Goal: Task Accomplishment & Management: Manage account settings

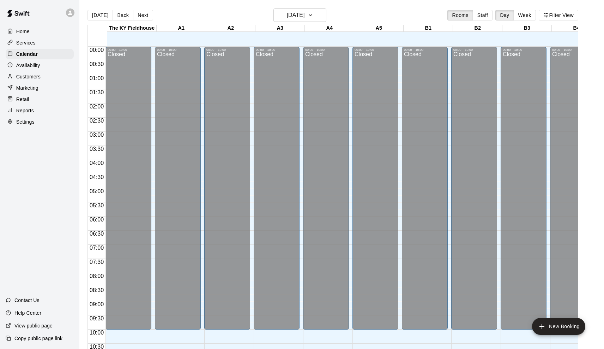
scroll to position [313, 0]
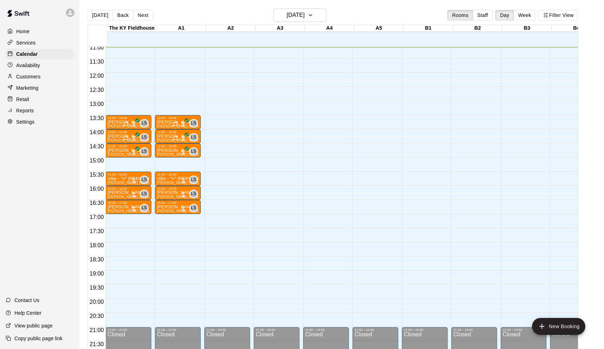
click at [254, 0] on main "[DATE] Back [DATE][DATE] Rooms Staff Day Week Filter View [GEOGRAPHIC_DATA] 15 …" at bounding box center [341, 180] width 525 height 360
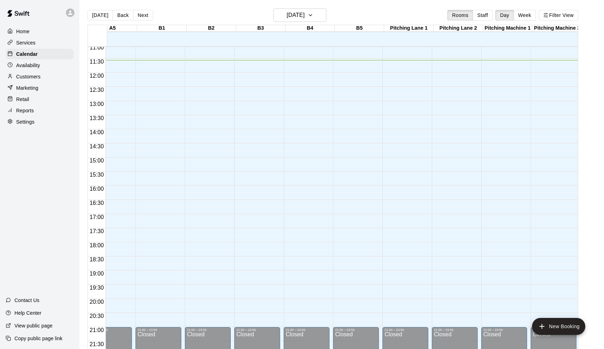
scroll to position [313, 282]
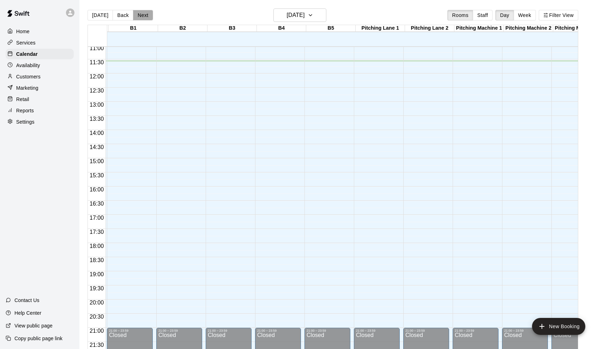
click at [134, 18] on button "Next" at bounding box center [143, 15] width 20 height 11
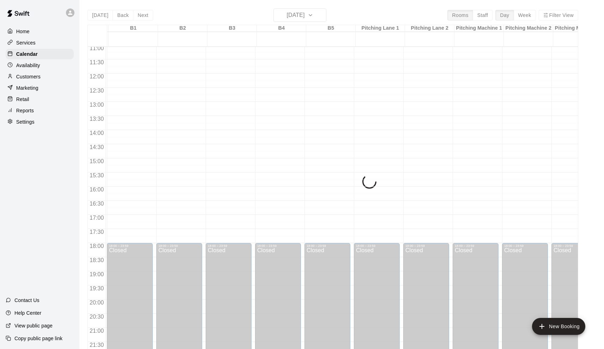
click at [134, 19] on div "[DATE] Back [DATE][DATE] Rooms Staff Day Week Filter View [GEOGRAPHIC_DATA] 16 …" at bounding box center [333, 182] width 491 height 349
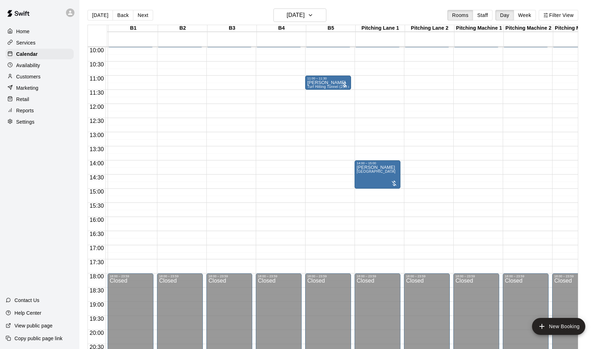
scroll to position [282, 290]
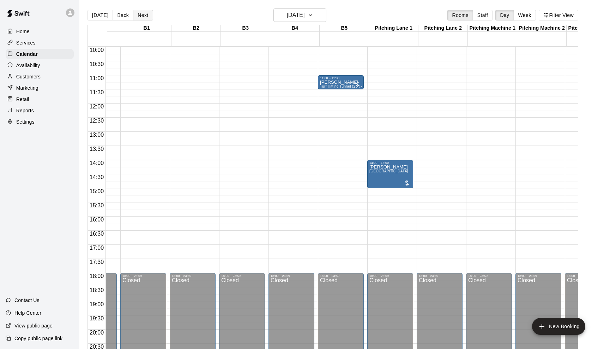
click at [143, 14] on button "Next" at bounding box center [143, 15] width 20 height 11
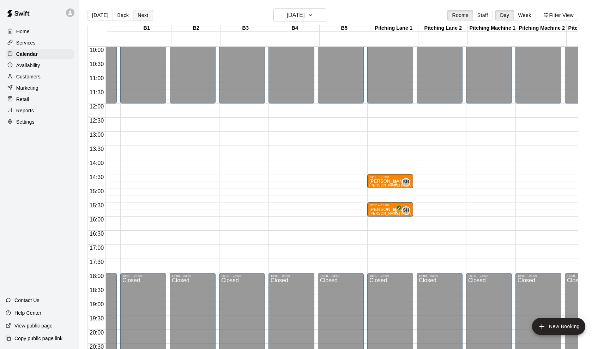
click at [143, 12] on button "Next" at bounding box center [143, 15] width 20 height 11
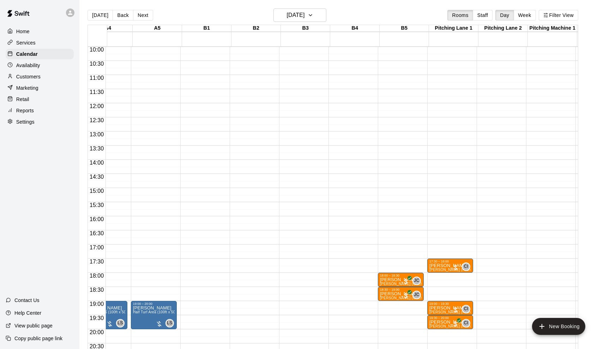
scroll to position [0, 222]
click at [568, 332] on button "New Booking" at bounding box center [558, 326] width 53 height 17
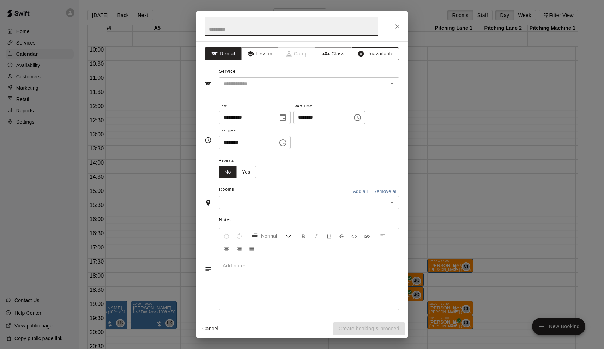
click at [367, 54] on button "Unavailable" at bounding box center [375, 53] width 47 height 13
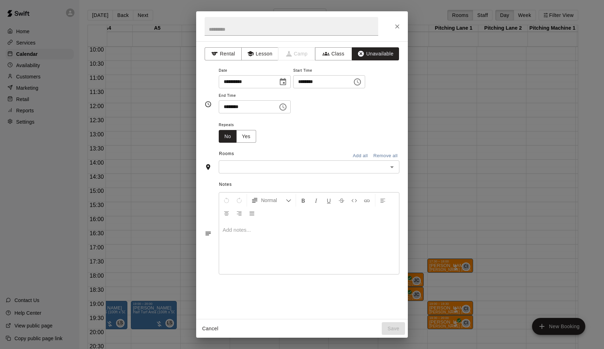
click at [282, 80] on button "Choose date, selected date is Aug 18, 2025" at bounding box center [283, 82] width 14 height 14
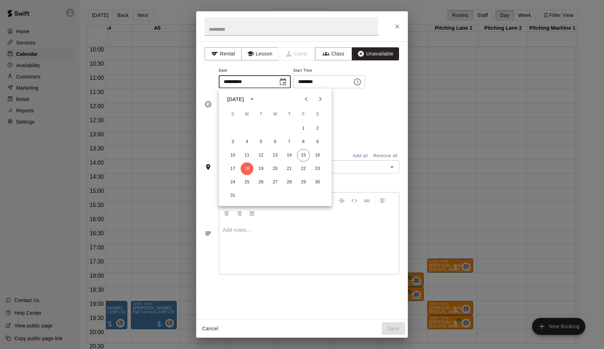
click at [286, 80] on icon "Choose date, selected date is Aug 18, 2025" at bounding box center [283, 81] width 6 height 7
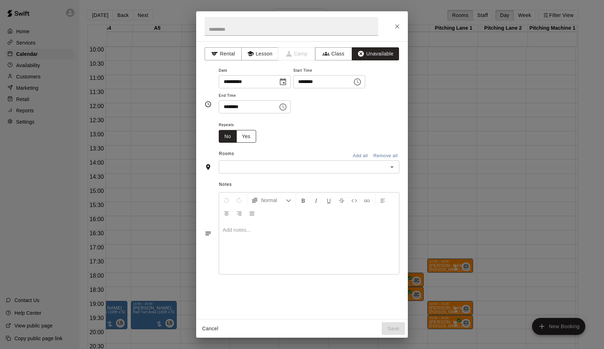
click at [251, 134] on button "Yes" at bounding box center [246, 136] width 20 height 13
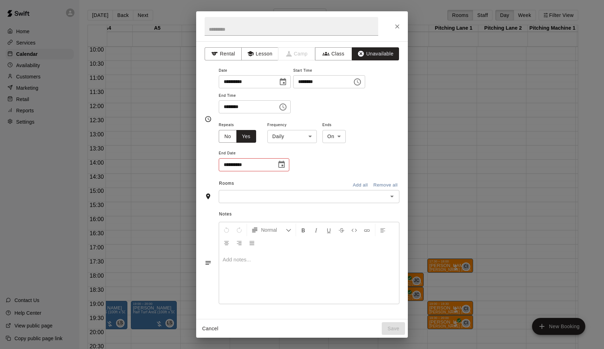
click at [318, 138] on div "**********" at bounding box center [309, 146] width 181 height 52
click at [275, 160] on button "Choose date" at bounding box center [282, 164] width 14 height 14
click at [320, 176] on button "Next month" at bounding box center [320, 181] width 14 height 14
click at [206, 329] on button "Cancel" at bounding box center [210, 328] width 23 height 13
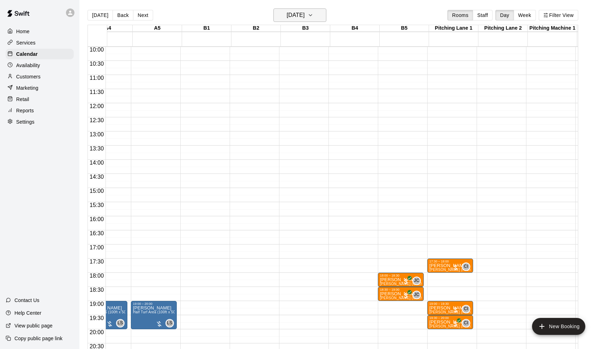
click at [287, 19] on h6 "[DATE]" at bounding box center [296, 15] width 18 height 10
click at [348, 32] on button "Next month" at bounding box center [344, 33] width 14 height 14
click at [312, 89] on button "18" at bounding box center [312, 89] width 13 height 13
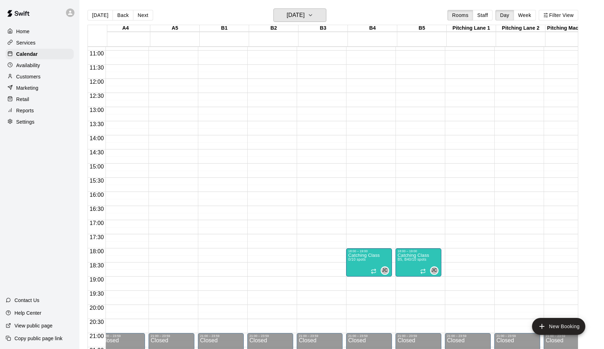
scroll to position [307, 198]
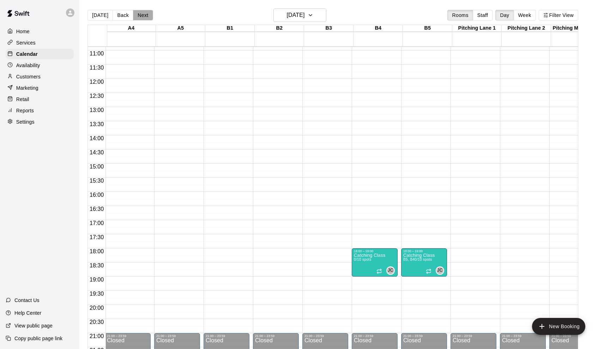
click at [142, 15] on button "Next" at bounding box center [143, 15] width 20 height 11
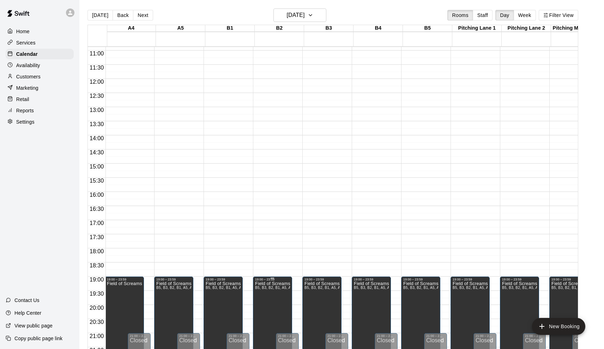
click at [265, 309] on icon "delete" at bounding box center [263, 305] width 8 height 8
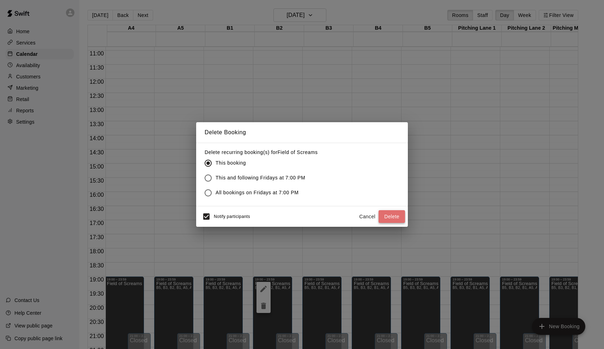
click at [389, 215] on button "Delete" at bounding box center [392, 216] width 26 height 13
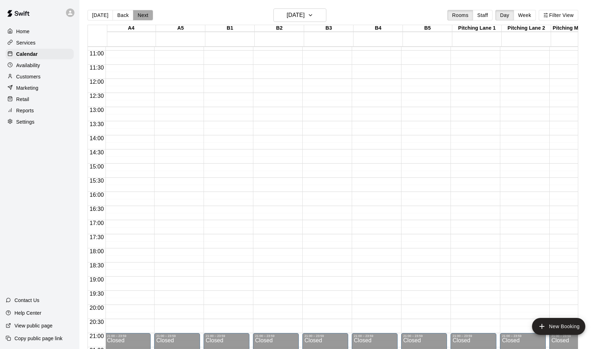
click at [144, 13] on button "Next" at bounding box center [143, 15] width 20 height 11
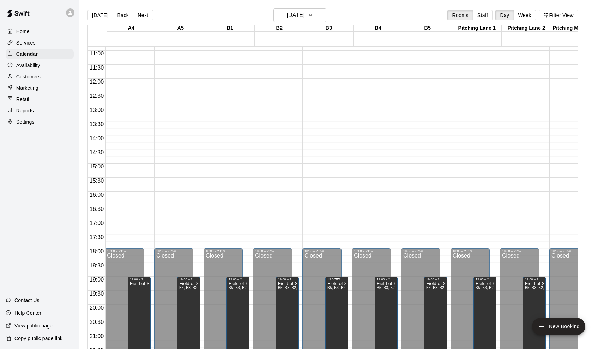
click at [336, 304] on icon "delete" at bounding box center [335, 305] width 5 height 6
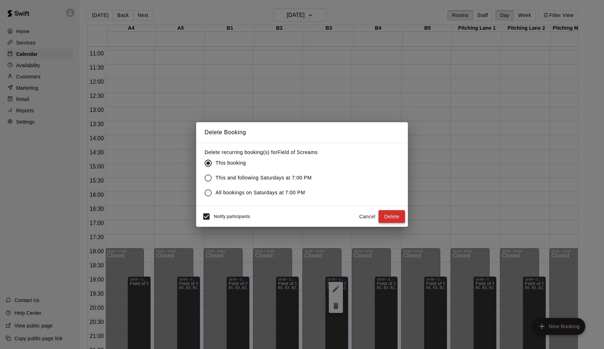
click at [392, 216] on button "Delete" at bounding box center [392, 216] width 26 height 13
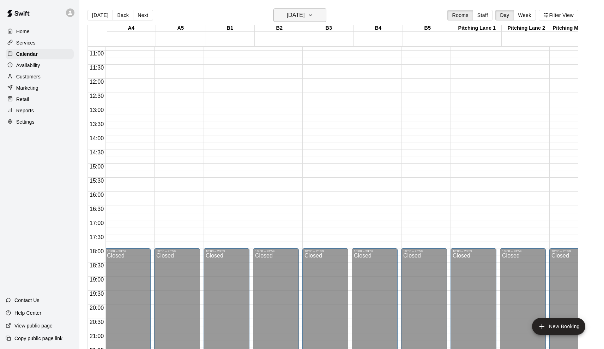
click at [303, 13] on h6 "[DATE]" at bounding box center [296, 15] width 18 height 10
click at [314, 103] on button "25" at bounding box center [312, 102] width 13 height 13
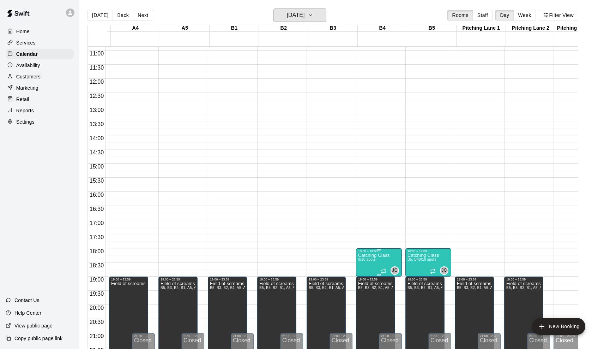
scroll to position [307, 218]
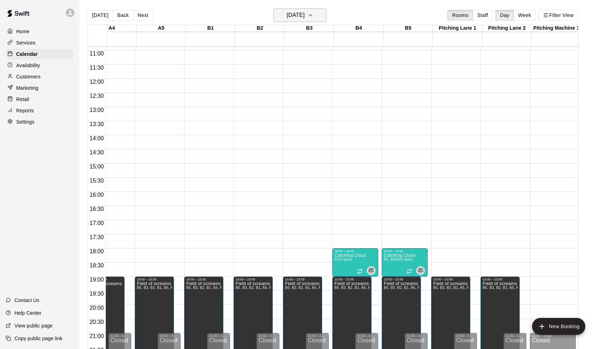
click at [305, 14] on h6 "[DATE]" at bounding box center [296, 15] width 18 height 10
click at [313, 90] on button "18" at bounding box center [312, 89] width 13 height 13
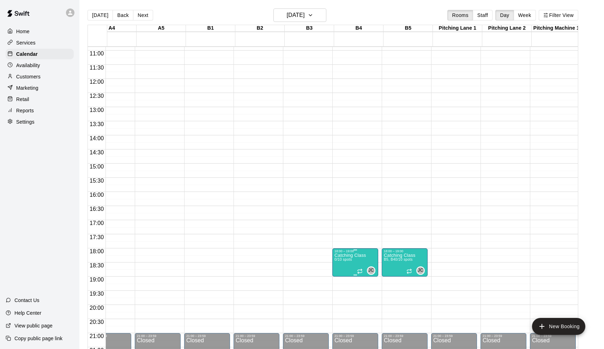
click at [346, 265] on button "edit" at bounding box center [343, 260] width 14 height 14
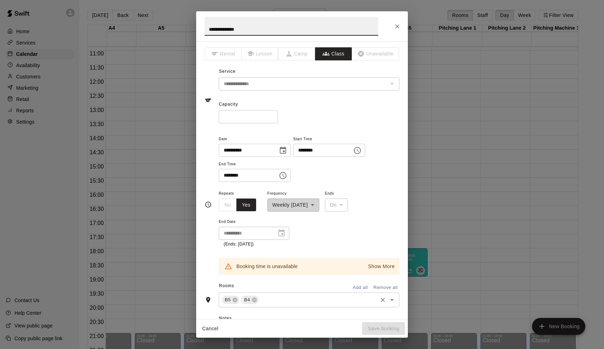
click at [276, 301] on input "text" at bounding box center [318, 299] width 117 height 9
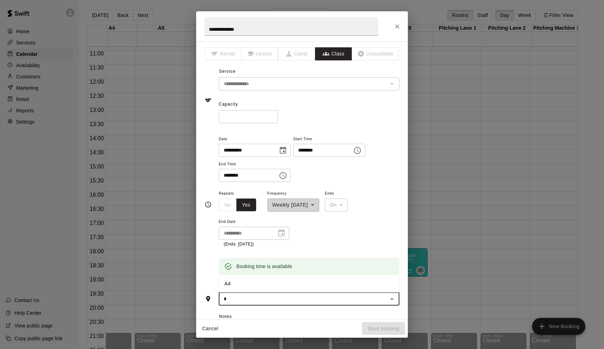
type input "**"
click at [255, 282] on li "A4" at bounding box center [309, 284] width 181 height 12
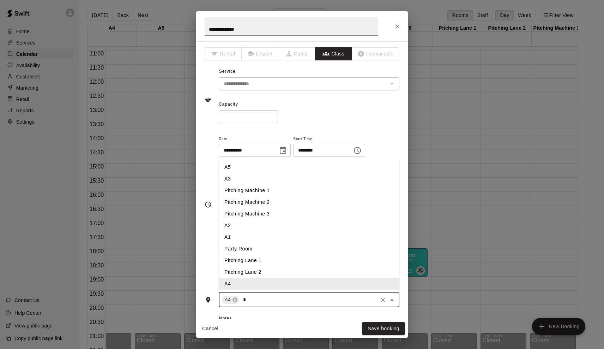
type input "**"
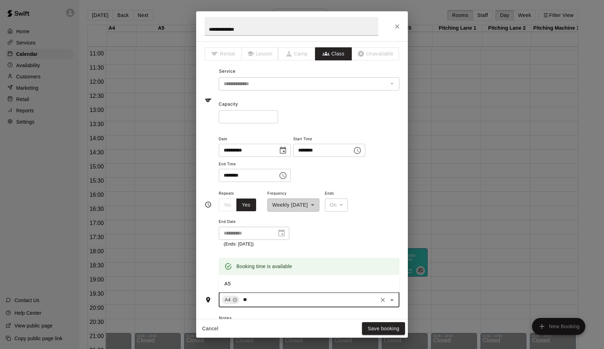
click at [240, 278] on li "A5" at bounding box center [309, 284] width 181 height 12
click at [392, 326] on button "Save booking" at bounding box center [383, 328] width 43 height 13
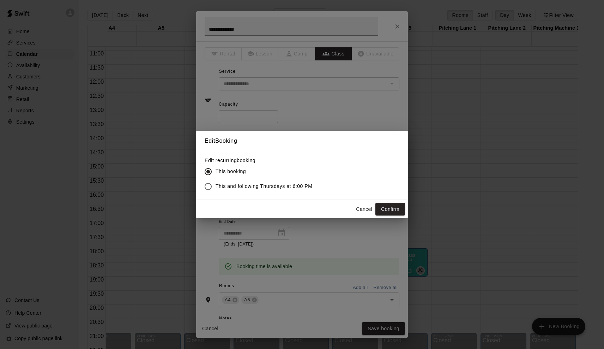
click at [259, 182] on label "This and following Thursdays at 6:00 PM" at bounding box center [257, 186] width 112 height 15
click at [392, 207] on button "Confirm" at bounding box center [390, 209] width 30 height 13
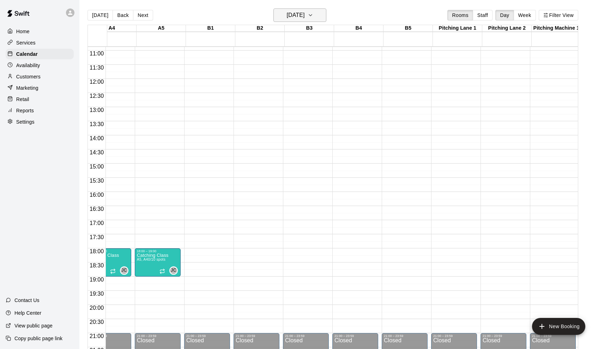
click at [300, 20] on h6 "[DATE]" at bounding box center [296, 15] width 18 height 10
click at [329, 35] on icon "Previous month" at bounding box center [329, 33] width 8 height 8
click at [272, 102] on button "18" at bounding box center [270, 102] width 13 height 13
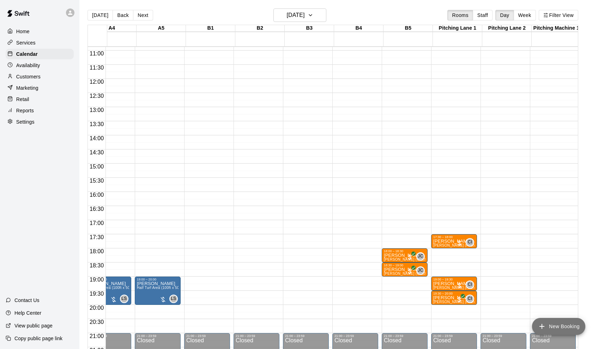
click at [556, 322] on button "New Booking" at bounding box center [558, 326] width 53 height 17
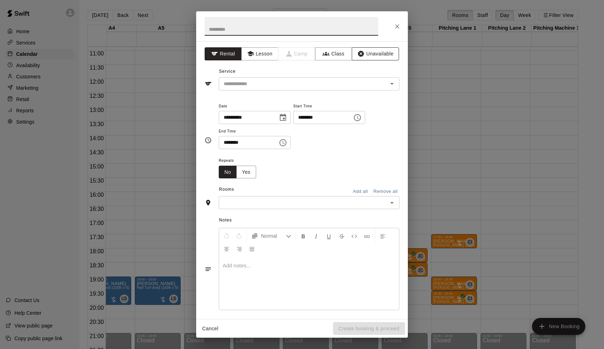
click at [372, 56] on button "Unavailable" at bounding box center [375, 53] width 47 height 13
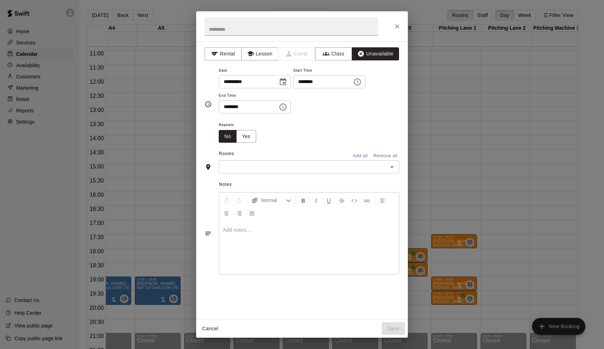
click at [287, 83] on icon "Choose date, selected date is Aug 18, 2025" at bounding box center [283, 82] width 8 height 8
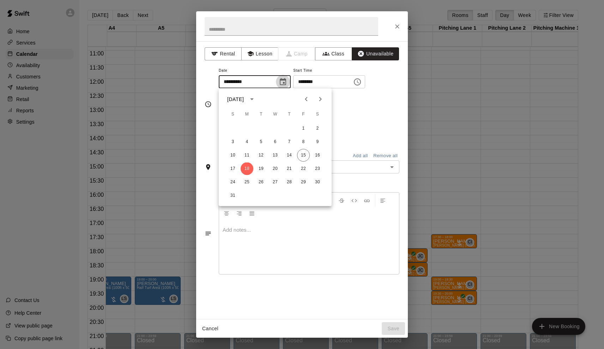
click at [287, 85] on icon "Choose date, selected date is Aug 18, 2025" at bounding box center [283, 82] width 8 height 8
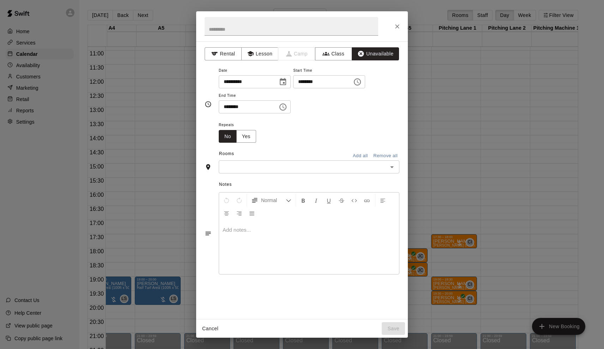
click at [308, 81] on input "********" at bounding box center [320, 81] width 54 height 13
click at [303, 80] on input "********" at bounding box center [320, 81] width 54 height 13
type input "********"
click at [224, 110] on input "********" at bounding box center [246, 106] width 54 height 13
click at [243, 105] on input "********" at bounding box center [246, 106] width 54 height 13
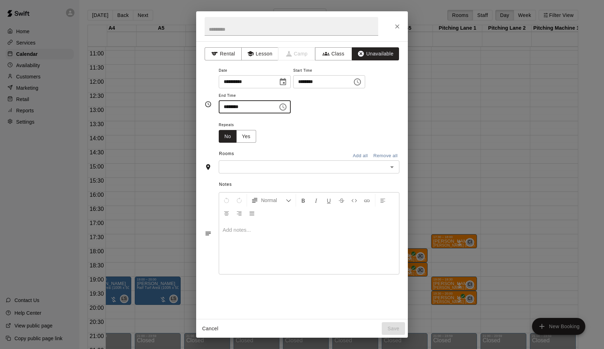
type input "********"
click at [249, 131] on button "Yes" at bounding box center [246, 136] width 20 height 13
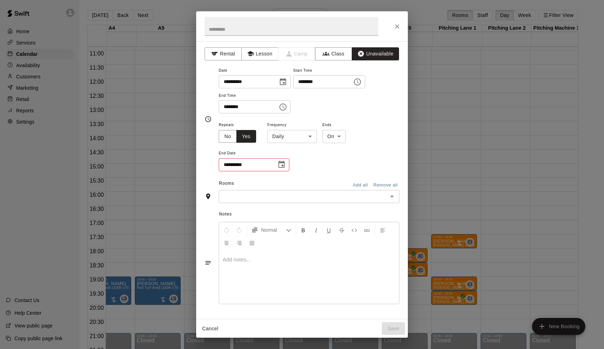
click at [281, 136] on body "Home Services Calendar Availability Customers Marketing Retail Reports Settings…" at bounding box center [302, 180] width 604 height 360
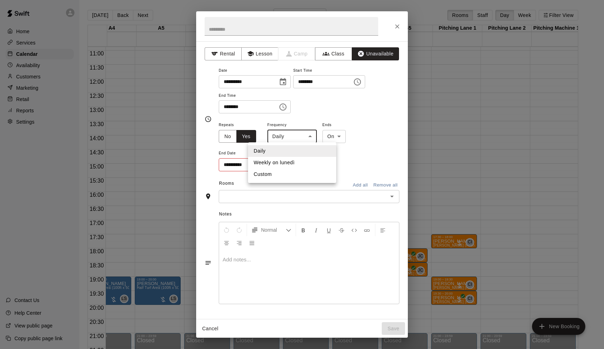
click at [281, 136] on div at bounding box center [302, 174] width 604 height 349
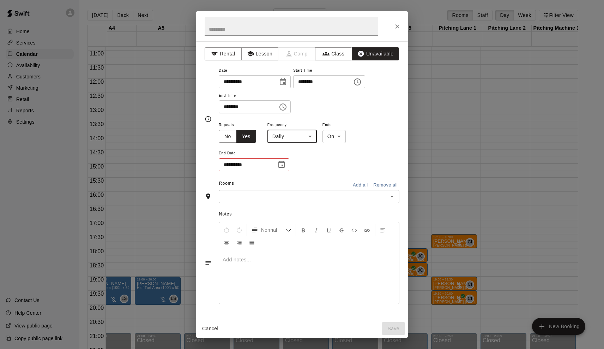
click at [281, 161] on icon "Choose date" at bounding box center [281, 164] width 6 height 7
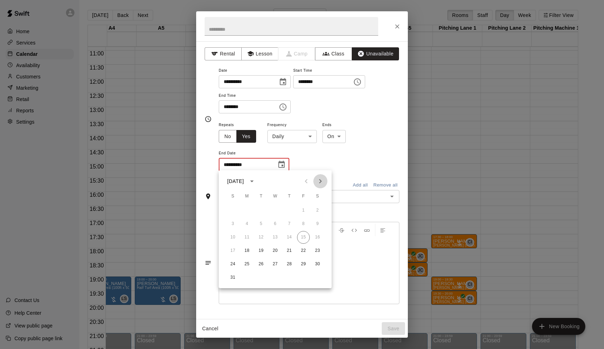
click at [316, 183] on button "Next month" at bounding box center [320, 181] width 14 height 14
click at [275, 251] on button "24" at bounding box center [275, 250] width 13 height 13
type input "**********"
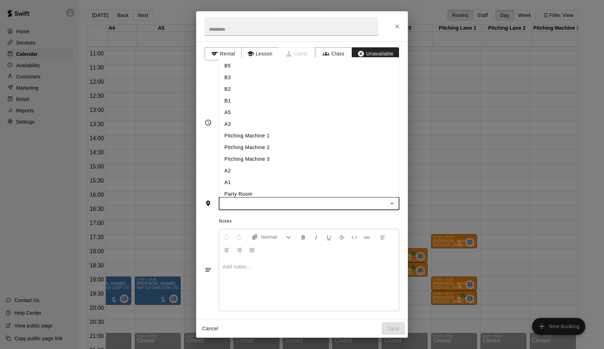
click at [319, 201] on input "text" at bounding box center [303, 203] width 165 height 9
click at [400, 213] on div "**********" at bounding box center [302, 179] width 212 height 277
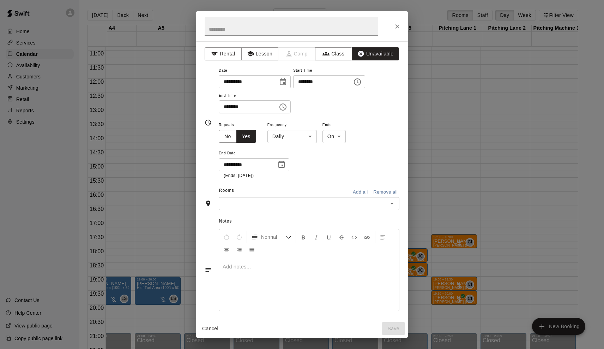
click at [361, 191] on button "Add all" at bounding box center [360, 192] width 23 height 11
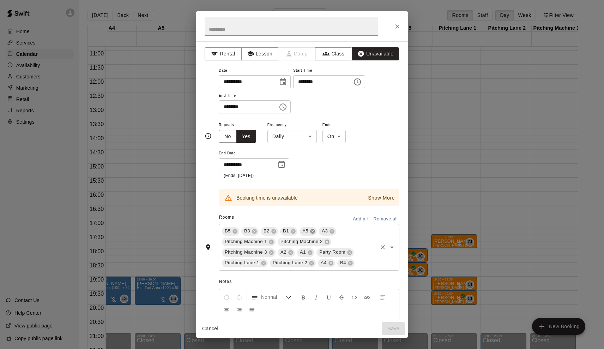
click at [313, 221] on div "Rooms Add all Remove all" at bounding box center [302, 218] width 195 height 12
click at [313, 231] on icon at bounding box center [312, 231] width 5 height 5
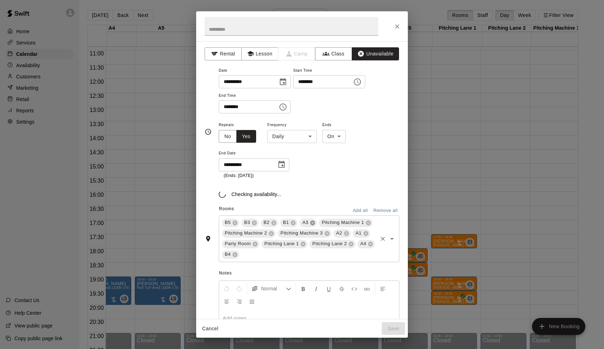
click at [313, 222] on icon at bounding box center [312, 222] width 5 height 5
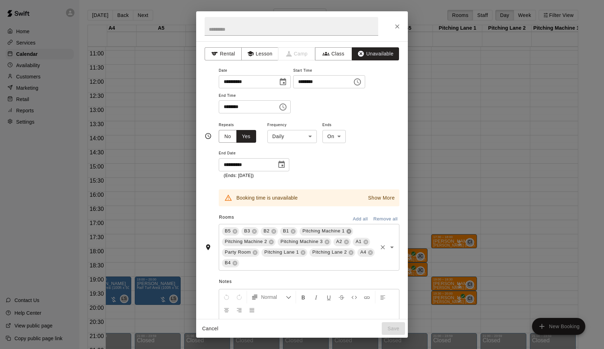
click at [350, 229] on icon at bounding box center [348, 231] width 5 height 5
click at [349, 228] on icon at bounding box center [349, 231] width 6 height 6
click at [347, 229] on icon at bounding box center [348, 231] width 5 height 5
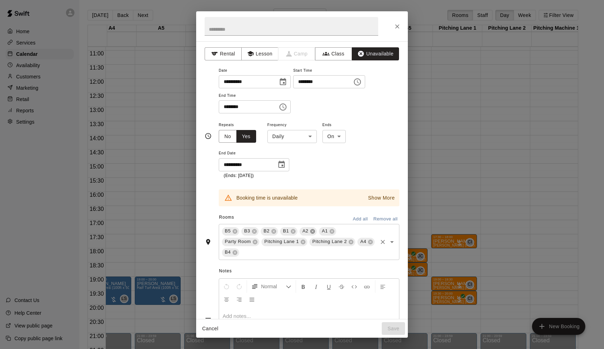
click at [313, 230] on icon at bounding box center [312, 231] width 5 height 5
click at [314, 229] on icon at bounding box center [312, 231] width 5 height 5
click at [333, 228] on icon at bounding box center [333, 231] width 6 height 6
click at [283, 239] on icon at bounding box center [283, 241] width 5 height 5
click at [263, 241] on icon at bounding box center [263, 241] width 5 height 5
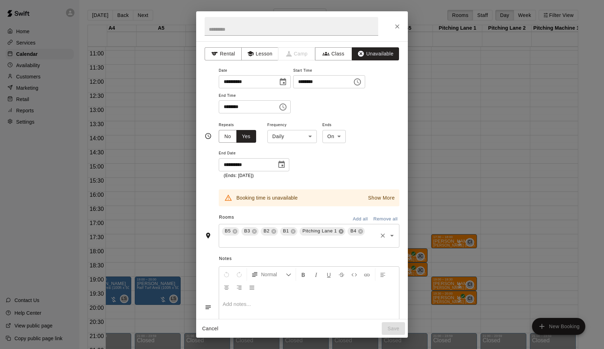
click at [340, 229] on icon at bounding box center [341, 231] width 5 height 5
click at [387, 196] on p "Show More" at bounding box center [381, 197] width 27 height 7
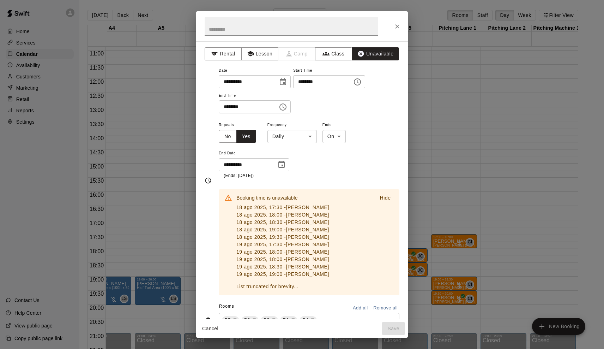
click at [213, 328] on button "Cancel" at bounding box center [210, 328] width 23 height 13
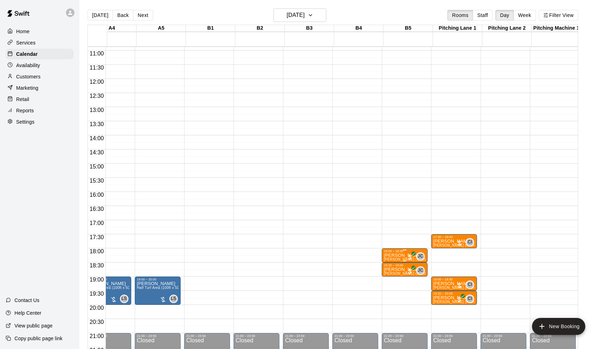
click at [399, 255] on p "[PERSON_NAME]" at bounding box center [405, 255] width 42 height 0
click at [391, 262] on icon "edit" at bounding box center [392, 263] width 8 height 8
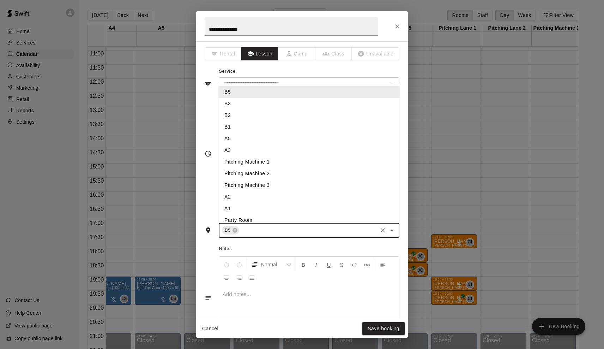
click at [253, 227] on input "text" at bounding box center [308, 230] width 136 height 9
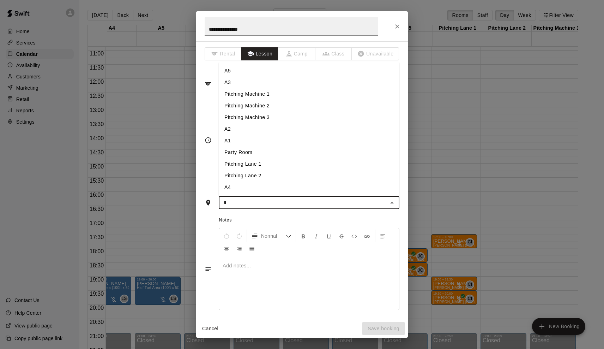
type input "**"
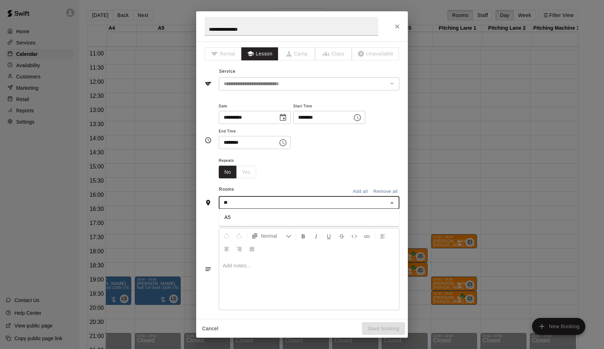
click at [240, 215] on li "A5" at bounding box center [309, 217] width 181 height 12
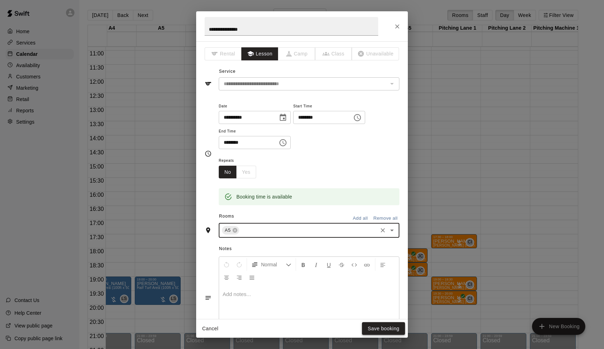
click at [374, 326] on button "Save booking" at bounding box center [383, 328] width 43 height 13
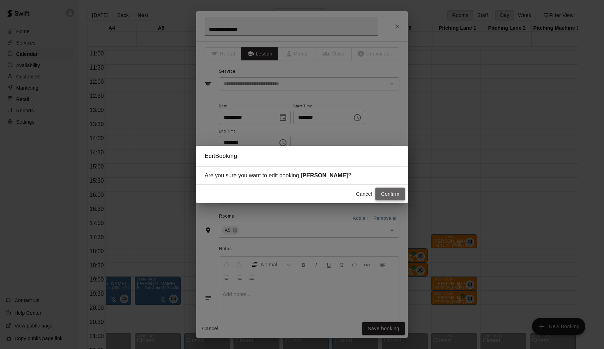
click at [388, 193] on button "Confirm" at bounding box center [390, 193] width 30 height 13
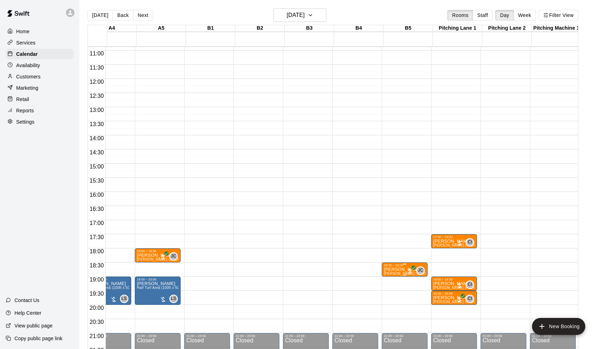
click at [400, 269] on p "[PERSON_NAME]" at bounding box center [405, 269] width 42 height 0
click at [394, 275] on icon "edit" at bounding box center [392, 277] width 8 height 8
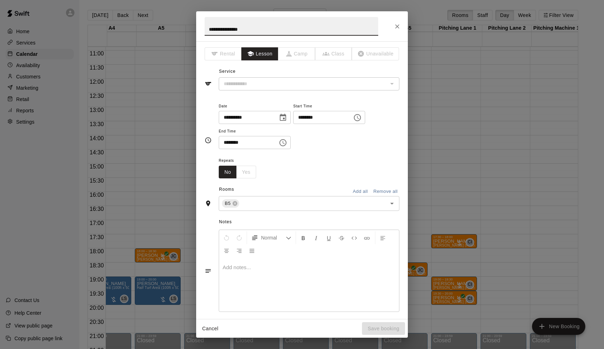
type input "**********"
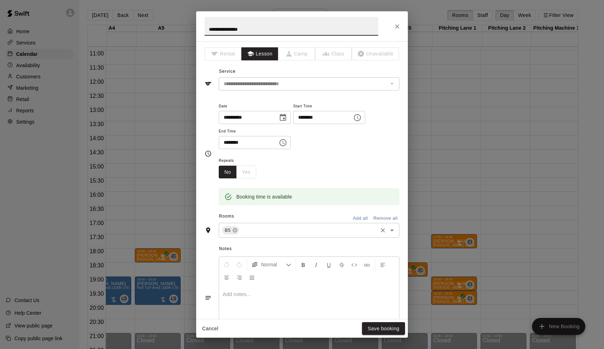
click at [261, 230] on input "text" at bounding box center [308, 230] width 136 height 9
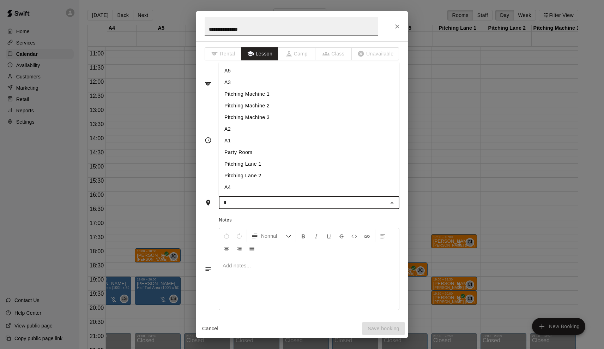
type input "**"
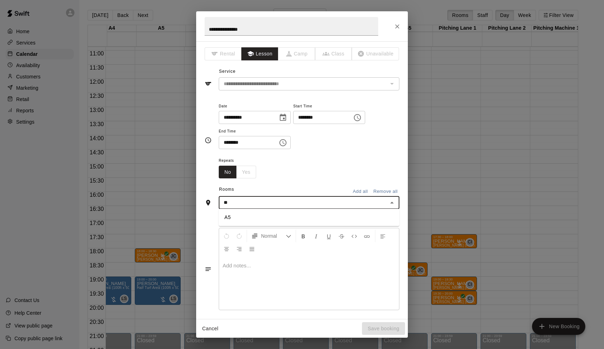
click at [236, 219] on li "A5" at bounding box center [309, 217] width 181 height 12
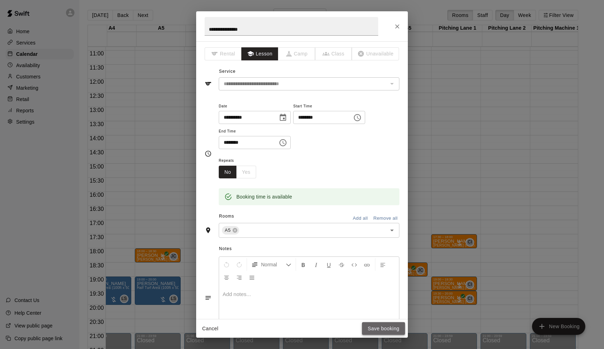
click at [374, 330] on button "Save booking" at bounding box center [383, 328] width 43 height 13
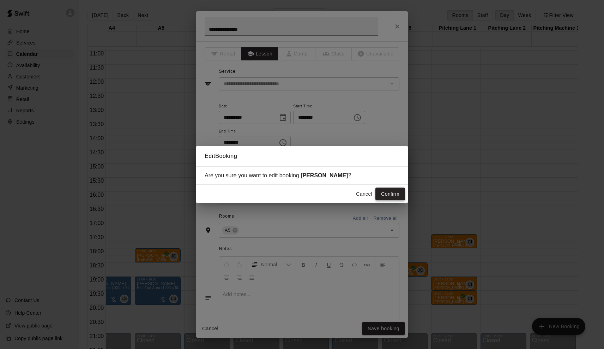
click at [387, 196] on button "Confirm" at bounding box center [390, 193] width 30 height 13
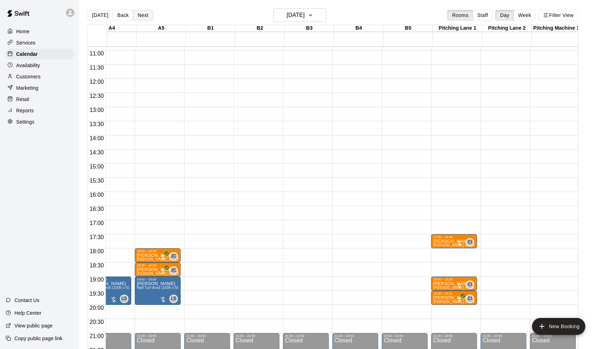
click at [141, 16] on button "Next" at bounding box center [143, 15] width 20 height 11
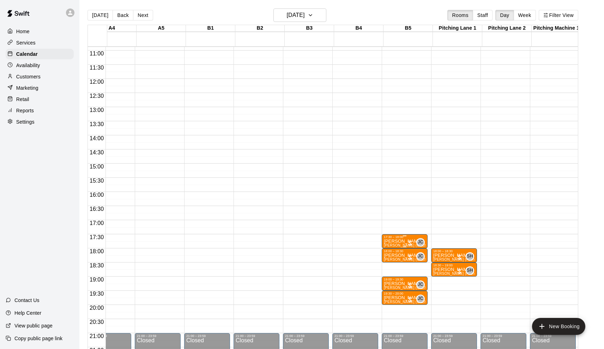
click at [394, 246] on icon "edit" at bounding box center [392, 246] width 8 height 8
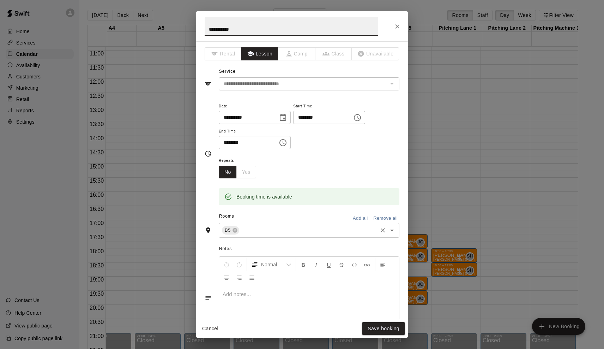
click at [287, 229] on input "text" at bounding box center [308, 230] width 136 height 9
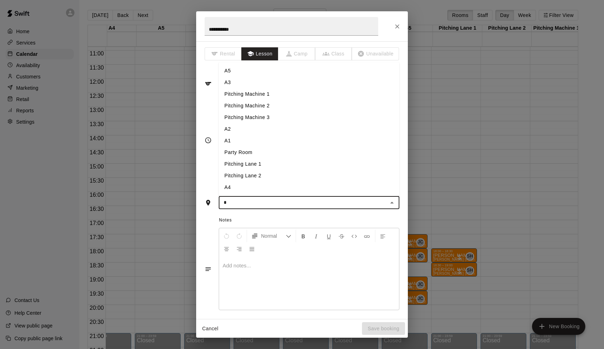
type input "**"
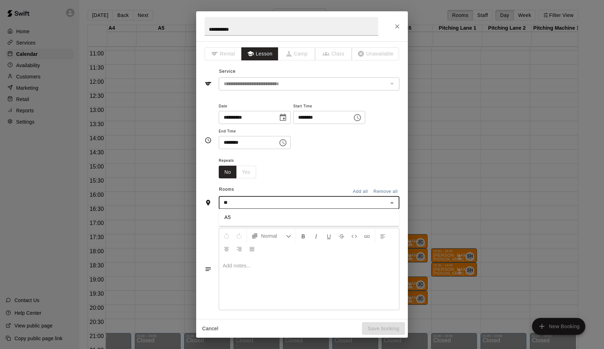
click at [263, 216] on li "A5" at bounding box center [309, 217] width 181 height 12
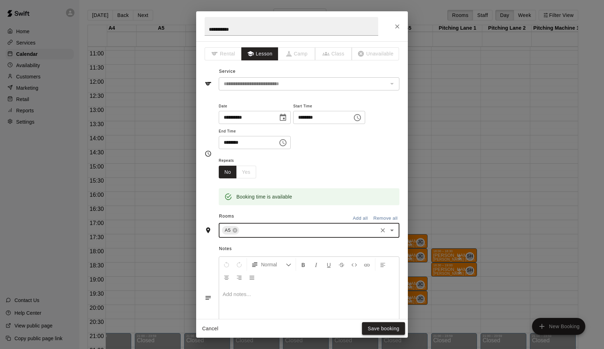
click at [368, 328] on button "Save booking" at bounding box center [383, 328] width 43 height 13
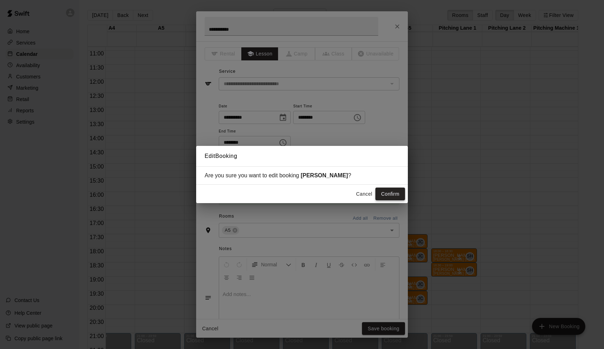
click at [386, 188] on button "Confirm" at bounding box center [390, 193] width 30 height 13
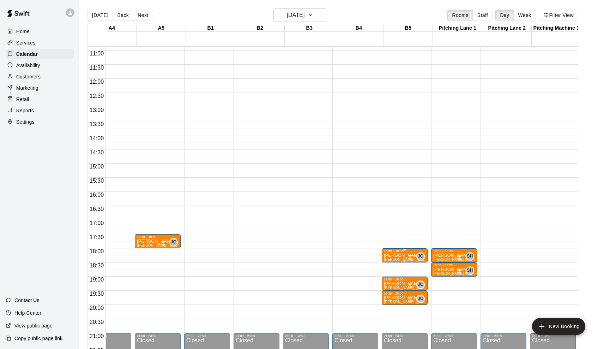
click at [393, 259] on icon "edit" at bounding box center [392, 260] width 6 height 6
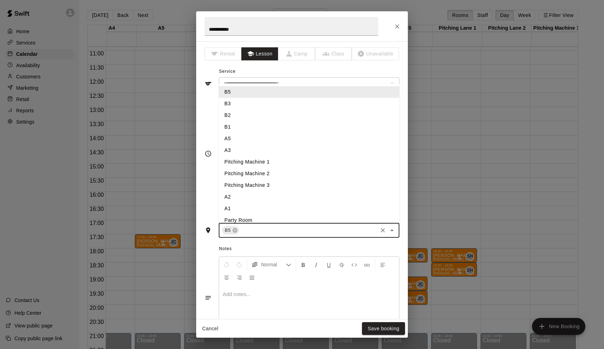
click at [246, 230] on input "text" at bounding box center [308, 230] width 136 height 9
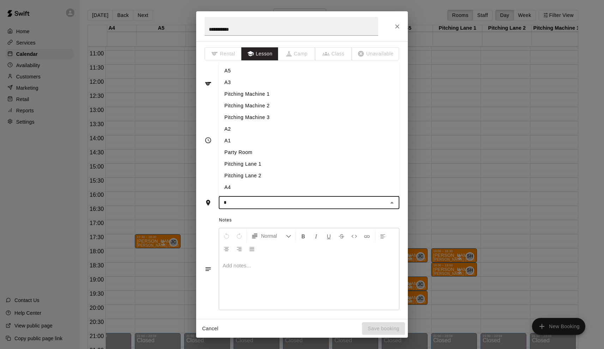
type input "**"
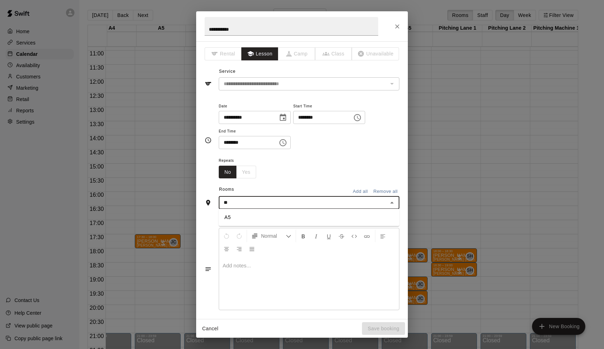
click at [240, 219] on li "A5" at bounding box center [309, 217] width 181 height 12
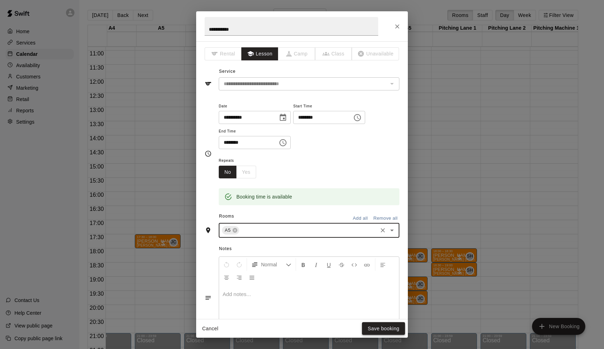
click at [373, 324] on button "Save booking" at bounding box center [383, 328] width 43 height 13
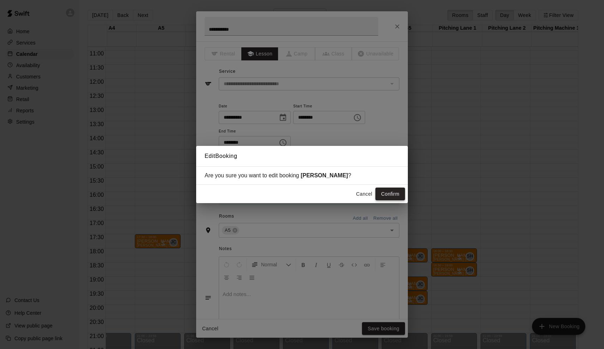
click at [394, 192] on button "Confirm" at bounding box center [390, 193] width 30 height 13
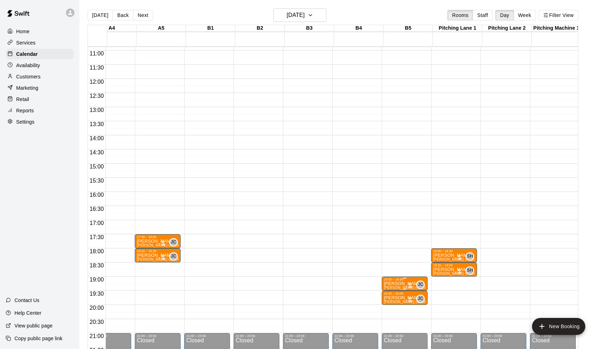
click at [399, 283] on p "[PERSON_NAME]" at bounding box center [405, 283] width 42 height 0
click at [394, 284] on div at bounding box center [302, 174] width 604 height 349
click at [393, 283] on p "[PERSON_NAME]" at bounding box center [405, 283] width 42 height 0
click at [393, 296] on button "edit" at bounding box center [392, 291] width 14 height 14
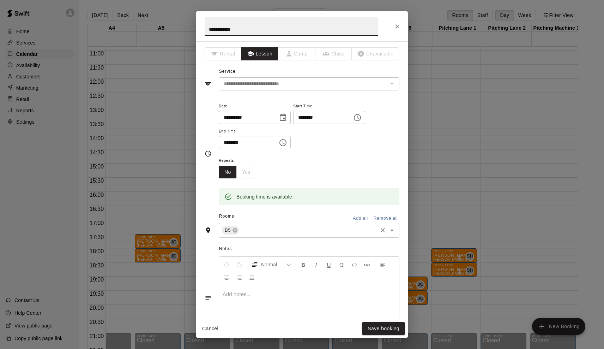
click at [254, 230] on input "text" at bounding box center [308, 230] width 136 height 9
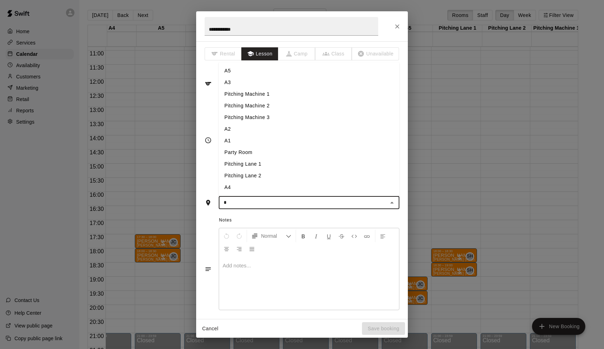
type input "**"
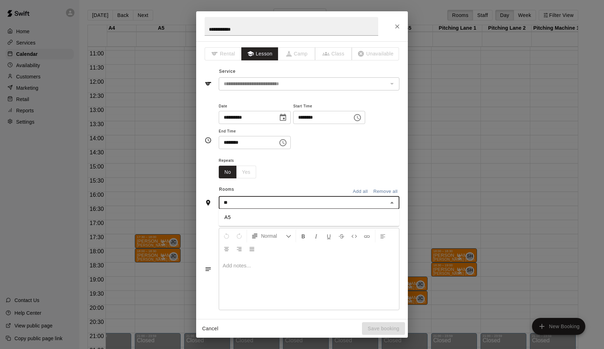
click at [239, 221] on li "A5" at bounding box center [309, 217] width 181 height 12
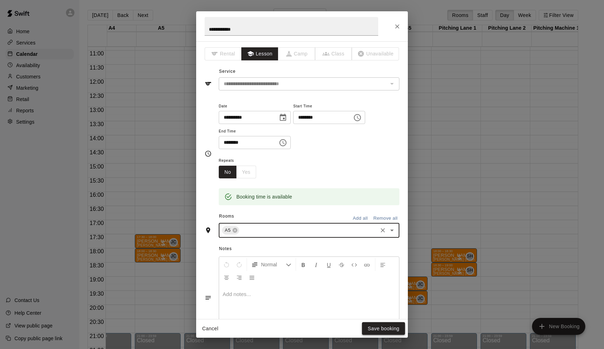
click at [373, 329] on button "Save booking" at bounding box center [383, 328] width 43 height 13
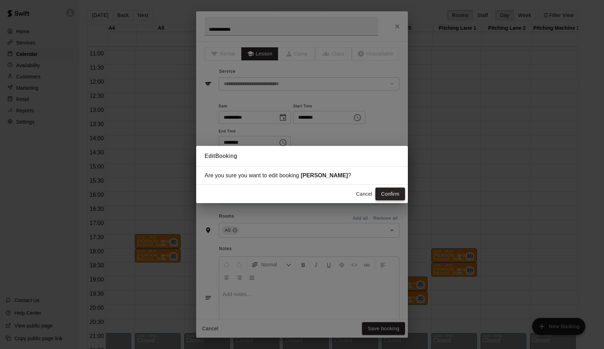
click at [393, 195] on button "Confirm" at bounding box center [390, 193] width 30 height 13
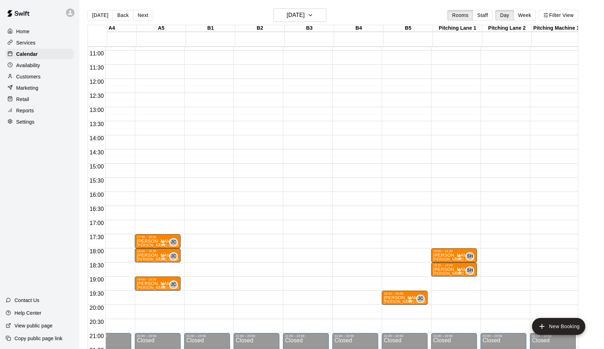
click at [394, 302] on icon "edit" at bounding box center [392, 302] width 8 height 8
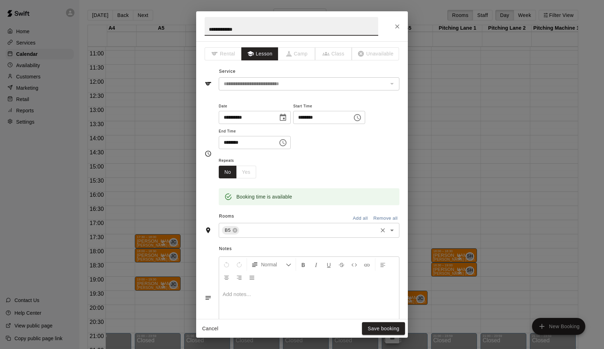
click at [255, 230] on input "text" at bounding box center [308, 230] width 136 height 9
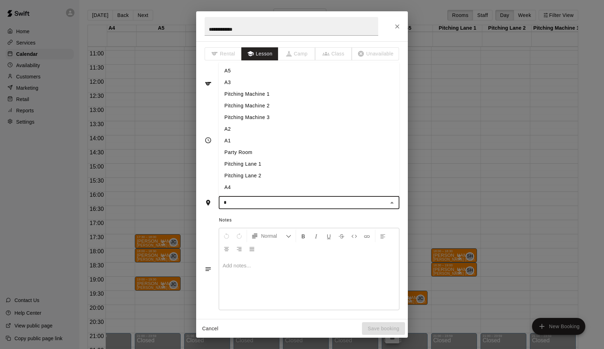
type input "**"
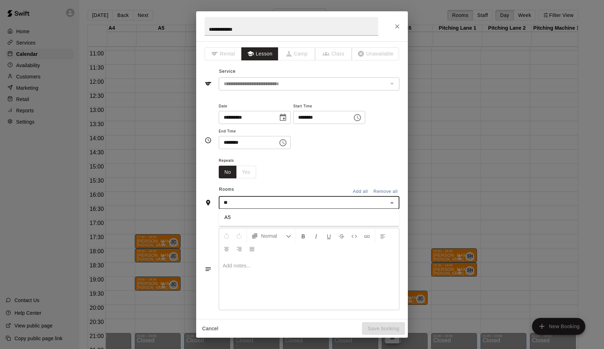
click at [243, 218] on li "A5" at bounding box center [309, 217] width 181 height 12
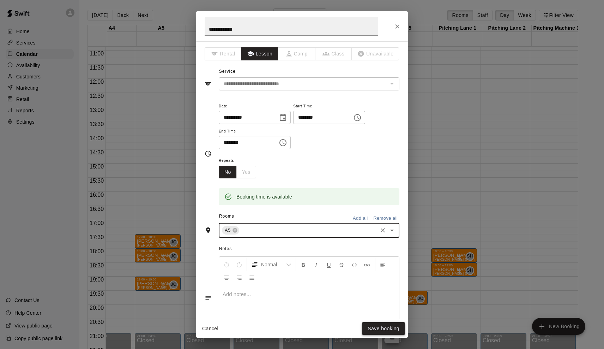
click at [387, 328] on button "Save booking" at bounding box center [383, 328] width 43 height 13
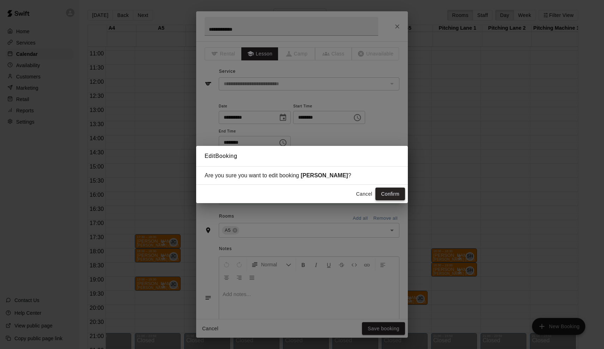
click at [395, 190] on button "Confirm" at bounding box center [390, 193] width 30 height 13
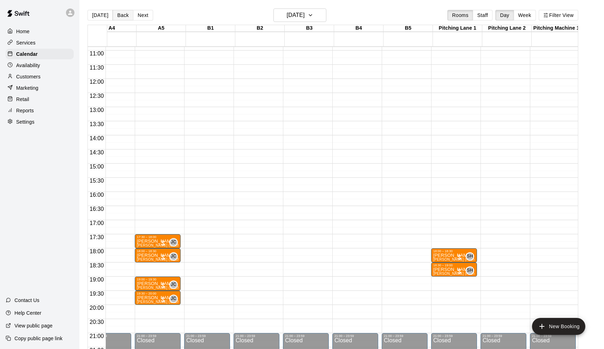
click at [117, 14] on button "Back" at bounding box center [123, 15] width 21 height 11
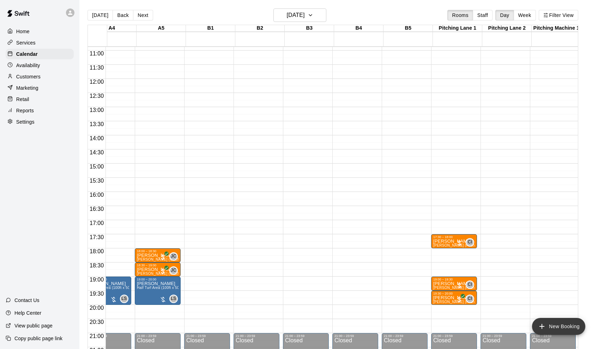
click at [562, 331] on button "New Booking" at bounding box center [558, 326] width 53 height 17
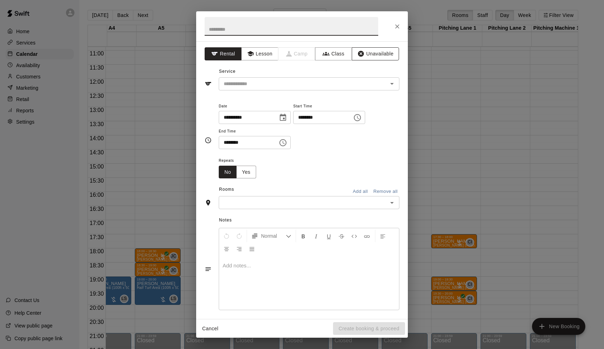
click at [392, 57] on button "Unavailable" at bounding box center [375, 53] width 47 height 13
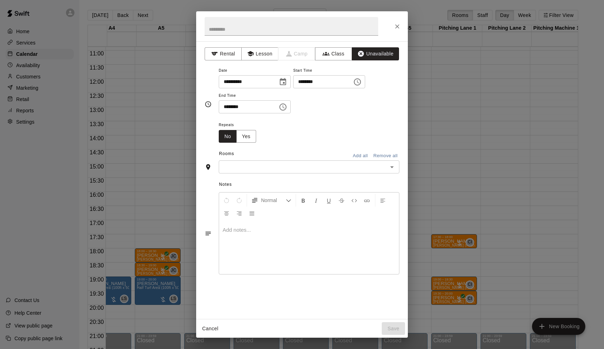
click at [305, 82] on input "********" at bounding box center [320, 81] width 54 height 13
type input "********"
click at [229, 106] on input "********" at bounding box center [246, 106] width 54 height 13
click at [243, 111] on input "********" at bounding box center [246, 106] width 54 height 13
click at [244, 107] on input "********" at bounding box center [246, 106] width 54 height 13
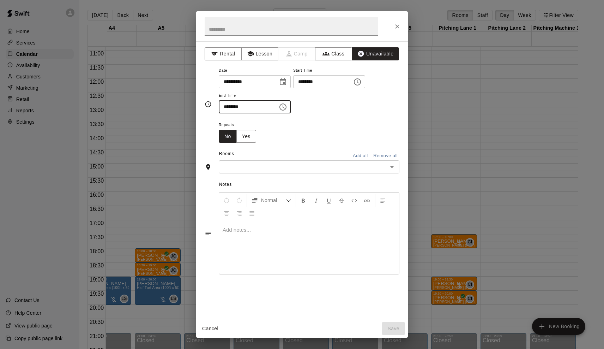
type input "********"
click at [360, 153] on button "Add all" at bounding box center [360, 155] width 23 height 11
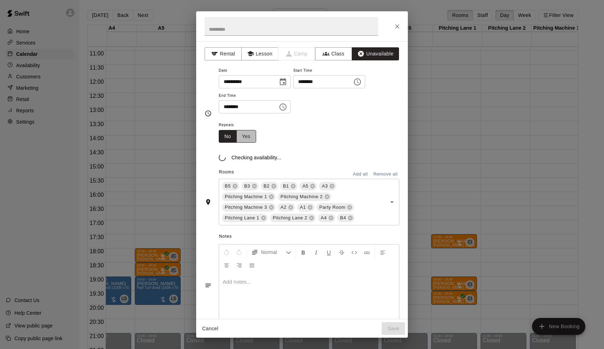
click at [248, 138] on button "Yes" at bounding box center [246, 136] width 20 height 13
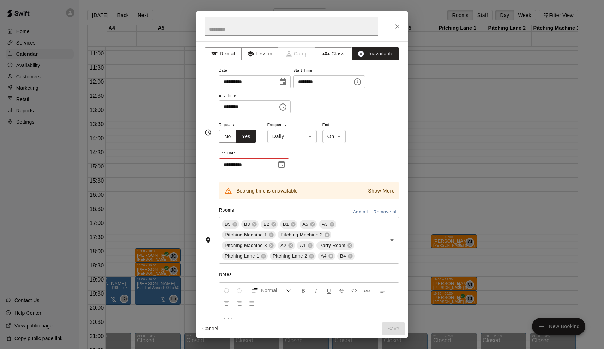
click at [287, 138] on body "Home Services Calendar Availability Customers Marketing Retail Reports Settings…" at bounding box center [302, 180] width 604 height 360
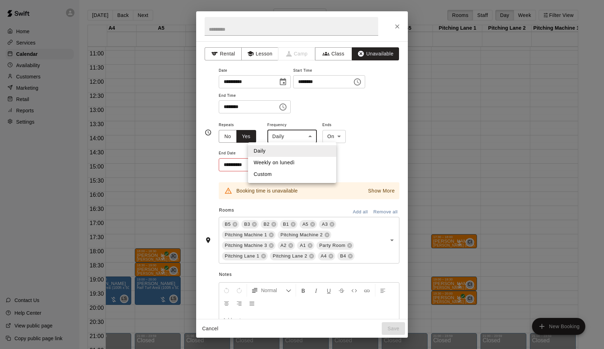
click at [281, 143] on ul "Daily Weekly on lunedì Custom" at bounding box center [292, 162] width 88 height 41
click at [241, 148] on div at bounding box center [302, 174] width 604 height 349
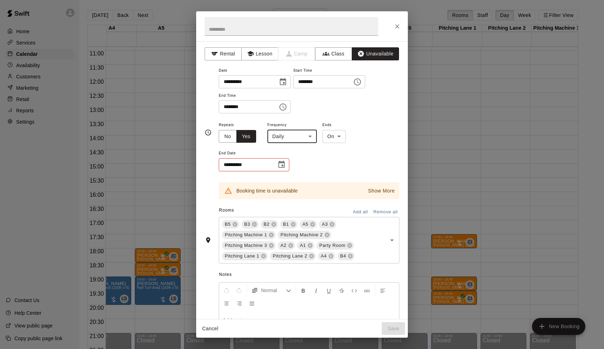
click at [278, 162] on icon "Choose date" at bounding box center [281, 164] width 8 height 8
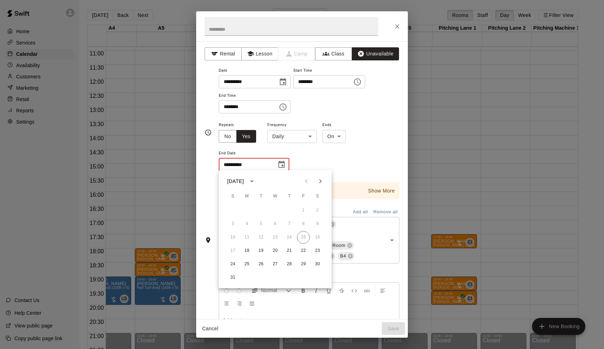
click at [320, 184] on icon "Next month" at bounding box center [320, 181] width 8 height 8
click at [289, 251] on button "25" at bounding box center [289, 250] width 13 height 13
type input "**********"
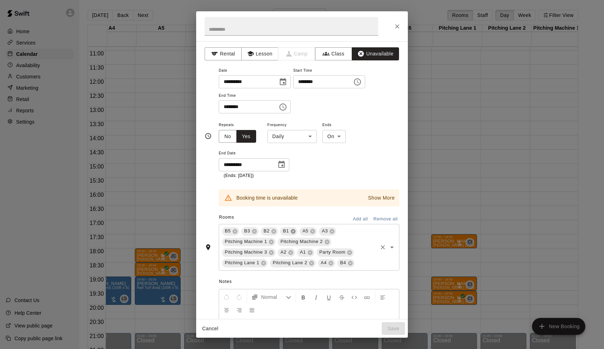
click at [294, 229] on icon at bounding box center [293, 231] width 5 height 5
click at [357, 216] on button "Add all" at bounding box center [360, 218] width 23 height 11
click at [312, 229] on icon at bounding box center [313, 231] width 6 height 6
click at [314, 230] on icon at bounding box center [312, 231] width 5 height 5
click at [348, 229] on icon at bounding box center [348, 231] width 5 height 5
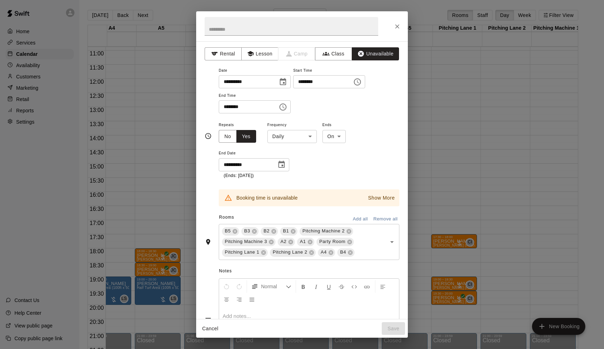
click at [349, 221] on div "Rooms Add all Remove all" at bounding box center [302, 218] width 195 height 12
click at [349, 229] on icon at bounding box center [349, 231] width 6 height 6
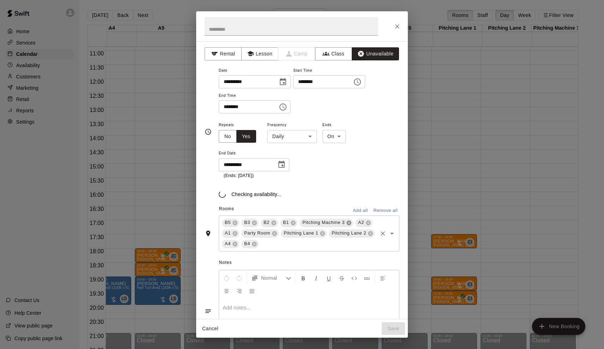
click at [350, 221] on icon at bounding box center [348, 222] width 5 height 5
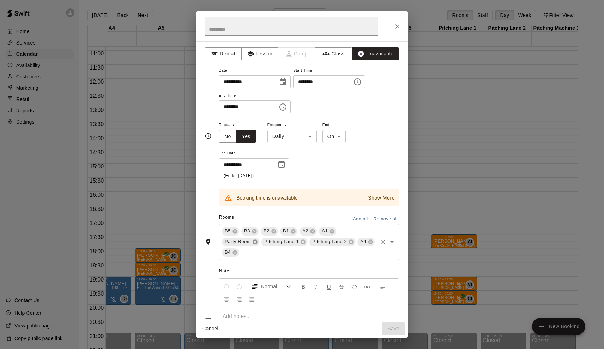
click at [257, 241] on icon at bounding box center [255, 241] width 5 height 5
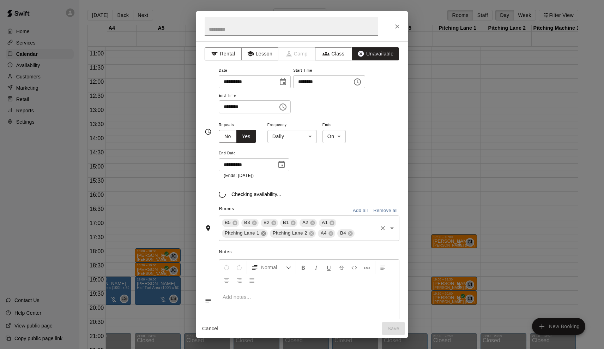
click at [263, 233] on icon at bounding box center [263, 233] width 5 height 5
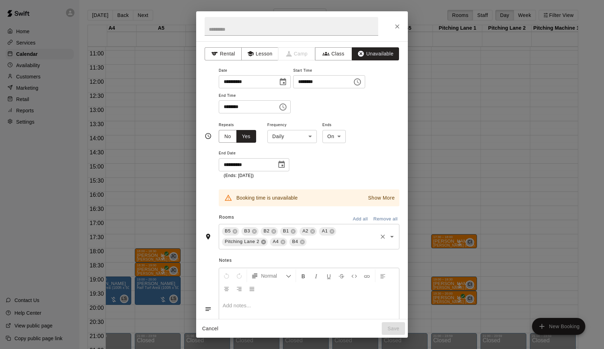
click at [264, 239] on icon at bounding box center [264, 242] width 6 height 6
click at [331, 229] on icon at bounding box center [332, 231] width 5 height 5
click at [312, 221] on div "Rooms Add all Remove all" at bounding box center [302, 218] width 195 height 12
click at [312, 230] on icon at bounding box center [313, 231] width 6 height 6
click at [313, 228] on icon at bounding box center [313, 231] width 6 height 6
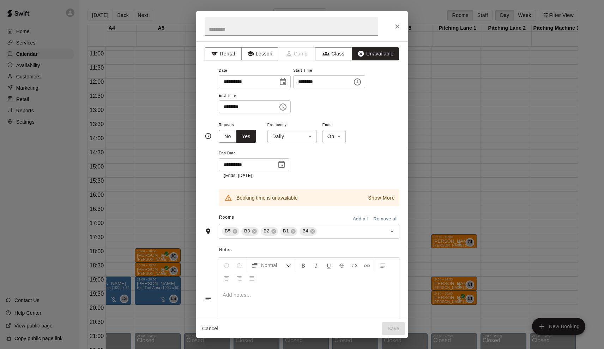
click at [373, 195] on p "Show More" at bounding box center [381, 197] width 27 height 7
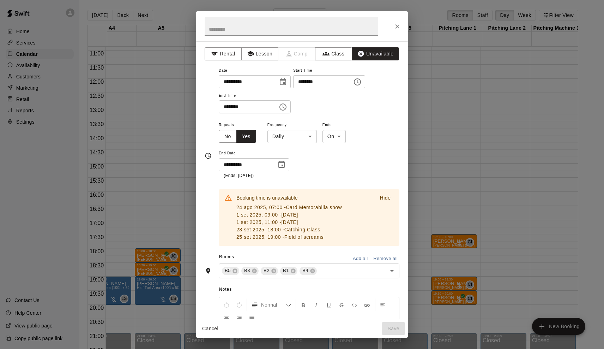
click at [281, 162] on icon "Choose date, selected date is Sep 25, 2025" at bounding box center [281, 164] width 8 height 8
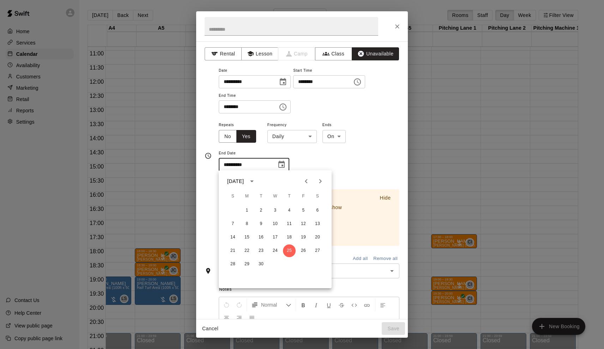
click at [270, 149] on span "End Date" at bounding box center [254, 154] width 71 height 10
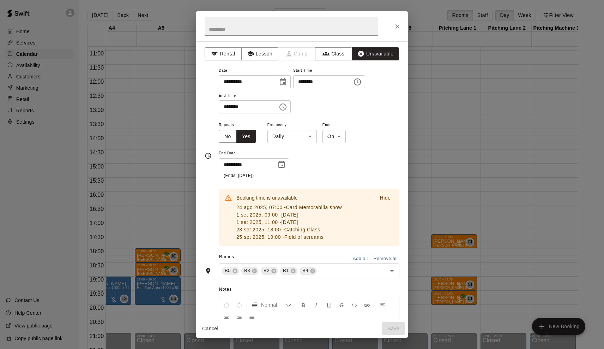
click at [287, 81] on icon "Choose date, selected date is Aug 18, 2025" at bounding box center [283, 82] width 8 height 8
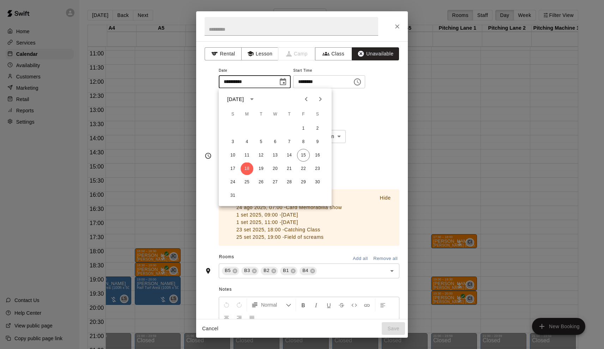
click at [319, 102] on icon "Next month" at bounding box center [320, 99] width 8 height 8
click at [246, 125] on button "1" at bounding box center [247, 128] width 13 height 13
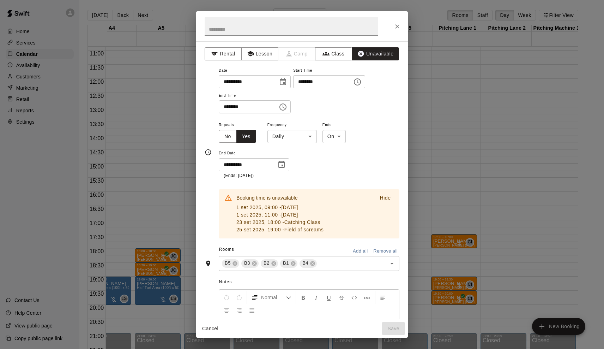
click at [285, 81] on icon "Choose date, selected date is Sep 1, 2025" at bounding box center [283, 82] width 8 height 8
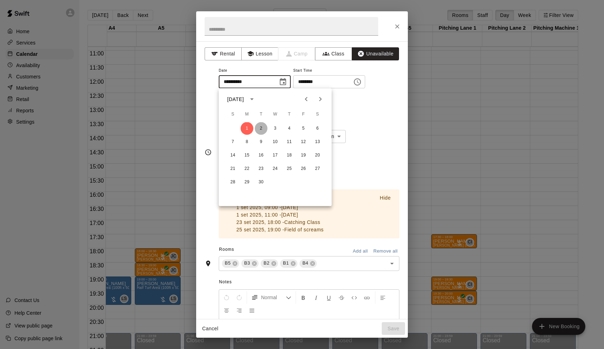
click at [262, 123] on button "2" at bounding box center [261, 128] width 13 height 13
type input "**********"
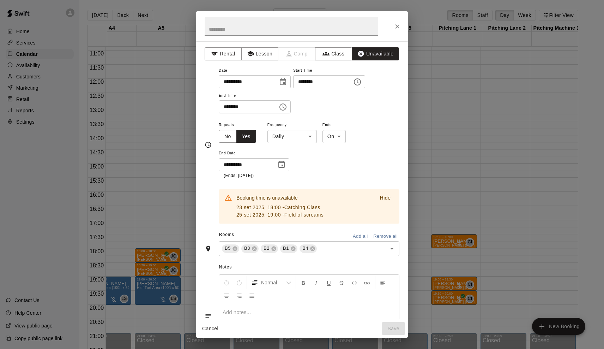
click at [285, 162] on icon "Choose date, selected date is Sep 25, 2025" at bounding box center [281, 164] width 6 height 7
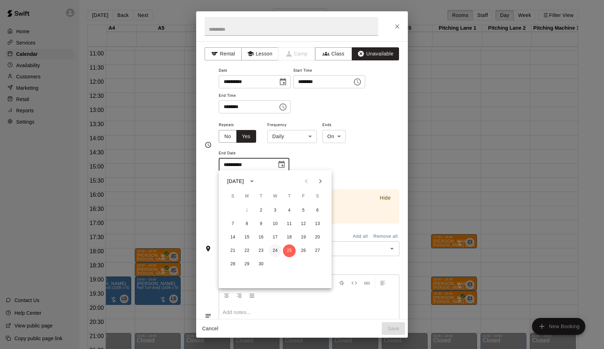
click at [277, 248] on button "24" at bounding box center [275, 250] width 13 height 13
type input "**********"
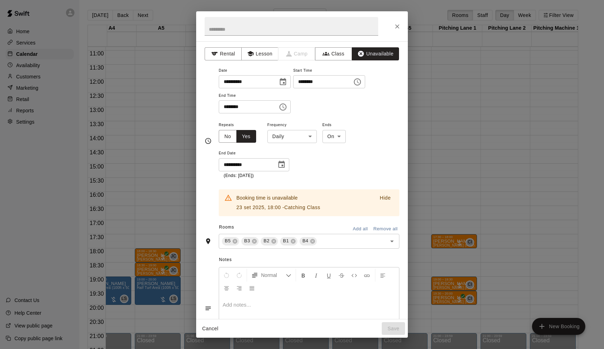
click at [209, 329] on button "Cancel" at bounding box center [210, 328] width 23 height 13
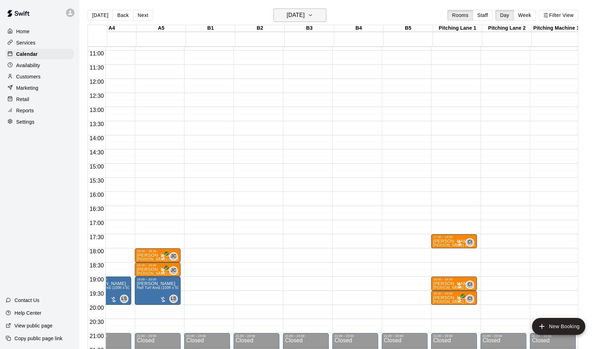
click at [289, 13] on h6 "[DATE]" at bounding box center [296, 15] width 18 height 10
click at [338, 104] on button "23" at bounding box center [340, 102] width 13 height 13
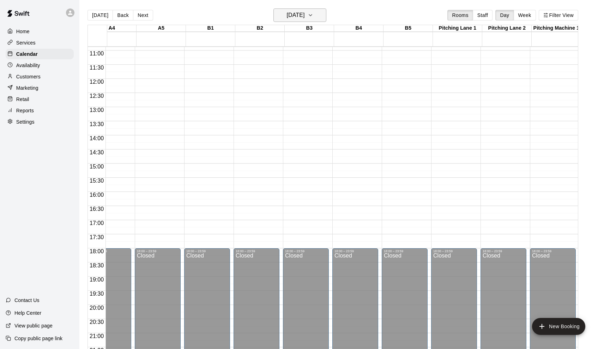
click at [301, 12] on h6 "[DATE]" at bounding box center [296, 15] width 18 height 10
click at [342, 31] on icon "Next month" at bounding box center [343, 33] width 8 height 8
click at [283, 106] on button "23" at bounding box center [284, 102] width 13 height 13
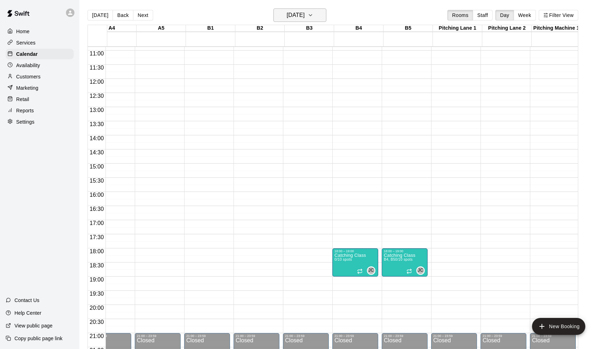
click at [287, 17] on h6 "[DATE]" at bounding box center [296, 15] width 18 height 10
click at [283, 64] on button "2" at bounding box center [284, 62] width 13 height 13
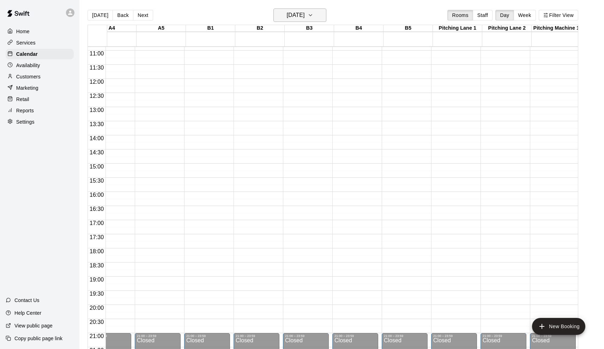
click at [304, 15] on h6 "[DATE]" at bounding box center [296, 15] width 18 height 10
click at [283, 79] on button "9" at bounding box center [284, 76] width 13 height 13
click at [296, 16] on h6 "[DATE]" at bounding box center [296, 15] width 18 height 10
click at [287, 90] on button "16" at bounding box center [284, 89] width 13 height 13
click at [299, 16] on h6 "[DATE]" at bounding box center [296, 15] width 18 height 10
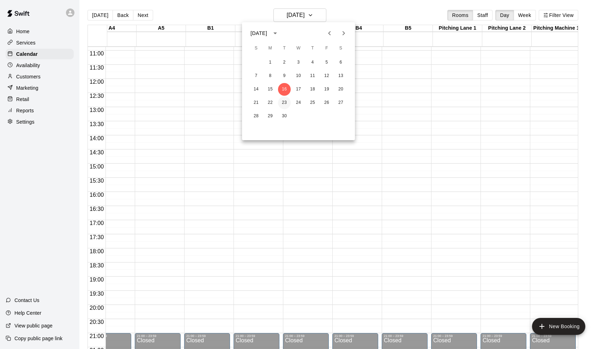
click at [284, 98] on button "23" at bounding box center [284, 102] width 13 height 13
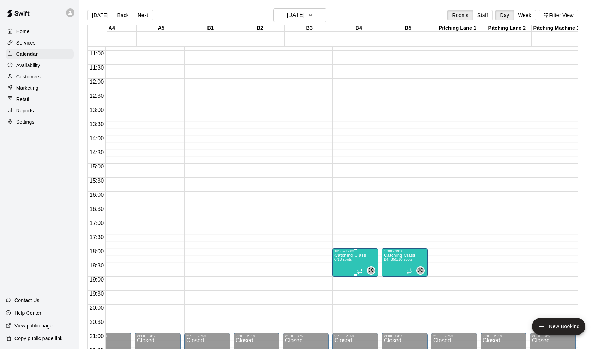
click at [343, 255] on p "Catching Class" at bounding box center [349, 255] width 31 height 0
click at [343, 260] on icon "edit" at bounding box center [343, 263] width 8 height 8
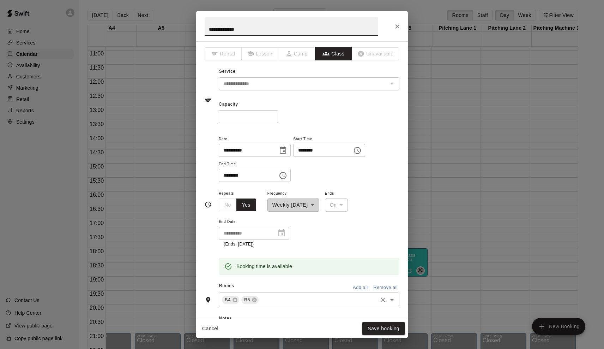
click at [266, 297] on input "text" at bounding box center [318, 299] width 117 height 9
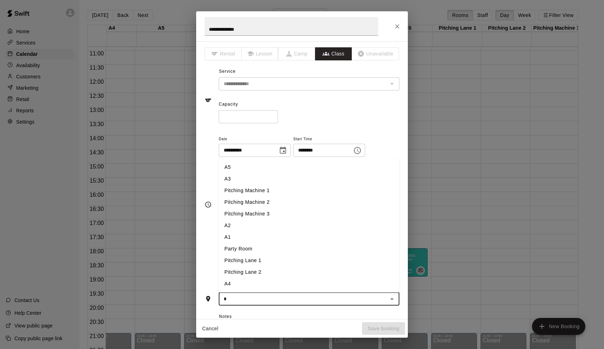
scroll to position [0, 0]
type input "**"
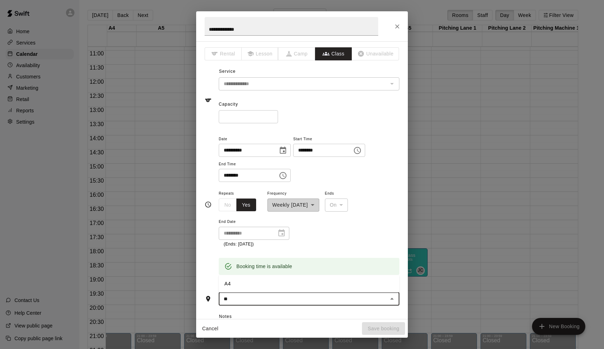
click at [249, 284] on li "A4" at bounding box center [309, 284] width 181 height 12
type input "*"
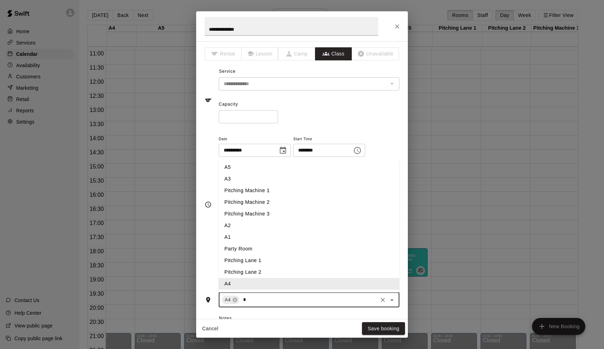
type input "**"
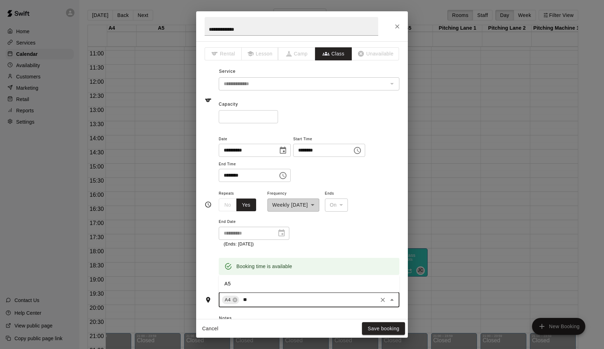
click at [226, 284] on li "A5" at bounding box center [309, 284] width 181 height 12
click at [373, 336] on div "Cancel Save booking" at bounding box center [302, 328] width 212 height 19
click at [378, 329] on button "Save booking" at bounding box center [383, 328] width 43 height 13
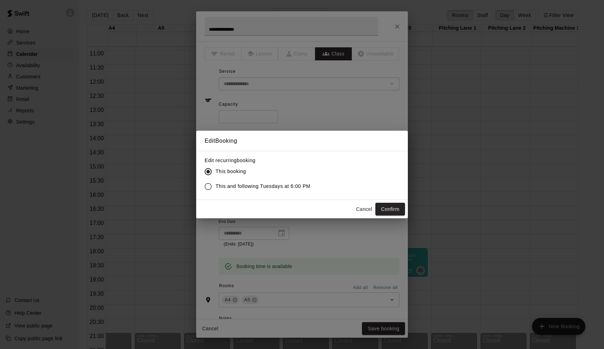
click at [273, 187] on span "This and following Tuesdays at 6:00 PM" at bounding box center [263, 185] width 95 height 7
click at [402, 206] on button "Confirm" at bounding box center [390, 209] width 30 height 13
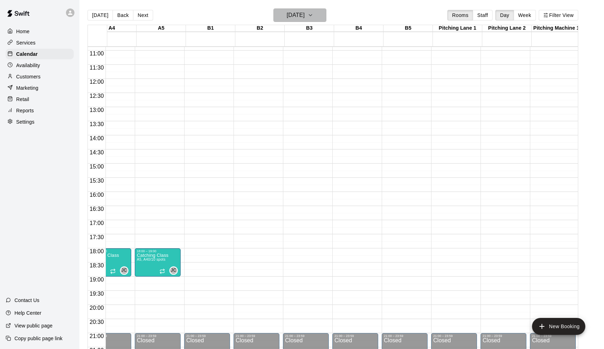
click at [287, 13] on h6 "[DATE]" at bounding box center [296, 15] width 18 height 10
click at [282, 63] on button "2" at bounding box center [284, 62] width 13 height 13
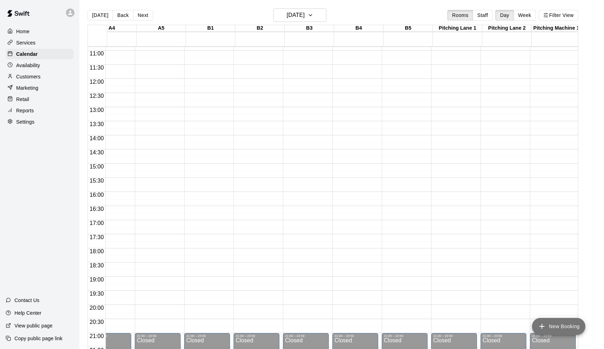
click at [551, 322] on button "New Booking" at bounding box center [558, 326] width 53 height 17
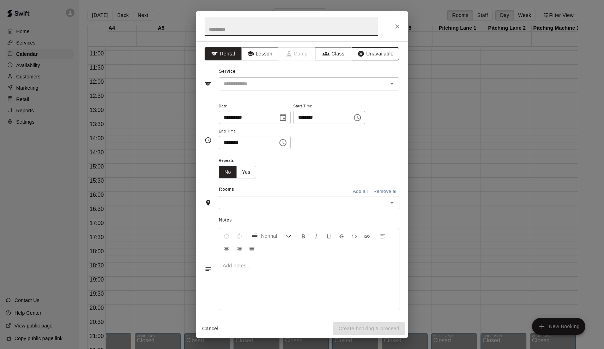
click at [376, 53] on button "Unavailable" at bounding box center [375, 53] width 47 height 13
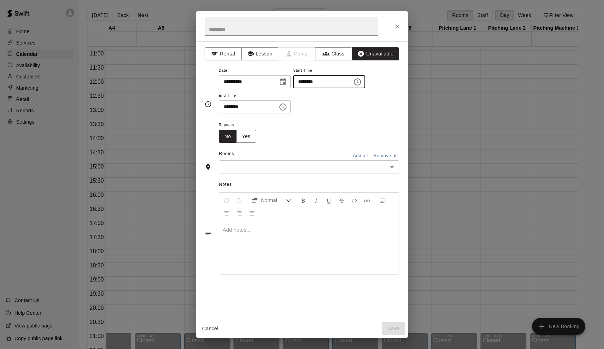
click at [305, 83] on input "********" at bounding box center [320, 81] width 54 height 13
type input "********"
click at [248, 107] on input "********" at bounding box center [246, 106] width 54 height 13
click at [242, 104] on input "********" at bounding box center [246, 106] width 54 height 13
type input "********"
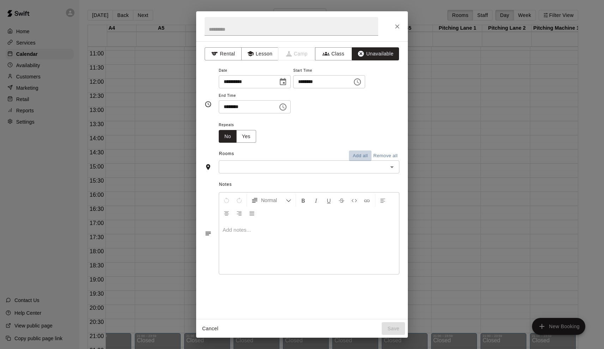
click at [359, 155] on button "Add all" at bounding box center [360, 155] width 23 height 11
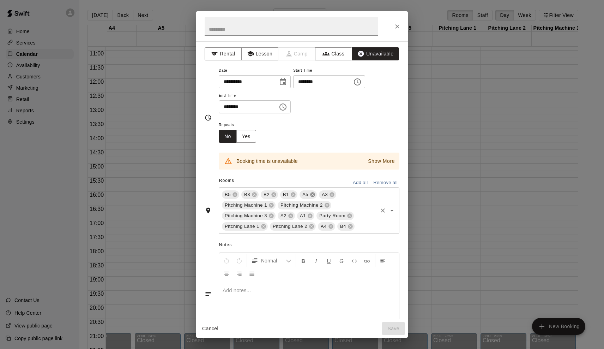
click at [312, 195] on icon at bounding box center [312, 194] width 5 height 5
click at [313, 193] on icon at bounding box center [313, 195] width 6 height 6
click at [350, 194] on icon at bounding box center [349, 195] width 6 height 6
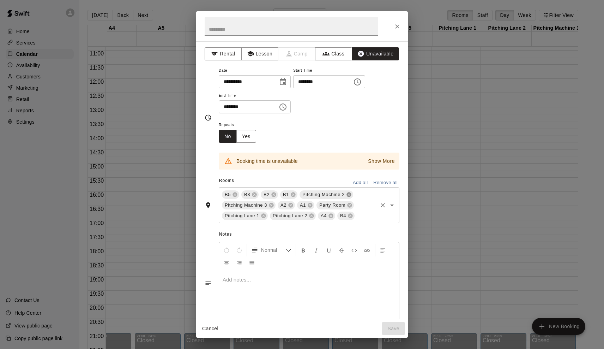
click at [350, 194] on icon at bounding box center [349, 195] width 6 height 6
click at [350, 193] on icon at bounding box center [348, 194] width 5 height 5
click at [313, 194] on icon at bounding box center [312, 194] width 5 height 5
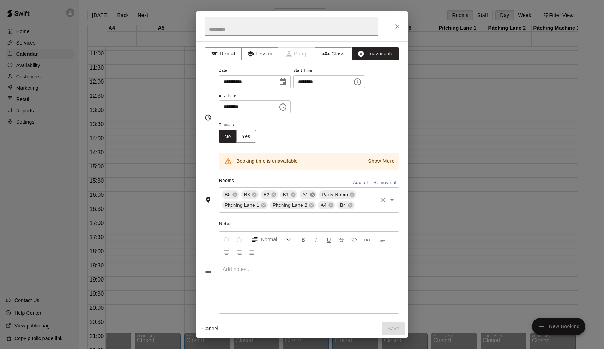
click at [313, 192] on icon at bounding box center [312, 194] width 5 height 5
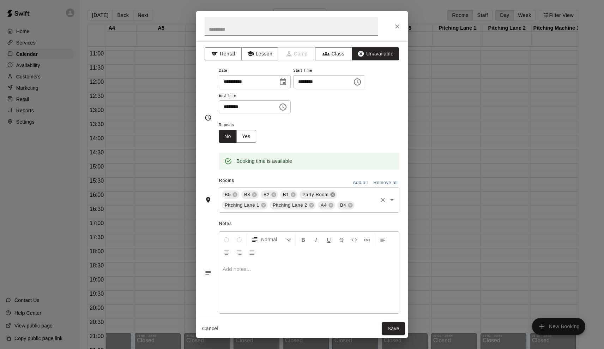
click at [333, 192] on icon at bounding box center [333, 194] width 5 height 5
click at [339, 192] on icon at bounding box center [341, 194] width 5 height 5
click at [340, 194] on icon at bounding box center [341, 194] width 5 height 5
click at [315, 193] on icon at bounding box center [312, 194] width 5 height 5
click at [254, 128] on span "Repeats" at bounding box center [240, 125] width 43 height 10
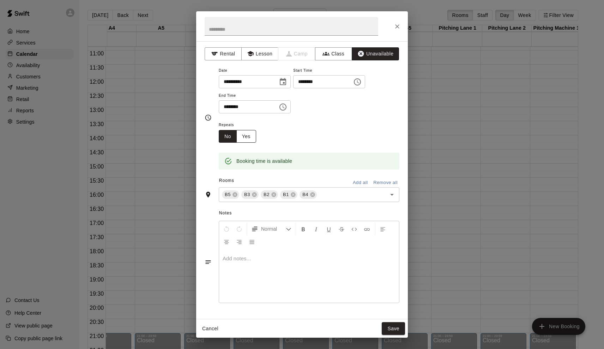
click at [250, 132] on button "Yes" at bounding box center [246, 136] width 20 height 13
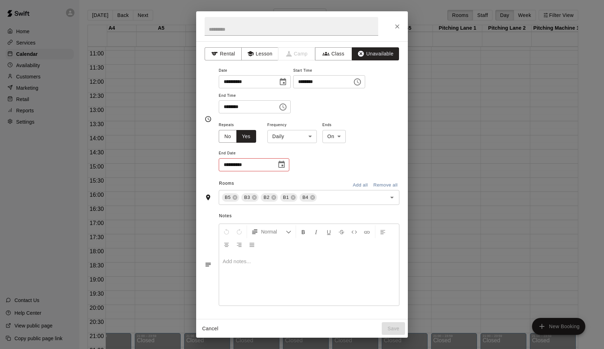
click at [289, 137] on body "Home Services Calendar Availability Customers Marketing Retail Reports Settings…" at bounding box center [302, 180] width 604 height 360
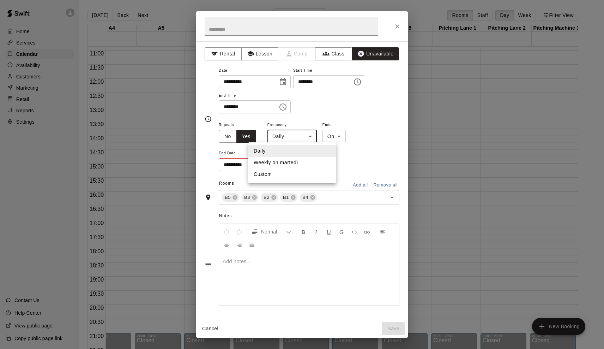
click at [285, 136] on div at bounding box center [302, 174] width 604 height 349
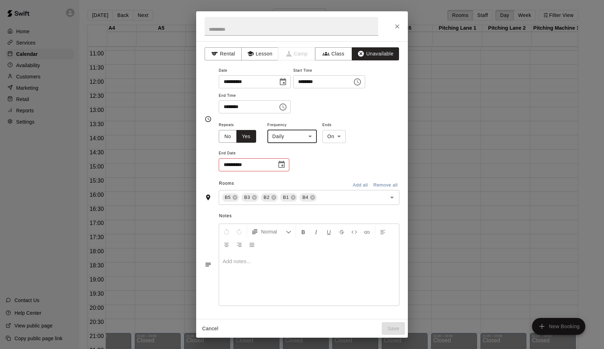
click at [290, 163] on div "**********" at bounding box center [309, 146] width 181 height 52
click at [279, 163] on icon "Choose date" at bounding box center [281, 164] width 8 height 8
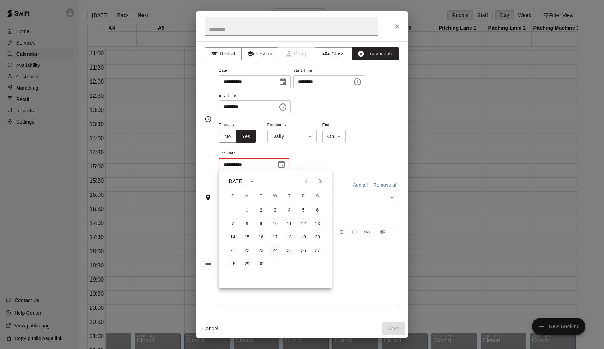
click at [273, 248] on button "24" at bounding box center [275, 250] width 13 height 13
type input "**********"
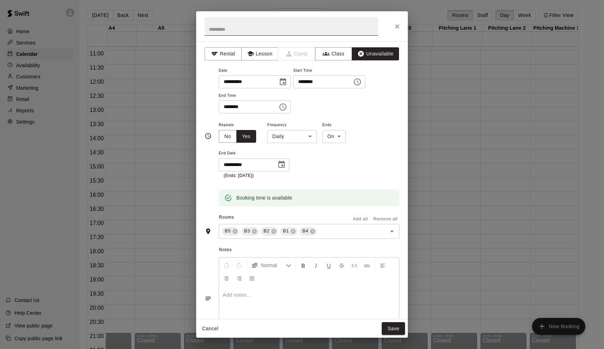
click at [298, 33] on input "text" at bounding box center [292, 26] width 174 height 19
type input "**********"
click at [395, 326] on button "Save" at bounding box center [393, 328] width 23 height 13
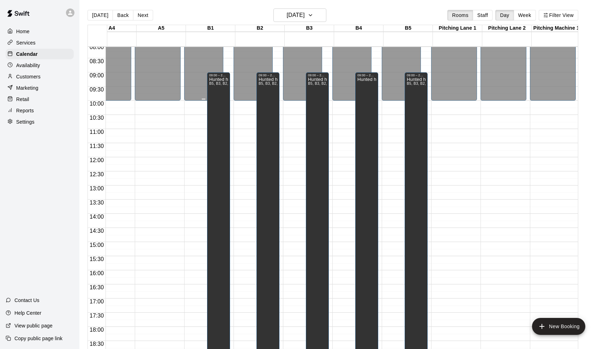
scroll to position [223, 218]
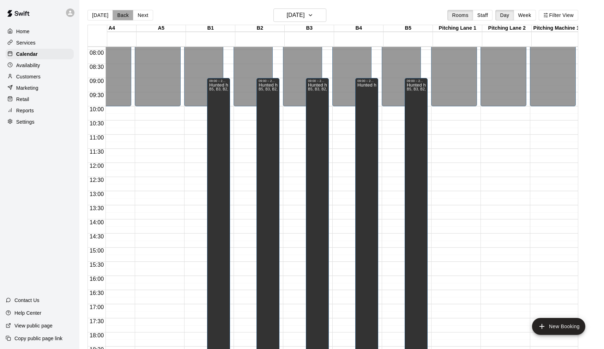
click at [122, 14] on button "Back" at bounding box center [123, 15] width 21 height 11
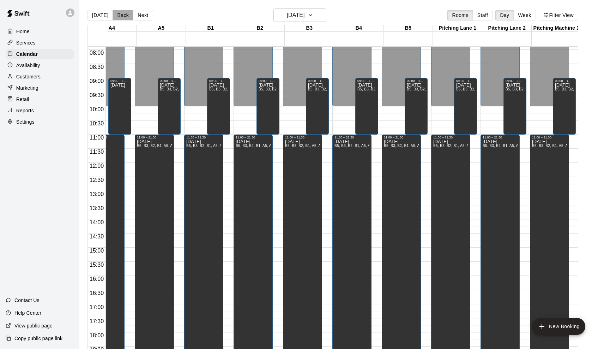
click at [122, 14] on button "Back" at bounding box center [123, 15] width 21 height 11
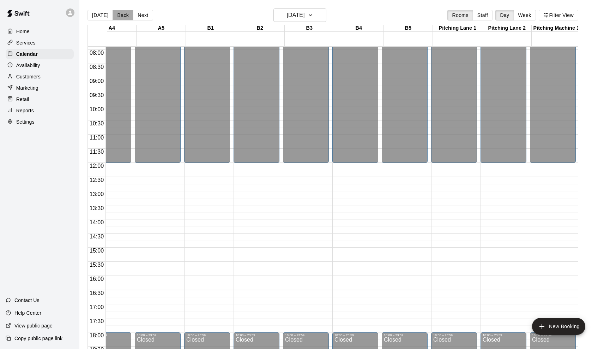
click at [125, 14] on button "Back" at bounding box center [123, 15] width 21 height 11
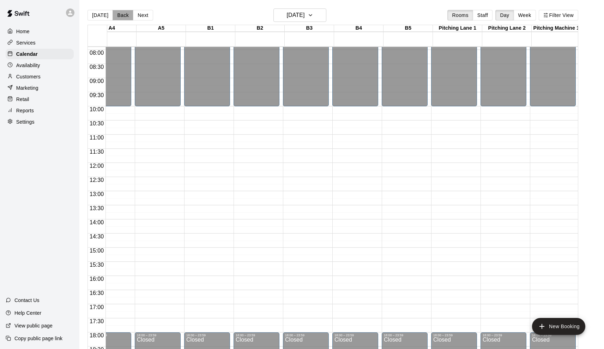
click at [125, 14] on button "Back" at bounding box center [123, 15] width 21 height 11
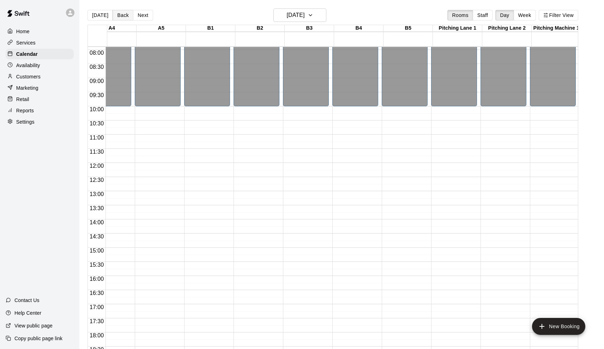
click at [125, 14] on div "[DATE] Back [DATE][DATE] Rooms Staff Day Week Filter View [GEOGRAPHIC_DATA] 29 …" at bounding box center [333, 182] width 491 height 349
click at [125, 14] on button "Back" at bounding box center [123, 15] width 21 height 11
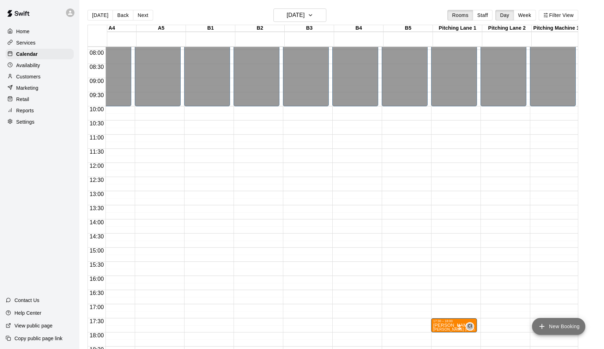
click at [551, 330] on button "New Booking" at bounding box center [558, 326] width 53 height 17
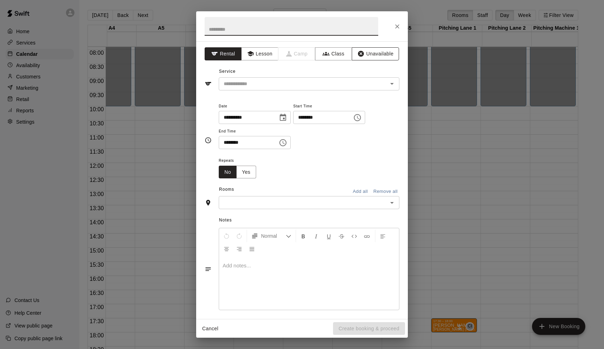
click at [364, 55] on icon "button" at bounding box center [360, 53] width 7 height 7
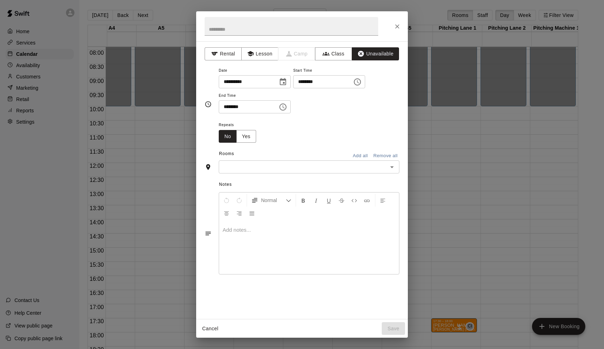
click at [290, 80] on button "Choose date, selected date is Aug 25, 2025" at bounding box center [283, 82] width 14 height 14
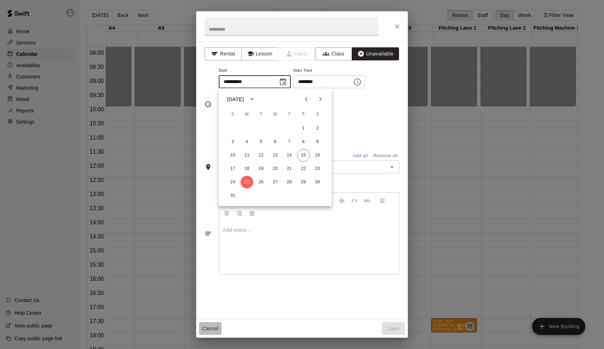
click at [203, 328] on button "Cancel" at bounding box center [210, 328] width 23 height 13
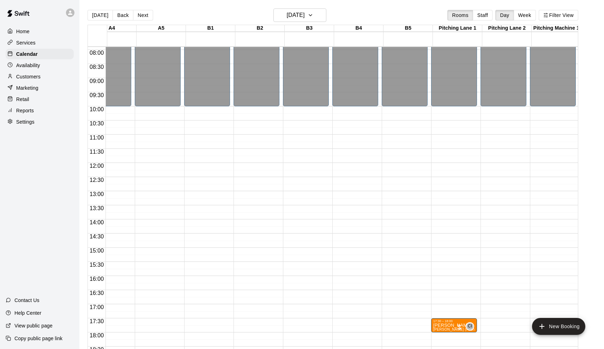
click at [291, 23] on div "[DATE] Back [DATE][DATE] Rooms Staff Day Week Filter View" at bounding box center [333, 16] width 491 height 16
click at [121, 11] on button "Back" at bounding box center [123, 15] width 21 height 11
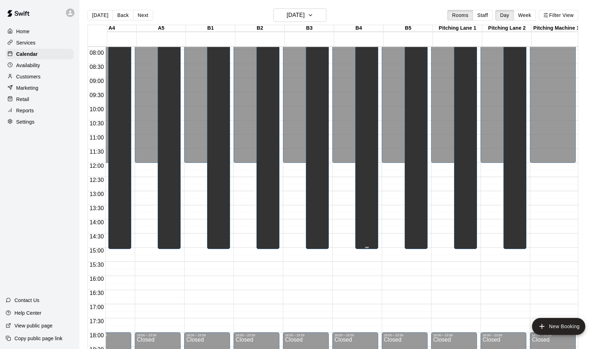
click at [367, 195] on div "Card Memorabilia show B5, B3, B2, B1, A5, A3, A2, A1, Party Room, [GEOGRAPHIC_D…" at bounding box center [366, 200] width 19 height 349
click at [363, 34] on icon "edit" at bounding box center [366, 34] width 8 height 8
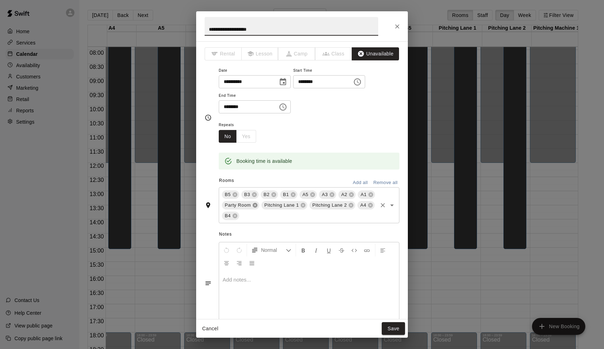
click at [254, 205] on icon at bounding box center [255, 205] width 5 height 5
click at [262, 205] on icon at bounding box center [264, 205] width 6 height 6
click at [265, 205] on icon at bounding box center [263, 205] width 5 height 5
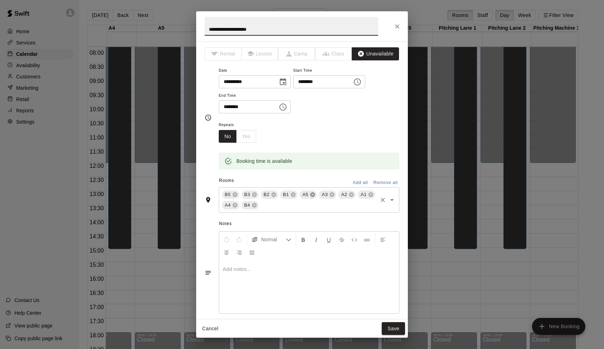
click at [312, 192] on icon at bounding box center [312, 194] width 5 height 5
click at [312, 194] on icon at bounding box center [313, 195] width 6 height 6
click at [313, 192] on icon at bounding box center [313, 195] width 6 height 6
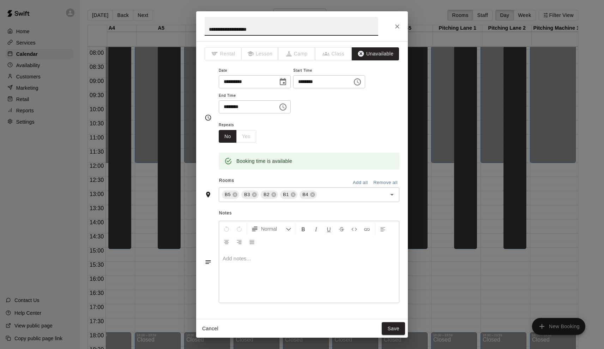
click at [359, 177] on button "Add all" at bounding box center [360, 182] width 23 height 11
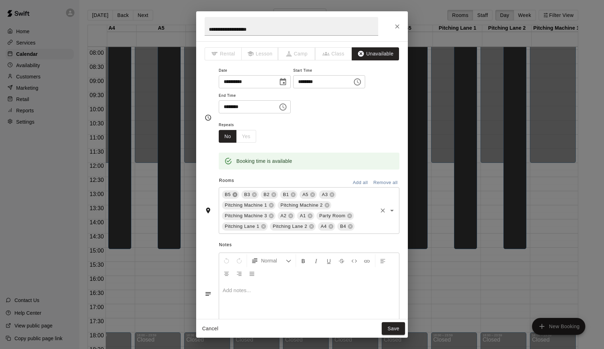
click at [235, 194] on icon at bounding box center [235, 194] width 5 height 5
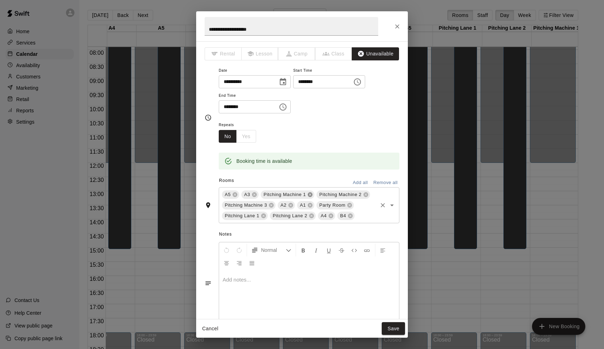
click at [308, 192] on icon at bounding box center [310, 195] width 6 height 6
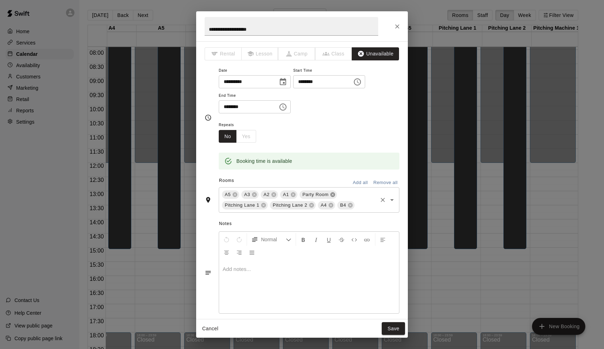
click at [332, 192] on icon at bounding box center [333, 194] width 5 height 5
click at [338, 193] on icon at bounding box center [341, 195] width 6 height 6
click at [338, 194] on icon at bounding box center [341, 195] width 6 height 6
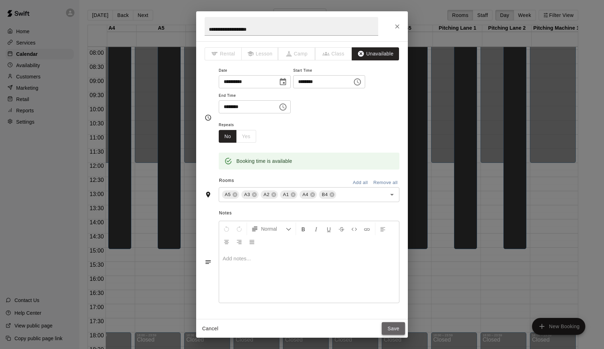
click at [394, 328] on button "Save" at bounding box center [393, 328] width 23 height 13
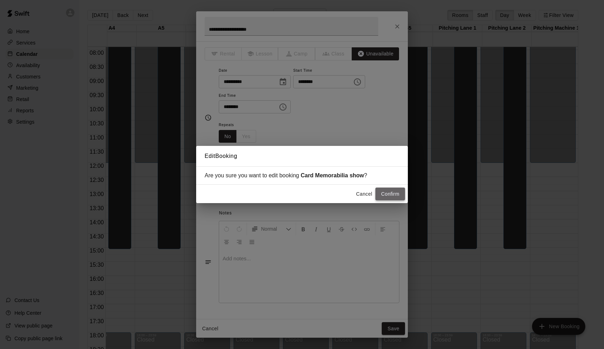
click at [394, 194] on button "Confirm" at bounding box center [390, 193] width 30 height 13
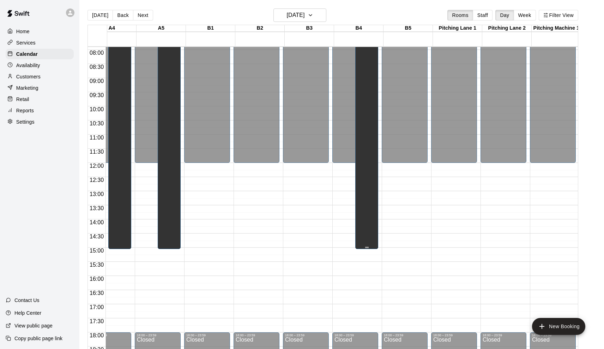
click at [366, 169] on div "Card Memorabilia show A5, A3, A2, A1, A4, B4" at bounding box center [366, 200] width 19 height 349
click at [368, 38] on button "edit" at bounding box center [366, 34] width 14 height 14
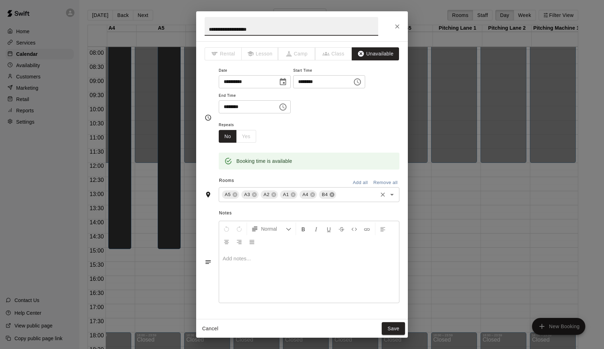
click at [333, 192] on icon at bounding box center [332, 194] width 5 height 5
click at [391, 324] on button "Save" at bounding box center [393, 328] width 23 height 13
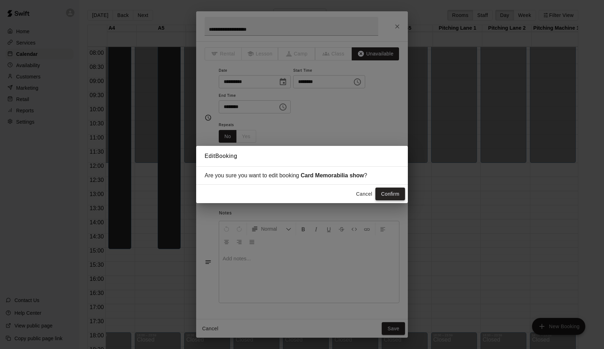
click at [394, 197] on button "Confirm" at bounding box center [390, 193] width 30 height 13
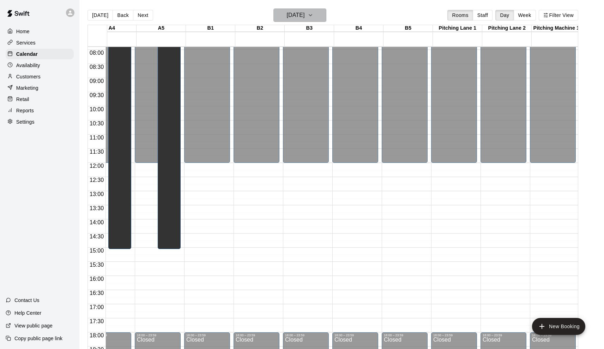
click at [287, 13] on h6 "[DATE]" at bounding box center [296, 15] width 18 height 10
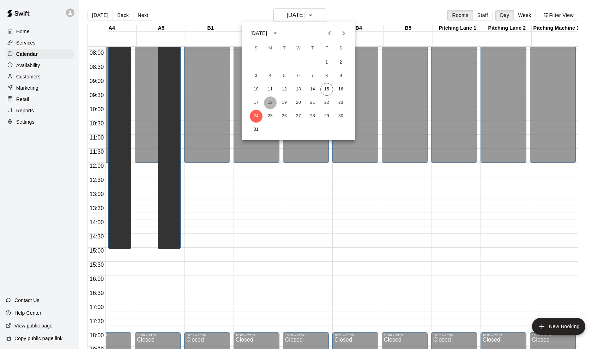
click at [269, 102] on button "18" at bounding box center [270, 102] width 13 height 13
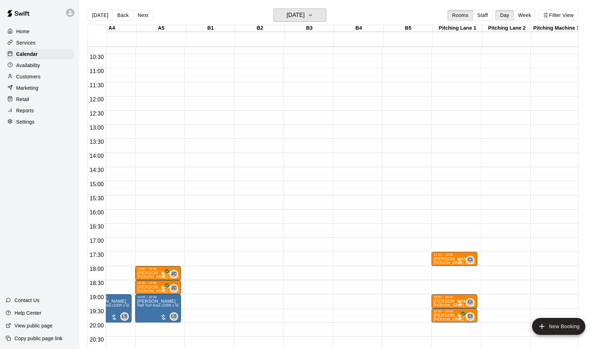
scroll to position [0, 217]
click at [144, 16] on button "Next" at bounding box center [143, 15] width 20 height 11
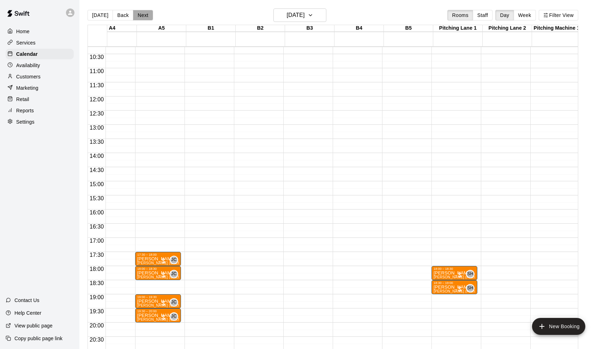
click at [144, 16] on button "Next" at bounding box center [143, 15] width 20 height 11
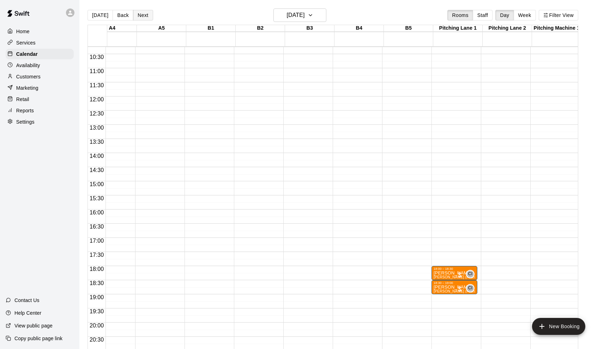
click at [144, 16] on button "Next" at bounding box center [143, 15] width 20 height 11
click at [294, 13] on h6 "[DATE]" at bounding box center [296, 15] width 18 height 10
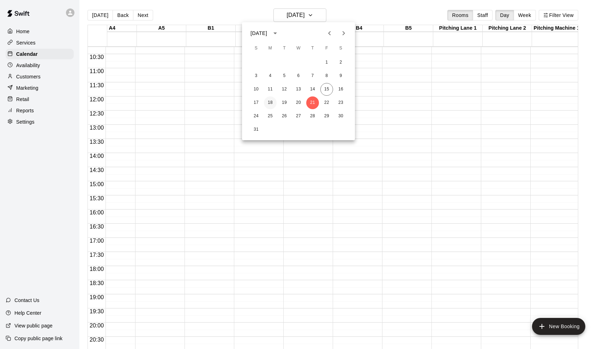
click at [271, 98] on button "18" at bounding box center [270, 102] width 13 height 13
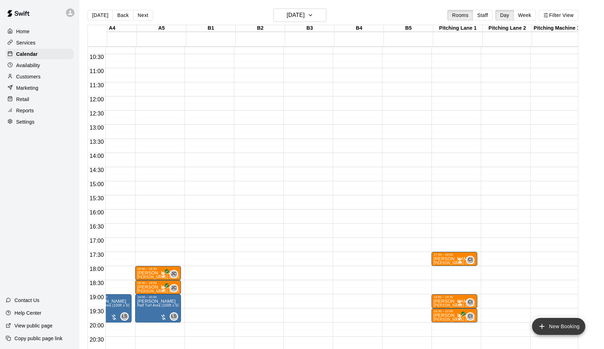
click at [556, 321] on button "New Booking" at bounding box center [558, 326] width 53 height 17
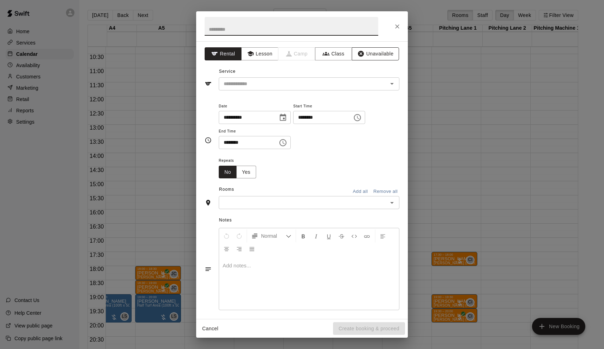
click at [381, 53] on button "Unavailable" at bounding box center [375, 53] width 47 height 13
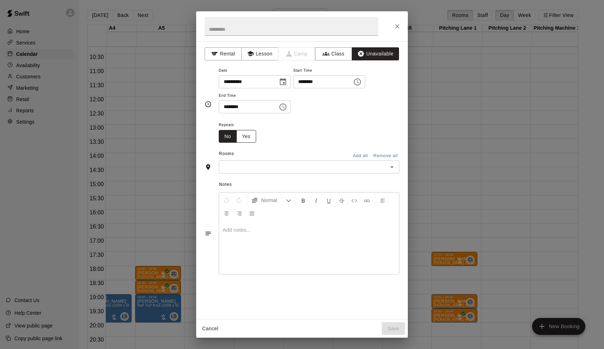
click at [253, 131] on button "Yes" at bounding box center [246, 136] width 20 height 13
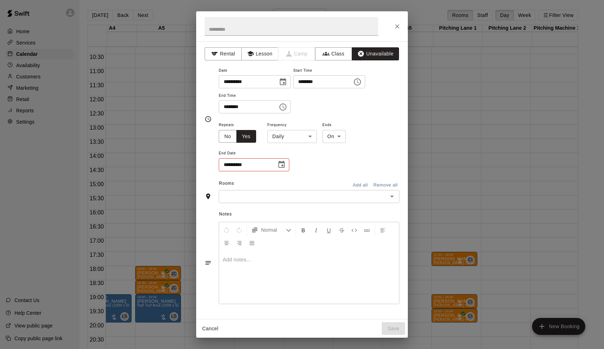
click at [278, 132] on body "Home Services Calendar Availability Customers Marketing Retail Reports Settings…" at bounding box center [302, 180] width 604 height 360
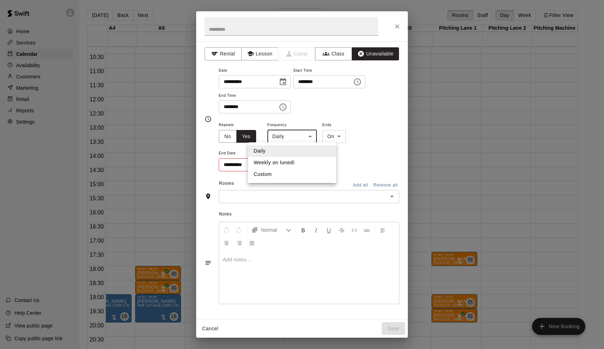
click at [259, 137] on div at bounding box center [302, 174] width 604 height 349
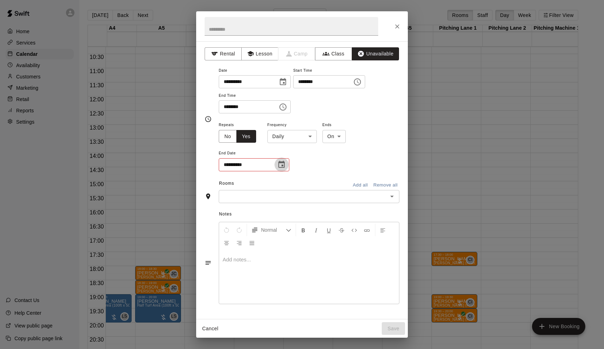
click at [280, 162] on icon "Choose date" at bounding box center [281, 164] width 8 height 8
click at [232, 276] on button "31" at bounding box center [233, 277] width 13 height 13
type input "**********"
click at [361, 189] on button "Add all" at bounding box center [360, 192] width 23 height 11
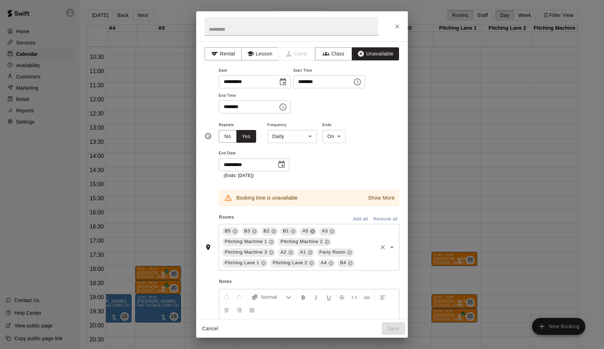
click at [315, 229] on icon at bounding box center [313, 231] width 6 height 6
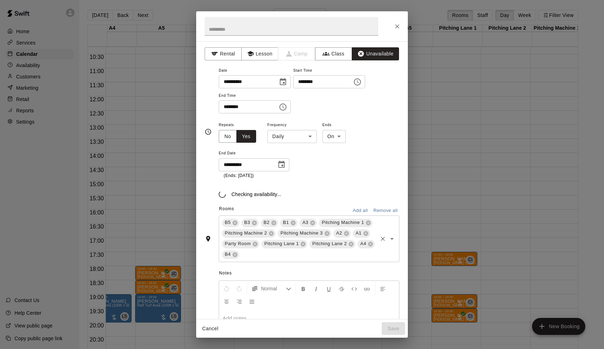
click at [313, 223] on div "B5 B3 B2 B1 A3 Pitching Machine 1 Pitching Machine 2 Pitching Machine 3 A2 A1 P…" at bounding box center [309, 238] width 181 height 47
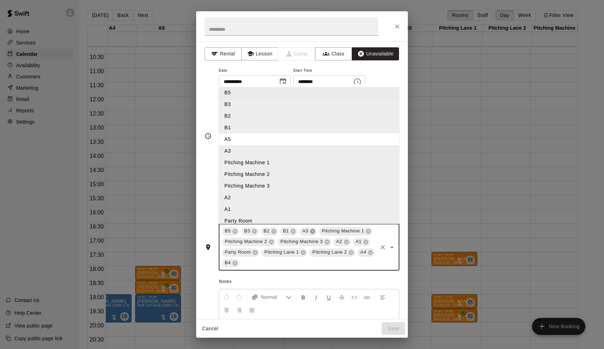
click at [313, 229] on icon at bounding box center [312, 231] width 5 height 5
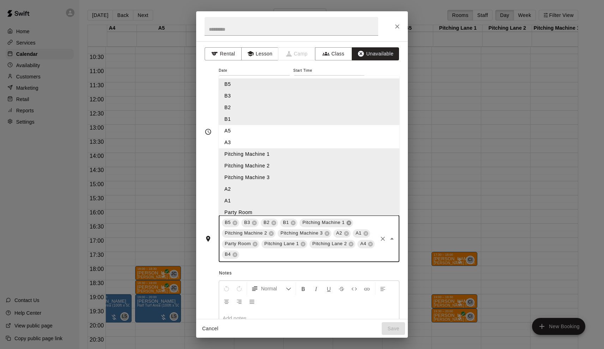
click at [349, 221] on icon at bounding box center [349, 223] width 6 height 6
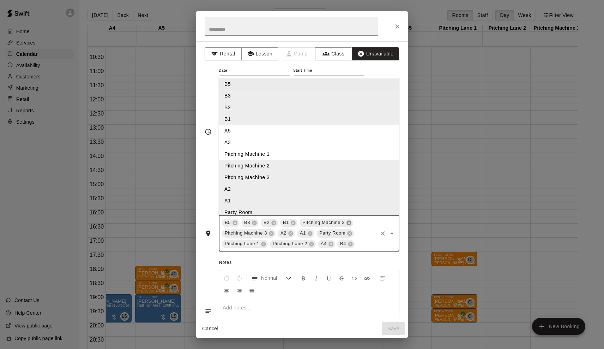
click at [349, 221] on icon at bounding box center [349, 223] width 6 height 6
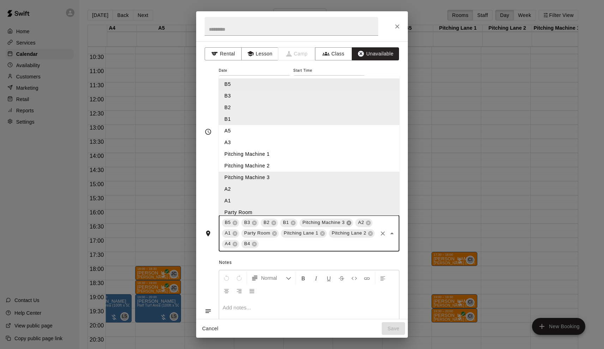
click at [349, 221] on icon at bounding box center [349, 223] width 6 height 6
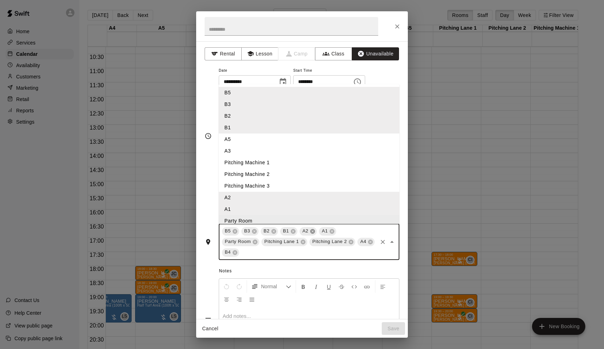
click at [312, 231] on icon at bounding box center [312, 231] width 5 height 5
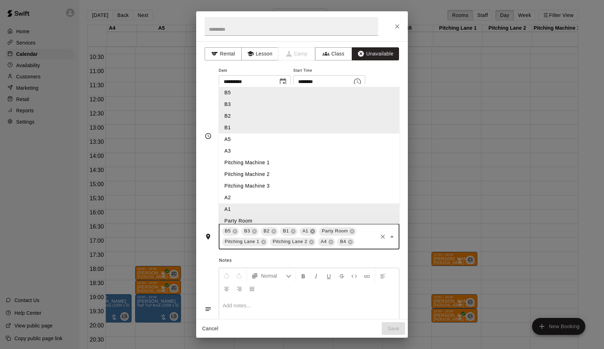
click at [312, 229] on icon at bounding box center [313, 231] width 6 height 6
click at [332, 229] on icon at bounding box center [333, 231] width 5 height 5
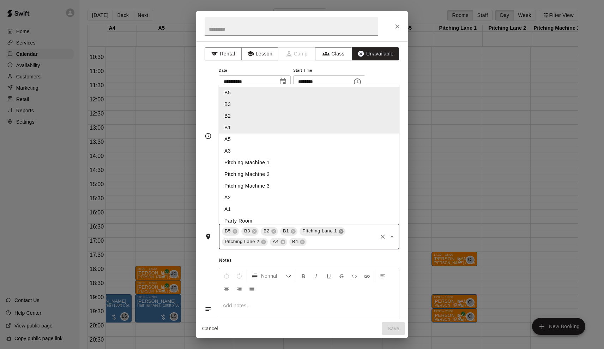
click at [342, 230] on icon at bounding box center [341, 231] width 5 height 5
click at [340, 229] on icon at bounding box center [341, 231] width 5 height 5
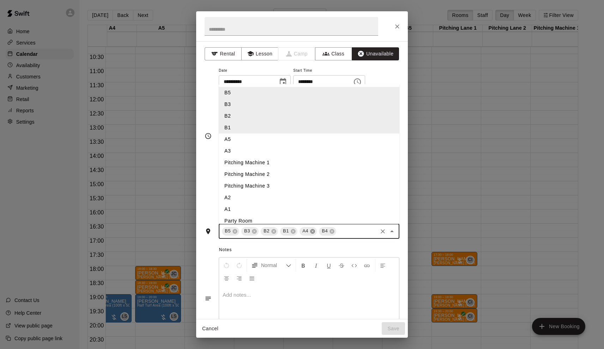
click at [315, 229] on icon at bounding box center [312, 231] width 5 height 5
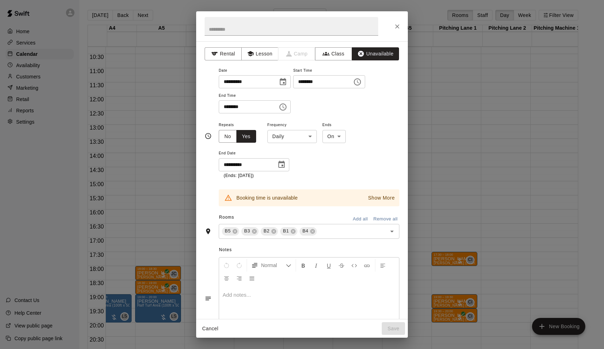
click at [297, 244] on span "Notes" at bounding box center [309, 249] width 180 height 11
click at [381, 194] on p "Show More" at bounding box center [381, 197] width 27 height 7
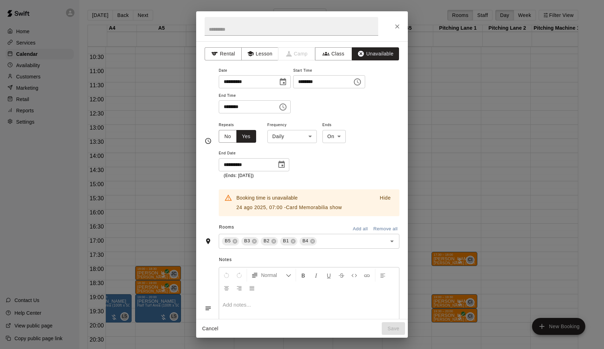
click at [216, 330] on button "Cancel" at bounding box center [210, 328] width 23 height 13
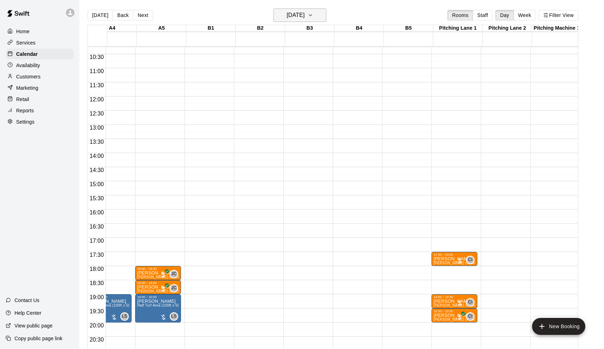
click at [296, 22] on button "[DATE]" at bounding box center [299, 14] width 53 height 13
click at [257, 116] on button "24" at bounding box center [256, 116] width 13 height 13
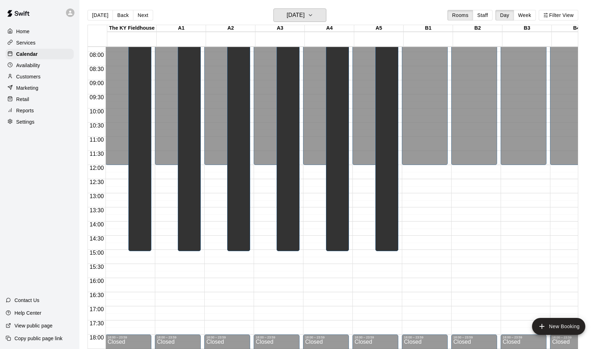
scroll to position [190, 0]
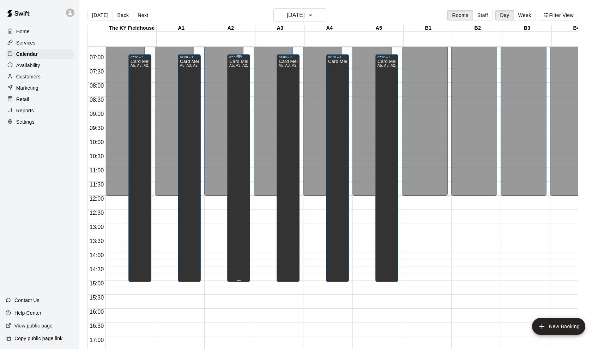
click at [240, 103] on div "Card Memorabilia show A5, A3, A2, A1, A4" at bounding box center [238, 233] width 19 height 349
click at [238, 66] on icon "edit" at bounding box center [238, 67] width 6 height 6
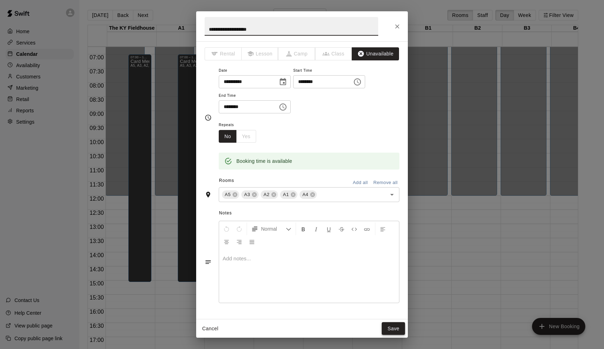
click at [387, 326] on button "Save" at bounding box center [393, 328] width 23 height 13
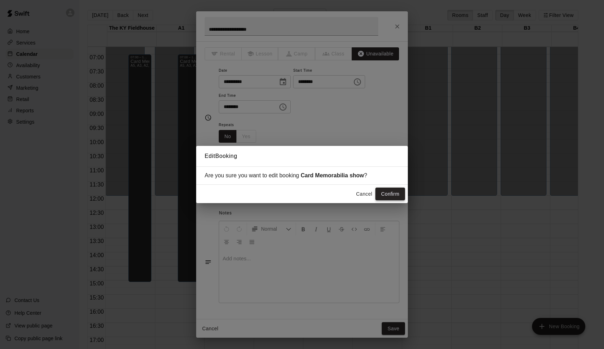
click at [394, 195] on button "Confirm" at bounding box center [390, 193] width 30 height 13
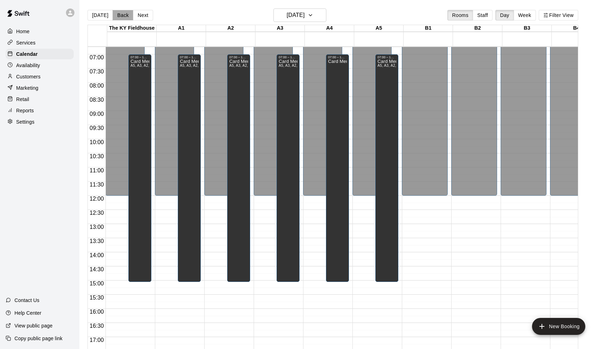
click at [125, 13] on button "Back" at bounding box center [123, 15] width 21 height 11
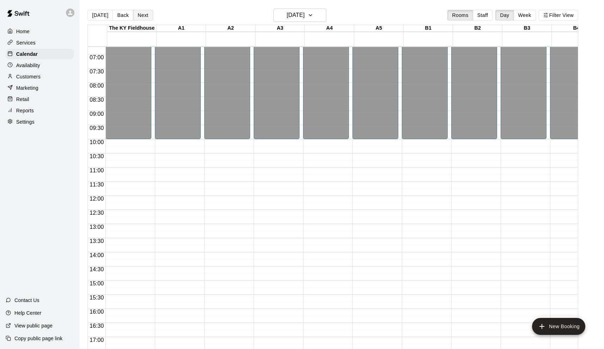
click at [136, 16] on button "Next" at bounding box center [143, 15] width 20 height 11
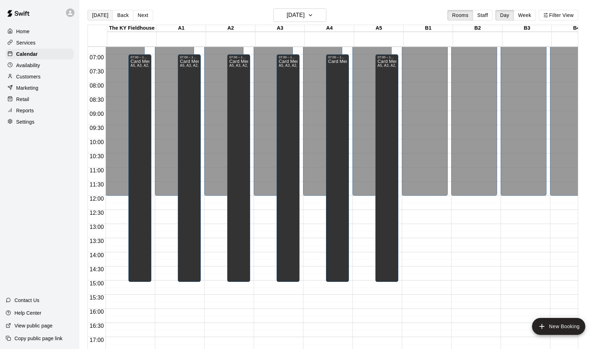
click at [99, 11] on button "[DATE]" at bounding box center [100, 15] width 25 height 11
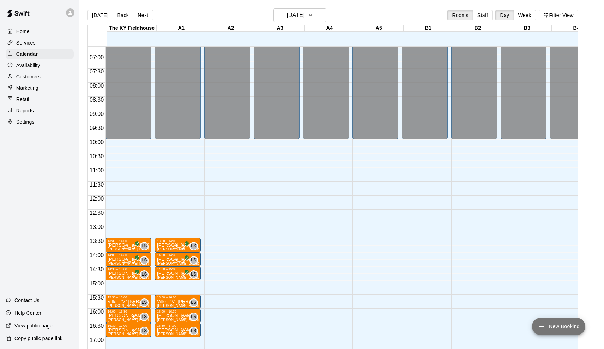
click at [567, 330] on button "New Booking" at bounding box center [558, 326] width 53 height 17
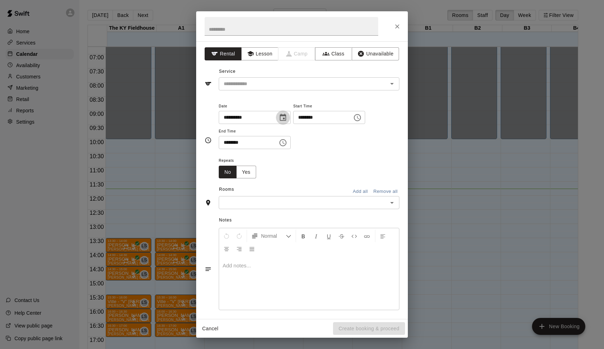
click at [284, 117] on icon "Choose date, selected date is Aug 15, 2025" at bounding box center [283, 117] width 8 height 8
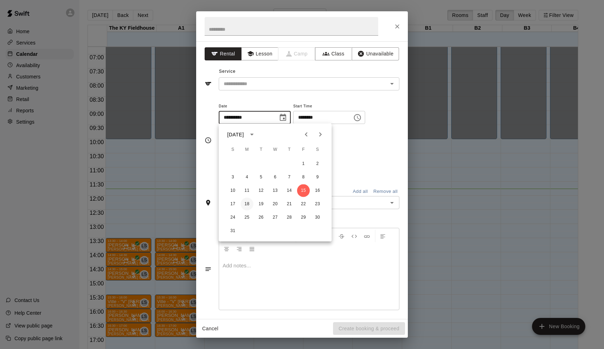
click at [247, 205] on button "18" at bounding box center [247, 204] width 13 height 13
type input "**********"
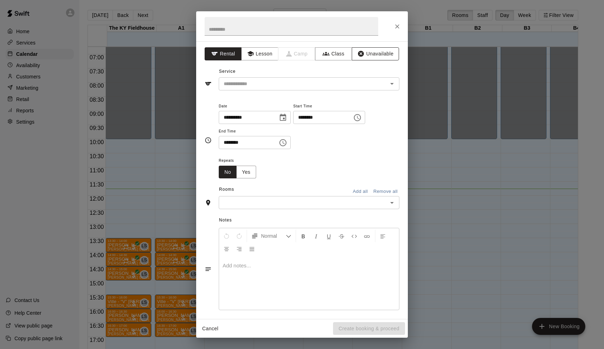
click at [376, 53] on button "Unavailable" at bounding box center [375, 53] width 47 height 13
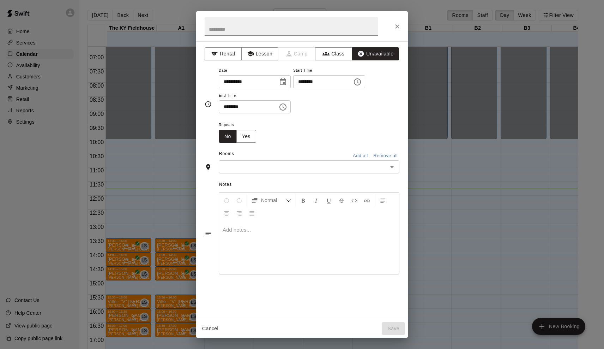
click at [303, 82] on input "********" at bounding box center [320, 81] width 54 height 13
type input "********"
click at [248, 107] on input "********" at bounding box center [246, 106] width 54 height 13
type input "********"
click at [246, 137] on button "Yes" at bounding box center [246, 136] width 20 height 13
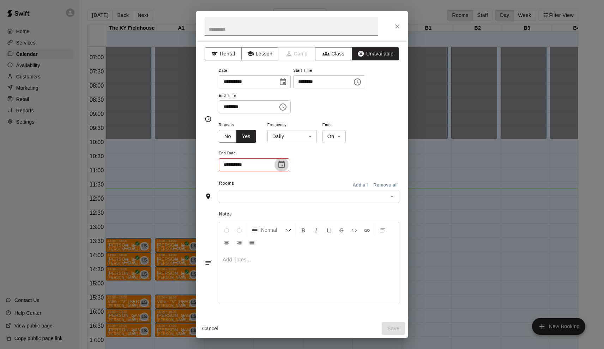
click at [283, 161] on icon "Choose date" at bounding box center [281, 164] width 6 height 7
click at [234, 277] on button "31" at bounding box center [233, 277] width 13 height 13
type input "**********"
click at [356, 189] on button "Add all" at bounding box center [360, 192] width 23 height 11
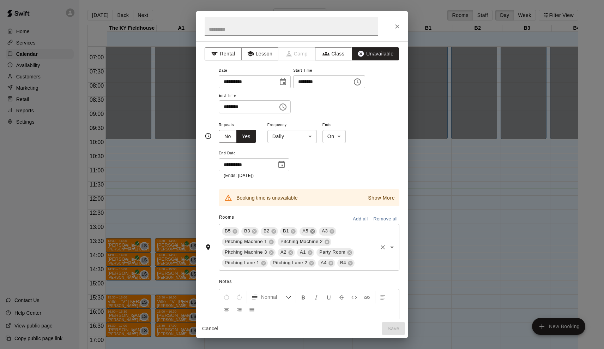
click at [311, 229] on icon at bounding box center [312, 231] width 5 height 5
click at [313, 229] on icon at bounding box center [312, 231] width 5 height 5
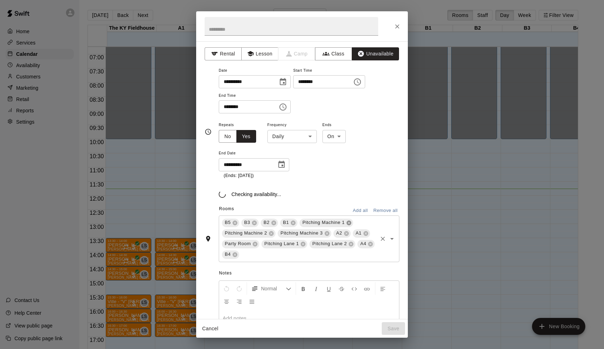
click at [349, 221] on icon at bounding box center [349, 223] width 6 height 6
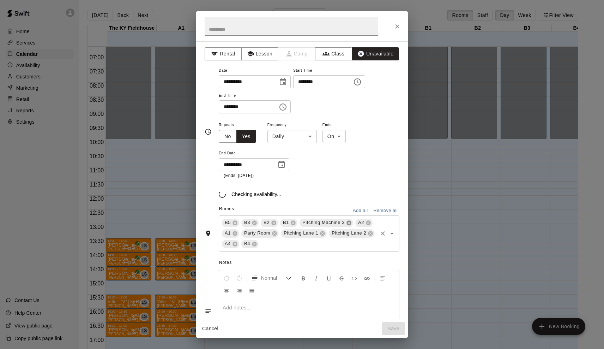
click at [349, 221] on icon at bounding box center [349, 223] width 6 height 6
click at [312, 220] on icon at bounding box center [312, 222] width 5 height 5
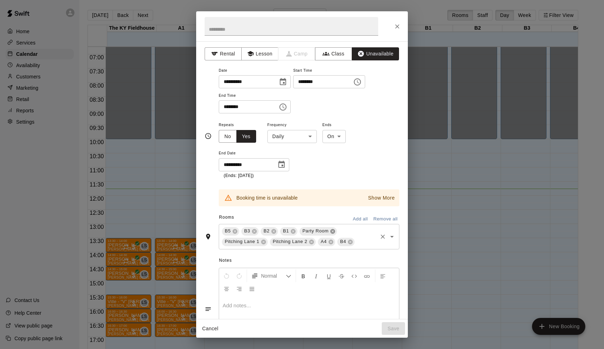
click at [332, 229] on icon at bounding box center [333, 231] width 5 height 5
click at [343, 230] on icon at bounding box center [341, 231] width 5 height 5
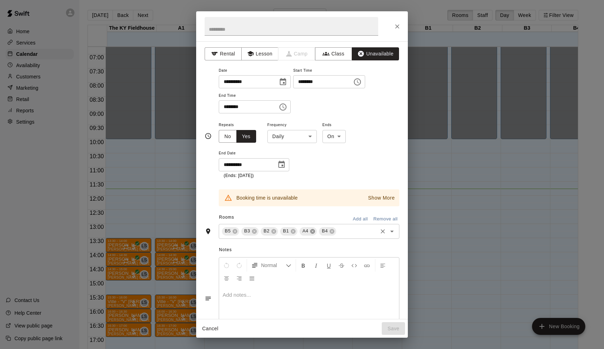
click at [314, 229] on icon at bounding box center [312, 231] width 5 height 5
click at [379, 199] on p "Show More" at bounding box center [381, 197] width 27 height 7
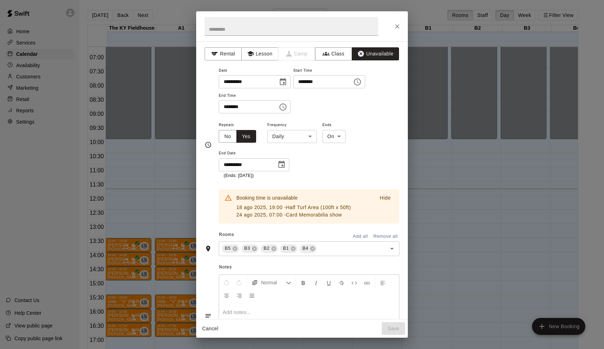
click at [209, 330] on button "Cancel" at bounding box center [210, 328] width 23 height 13
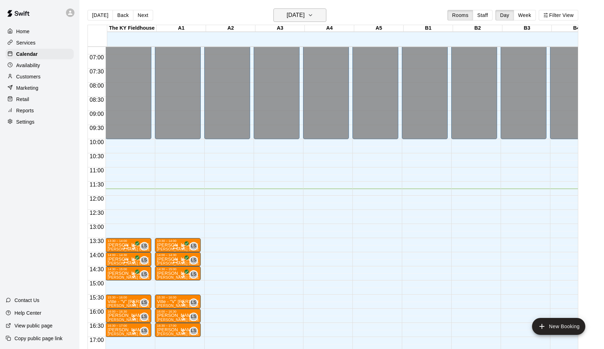
click at [301, 19] on h6 "[DATE]" at bounding box center [296, 15] width 18 height 10
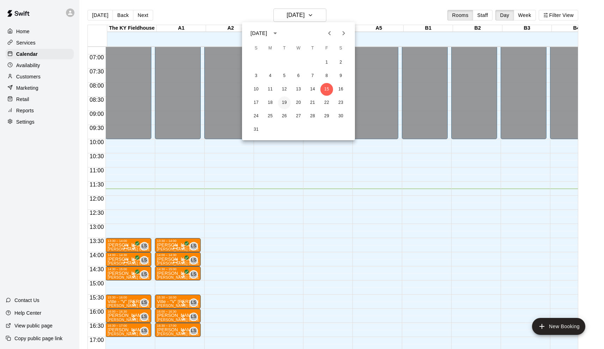
click at [290, 102] on button "19" at bounding box center [284, 102] width 13 height 13
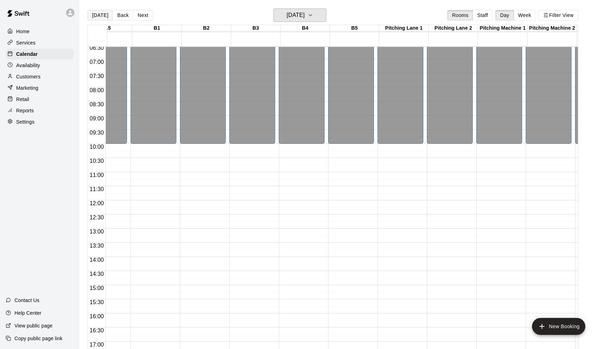
scroll to position [180, 271]
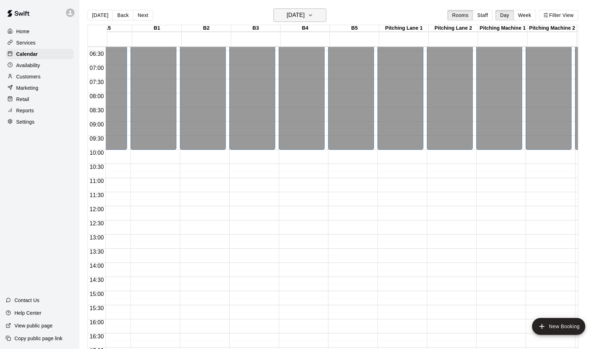
click at [301, 14] on h6 "[DATE]" at bounding box center [296, 15] width 18 height 10
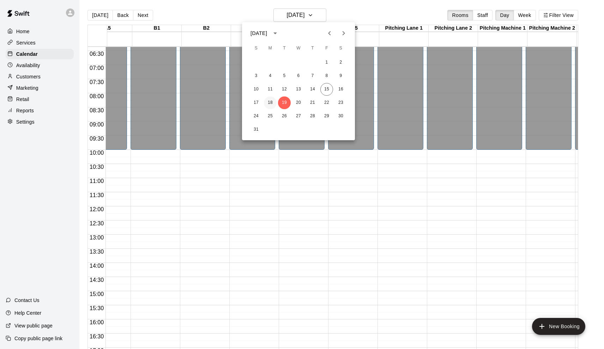
click at [271, 101] on button "18" at bounding box center [270, 102] width 13 height 13
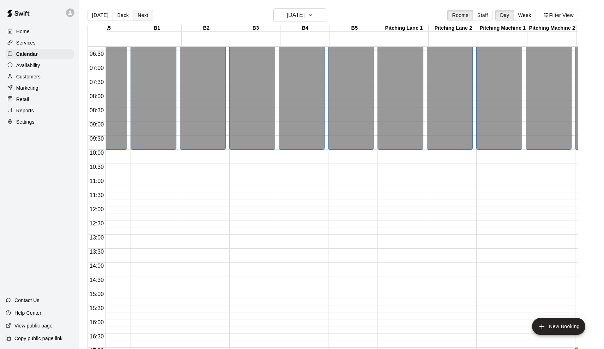
click at [141, 15] on button "Next" at bounding box center [143, 15] width 20 height 11
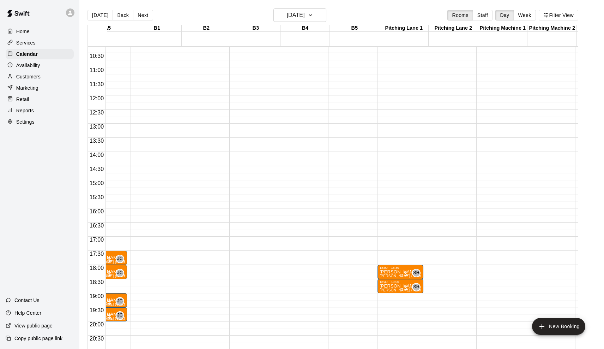
scroll to position [295, 271]
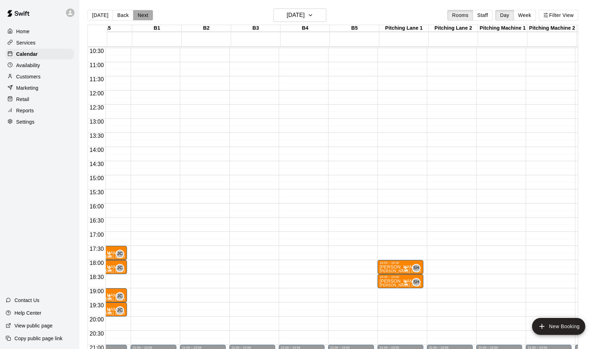
click at [147, 14] on button "Next" at bounding box center [143, 15] width 20 height 11
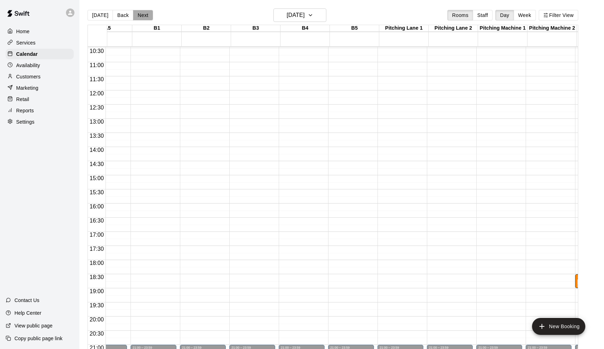
click at [147, 14] on button "Next" at bounding box center [143, 15] width 20 height 11
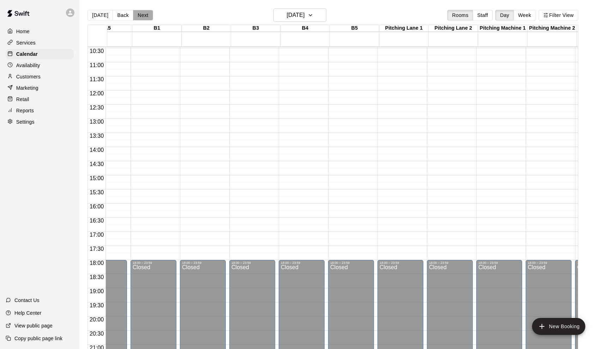
click at [147, 14] on button "Next" at bounding box center [143, 15] width 20 height 11
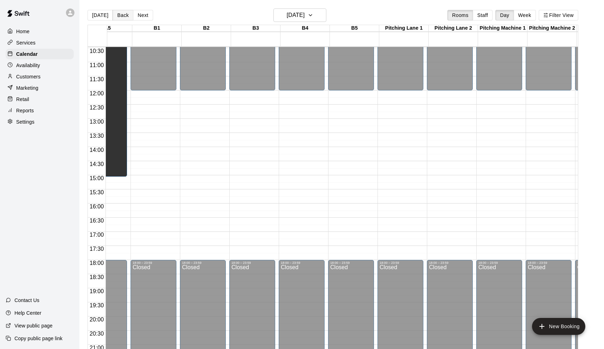
click at [119, 14] on button "Back" at bounding box center [123, 15] width 21 height 11
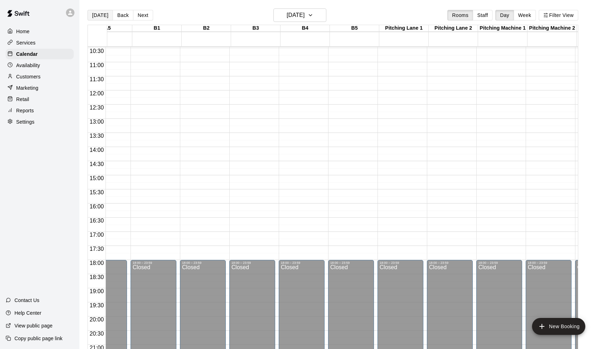
click at [95, 15] on button "[DATE]" at bounding box center [100, 15] width 25 height 11
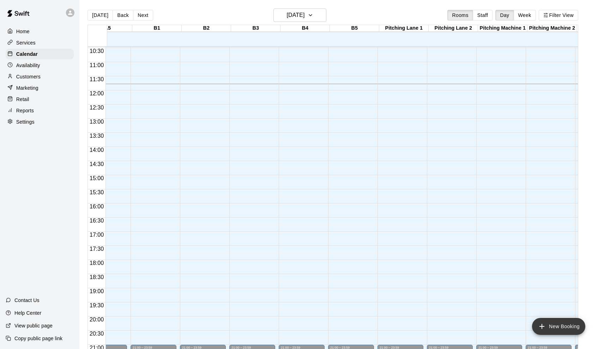
click at [550, 323] on button "New Booking" at bounding box center [558, 326] width 53 height 17
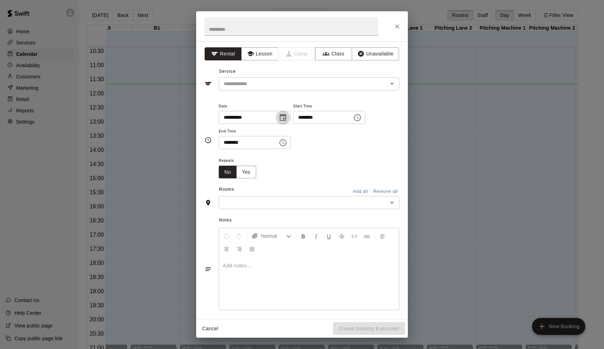
click at [284, 114] on icon "Choose date, selected date is Aug 15, 2025" at bounding box center [283, 117] width 6 height 7
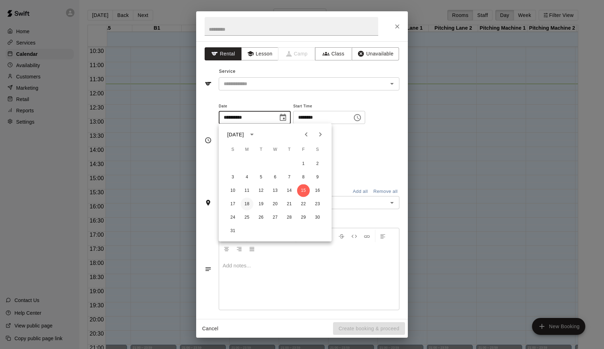
click at [248, 198] on button "18" at bounding box center [247, 204] width 13 height 13
type input "**********"
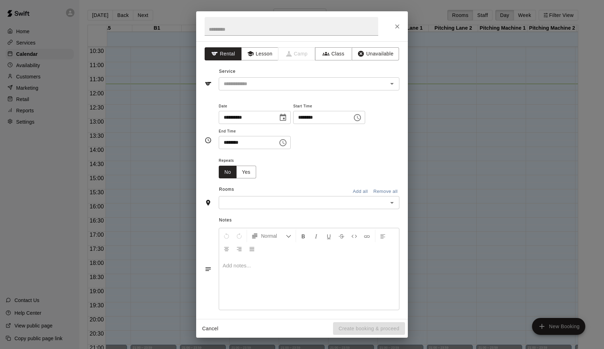
click at [322, 116] on input "********" at bounding box center [320, 117] width 54 height 13
type input "********"
click at [252, 141] on input "********" at bounding box center [246, 142] width 54 height 13
type input "********"
click at [243, 169] on button "Yes" at bounding box center [246, 171] width 20 height 13
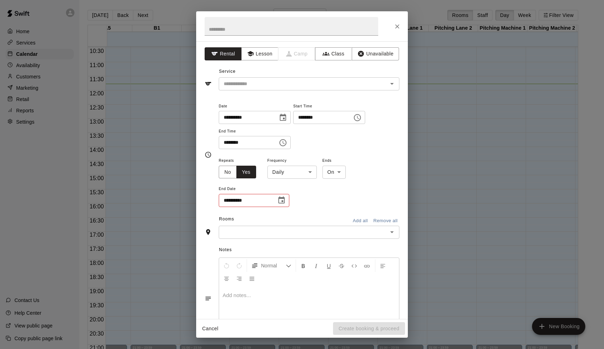
click at [283, 167] on body "Home Services Calendar Availability Customers Marketing Retail Reports Settings…" at bounding box center [302, 180] width 604 height 360
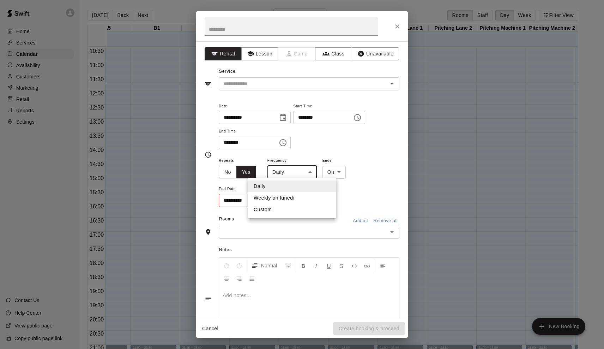
click at [281, 195] on li "Weekly on lunedì" at bounding box center [292, 198] width 88 height 12
click at [292, 174] on body "Home Services Calendar Availability Customers Marketing Retail Reports Settings…" at bounding box center [302, 180] width 604 height 360
click at [282, 182] on li "Daily" at bounding box center [296, 186] width 88 height 12
type input "*****"
click at [280, 201] on icon "Choose date" at bounding box center [281, 199] width 6 height 7
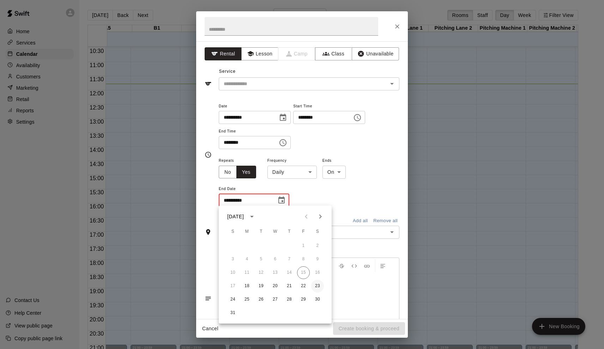
click at [320, 284] on button "23" at bounding box center [317, 285] width 13 height 13
type input "**********"
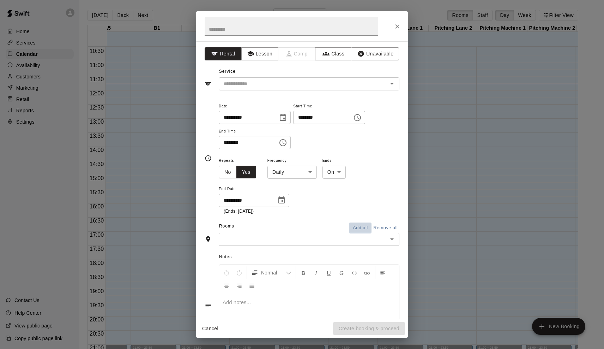
click at [363, 225] on button "Add all" at bounding box center [360, 227] width 23 height 11
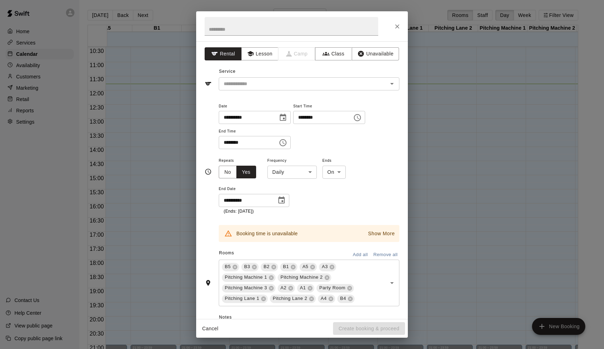
click at [382, 232] on p "Show More" at bounding box center [381, 233] width 27 height 7
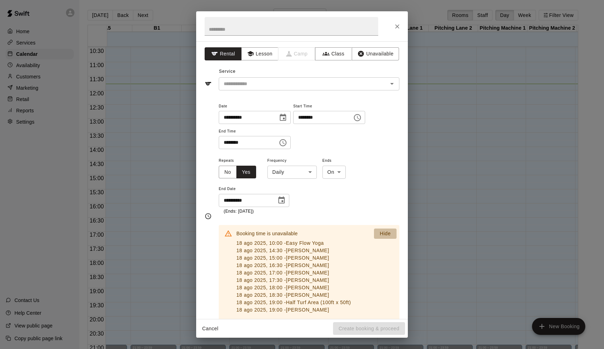
click at [382, 232] on p "Hide" at bounding box center [385, 233] width 11 height 7
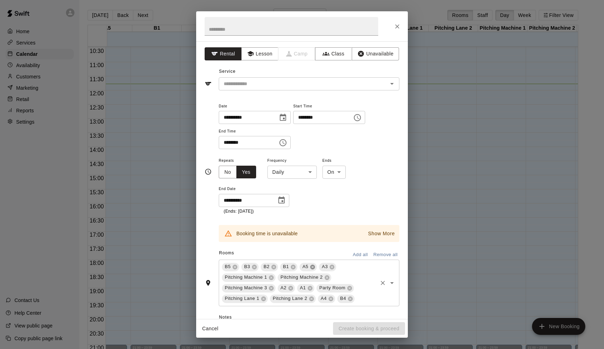
click at [312, 265] on icon at bounding box center [312, 266] width 5 height 5
click at [313, 265] on icon at bounding box center [312, 266] width 5 height 5
click at [349, 264] on icon at bounding box center [348, 266] width 5 height 5
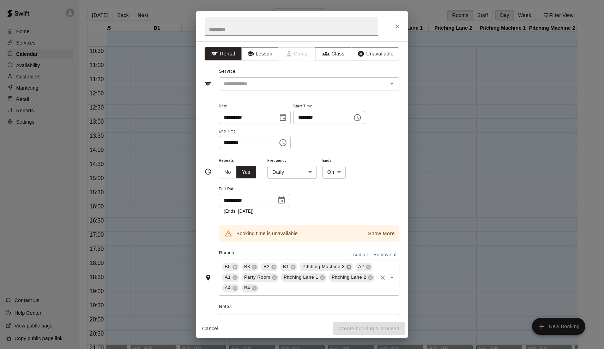
click at [349, 264] on icon at bounding box center [348, 266] width 5 height 5
click at [313, 264] on icon at bounding box center [313, 267] width 6 height 6
click at [314, 264] on icon at bounding box center [313, 267] width 6 height 6
click at [333, 264] on icon at bounding box center [333, 267] width 6 height 6
click at [342, 265] on icon at bounding box center [341, 266] width 5 height 5
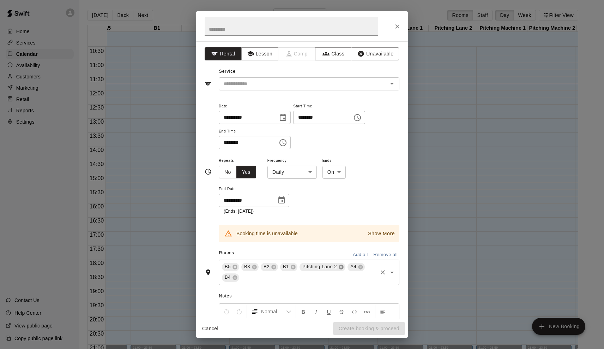
click at [341, 264] on icon at bounding box center [341, 266] width 5 height 5
click at [312, 266] on icon at bounding box center [312, 266] width 5 height 5
click at [390, 231] on p "Show More" at bounding box center [381, 233] width 27 height 7
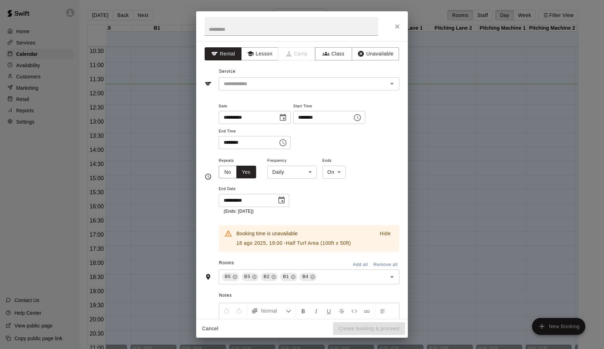
click at [206, 332] on button "Cancel" at bounding box center [210, 328] width 23 height 13
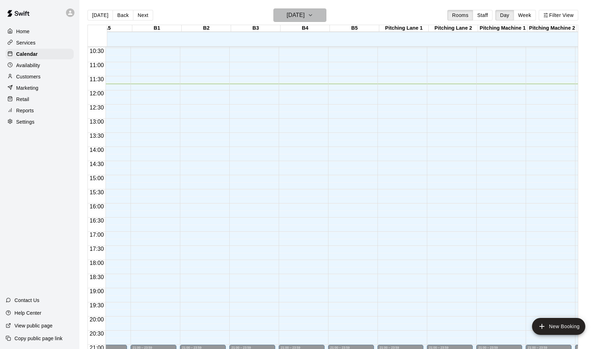
click at [273, 13] on button "[DATE]" at bounding box center [299, 14] width 53 height 13
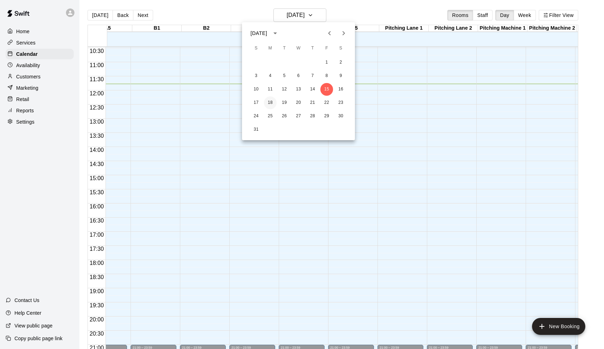
click at [272, 106] on button "18" at bounding box center [270, 102] width 13 height 13
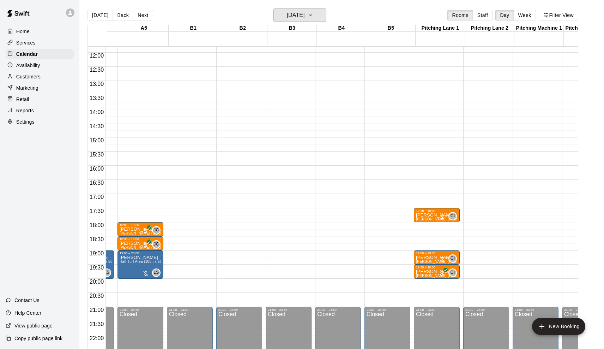
scroll to position [333, 263]
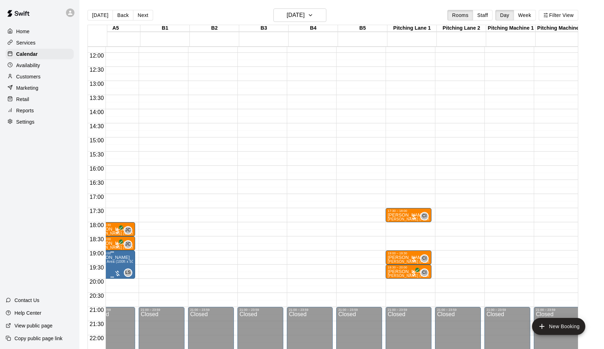
click at [122, 261] on span "Half Turf Area (100ft x 50ft)" at bounding box center [114, 261] width 46 height 4
click at [100, 269] on icon "edit" at bounding box center [100, 267] width 8 height 8
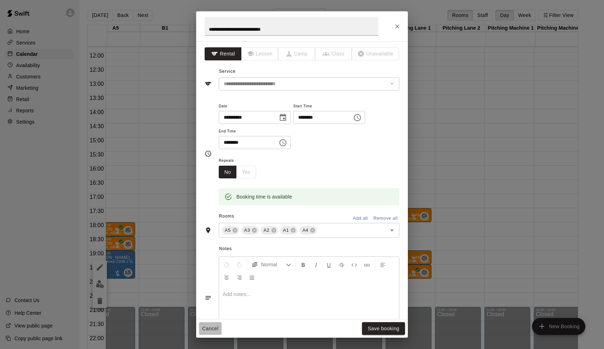
click at [211, 333] on button "Cancel" at bounding box center [210, 328] width 23 height 13
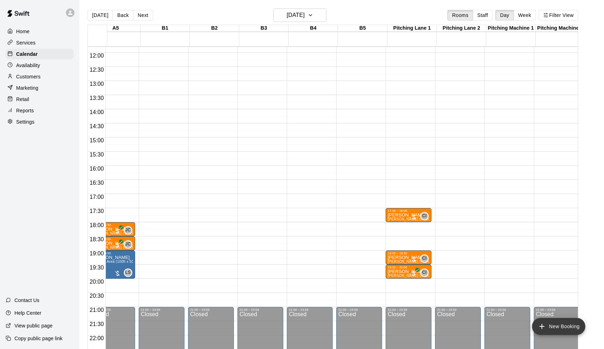
click at [554, 330] on button "New Booking" at bounding box center [558, 326] width 53 height 17
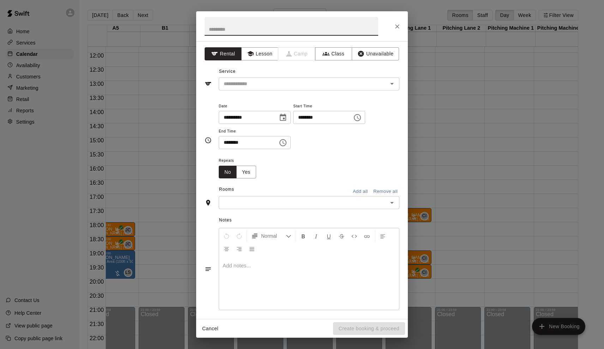
click at [316, 196] on div "​" at bounding box center [309, 202] width 181 height 13
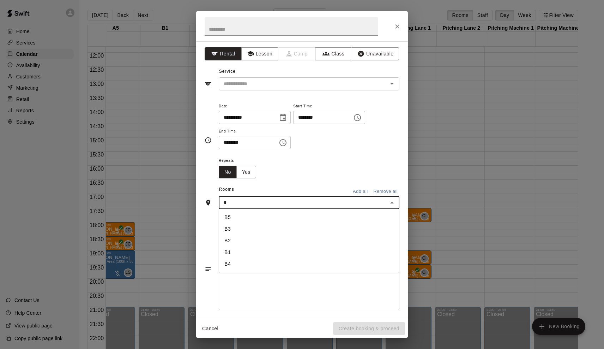
type input "**"
click at [288, 215] on li "B1" at bounding box center [309, 217] width 181 height 12
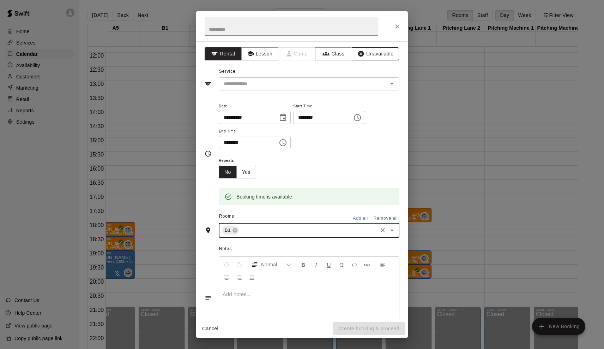
click at [369, 49] on button "Unavailable" at bounding box center [375, 53] width 47 height 13
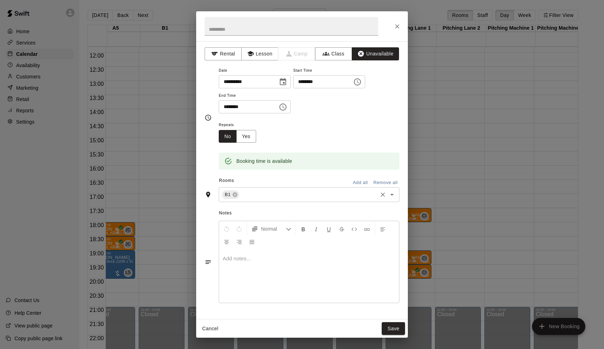
click at [251, 193] on input "text" at bounding box center [308, 194] width 136 height 9
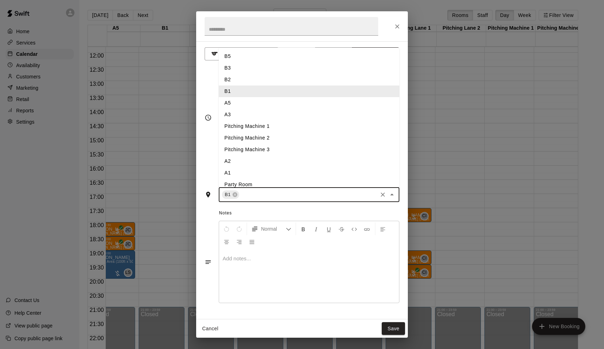
type input "*"
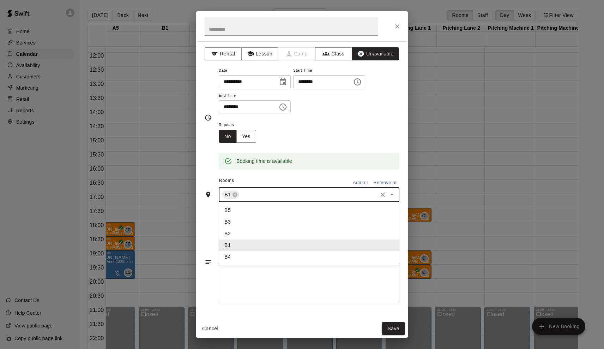
type input "*"
click at [239, 208] on li "B2" at bounding box center [309, 210] width 181 height 12
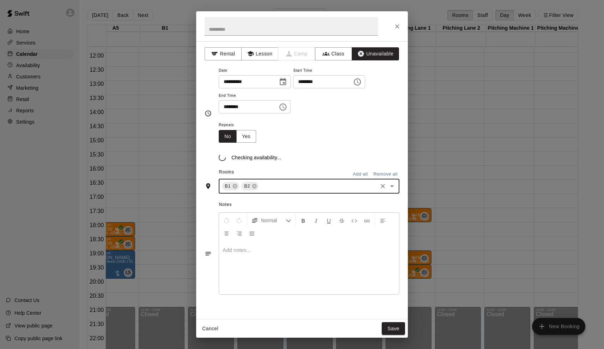
type input "*"
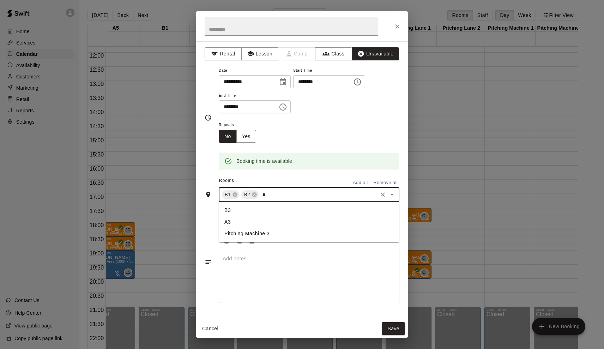
click at [236, 211] on li "B3" at bounding box center [309, 210] width 181 height 12
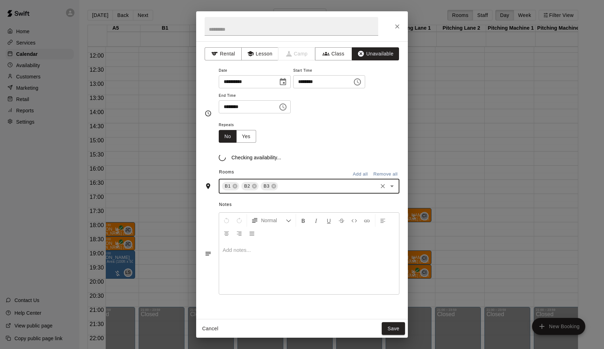
type input "*"
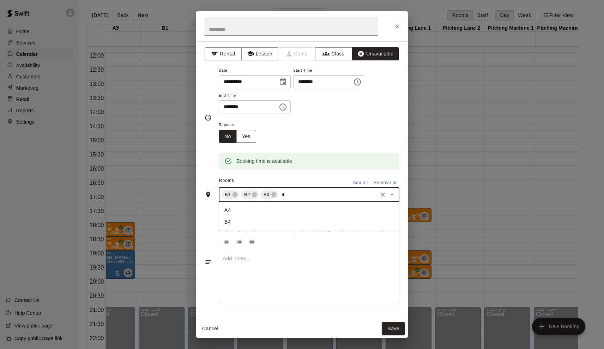
click at [235, 218] on li "B4" at bounding box center [309, 222] width 181 height 12
type input "*"
click at [233, 213] on li "B5" at bounding box center [309, 210] width 181 height 12
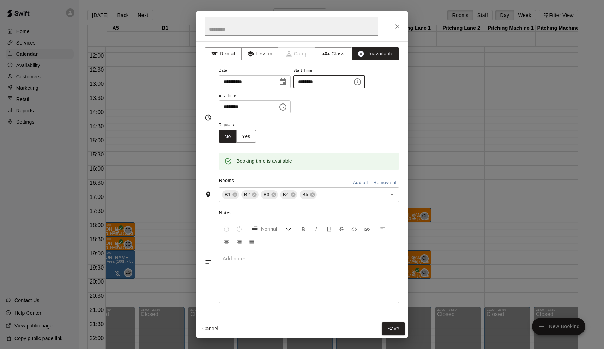
click at [307, 82] on input "********" at bounding box center [320, 81] width 54 height 13
type input "********"
click at [243, 108] on input "********" at bounding box center [246, 106] width 54 height 13
type input "********"
click at [253, 30] on input "text" at bounding box center [292, 26] width 174 height 19
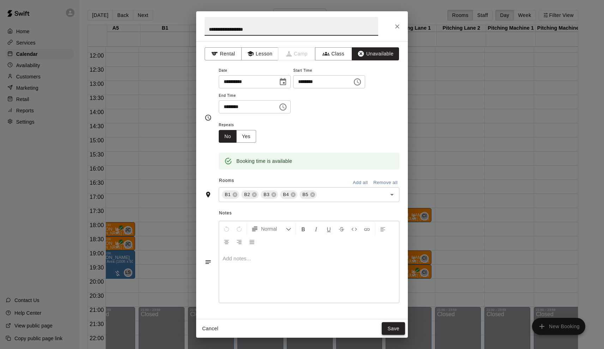
type input "**********"
click at [395, 330] on button "Save" at bounding box center [393, 328] width 23 height 13
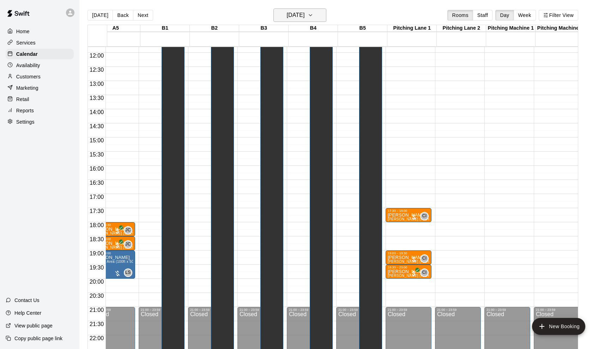
click at [303, 20] on button "[DATE]" at bounding box center [299, 14] width 53 height 13
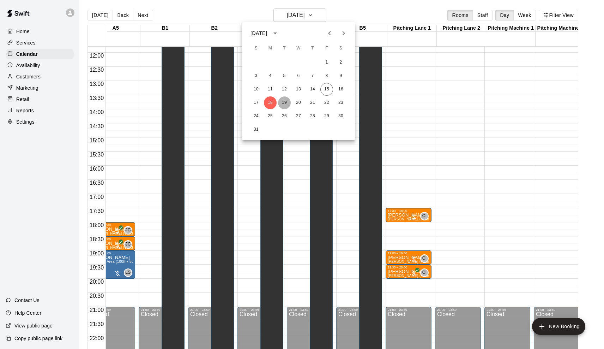
click at [284, 101] on button "19" at bounding box center [284, 102] width 13 height 13
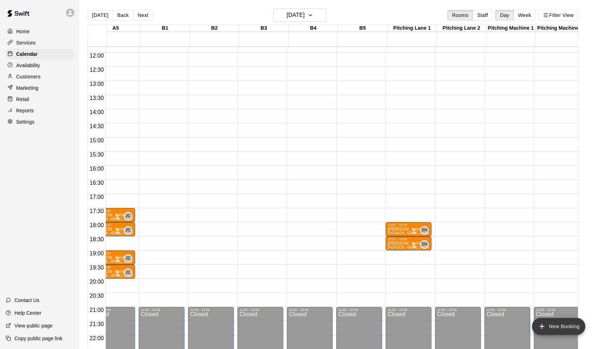
click at [543, 328] on icon "add" at bounding box center [542, 326] width 8 height 8
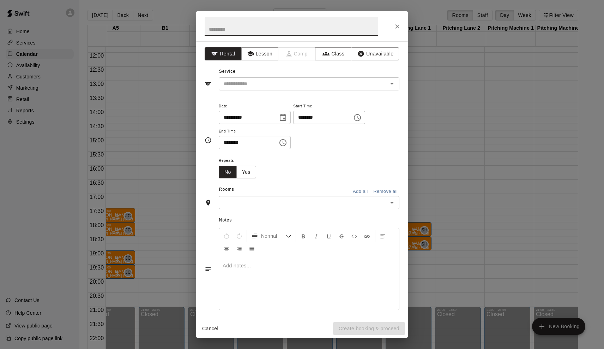
click at [366, 60] on div "**********" at bounding box center [302, 179] width 212 height 277
click at [366, 60] on button "Unavailable" at bounding box center [375, 53] width 47 height 13
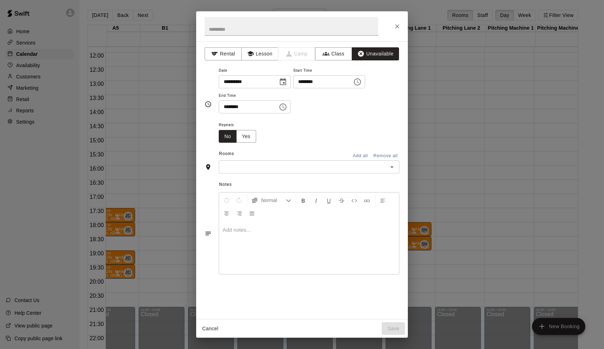
click at [304, 80] on input "********" at bounding box center [320, 81] width 54 height 13
type input "********"
click at [250, 105] on input "********" at bounding box center [246, 106] width 54 height 13
type input "********"
click at [249, 133] on button "Yes" at bounding box center [246, 136] width 20 height 13
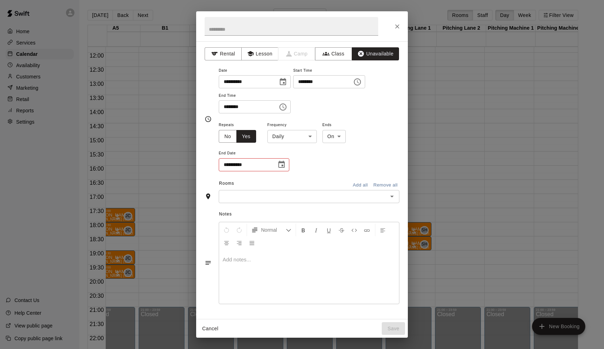
click at [287, 134] on body "Home Services Calendar Availability Customers Marketing Retail Reports Settings…" at bounding box center [302, 180] width 604 height 360
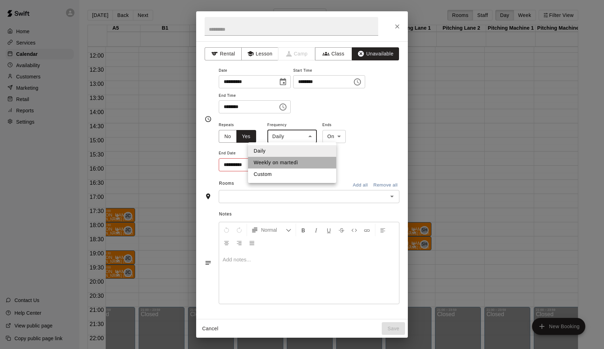
click at [291, 161] on li "Weekly on martedì" at bounding box center [292, 163] width 88 height 12
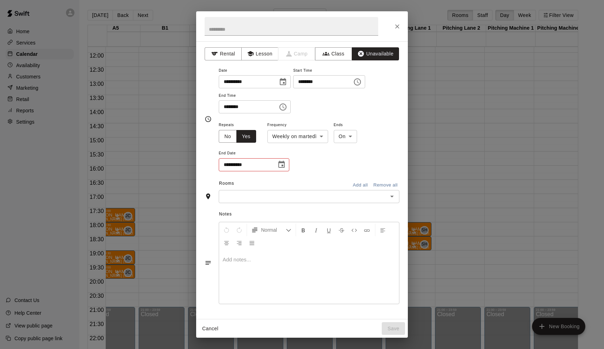
click at [291, 143] on div "**********" at bounding box center [309, 146] width 181 height 52
click at [292, 140] on body "Home Services Calendar Availability Customers Marketing Retail Reports Settings…" at bounding box center [302, 180] width 604 height 360
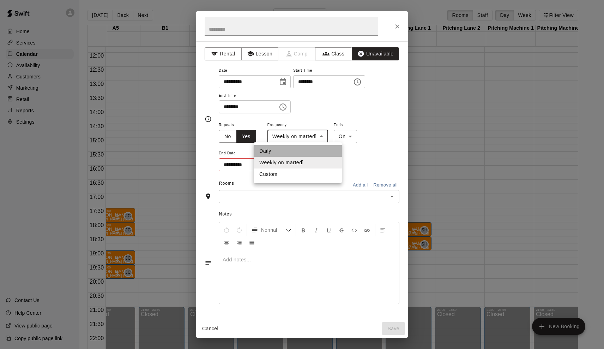
click at [289, 153] on li "Daily" at bounding box center [298, 151] width 88 height 12
type input "*****"
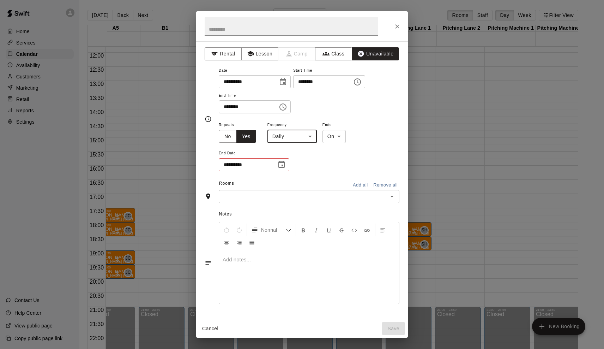
click at [285, 160] on icon "Choose date" at bounding box center [281, 164] width 8 height 8
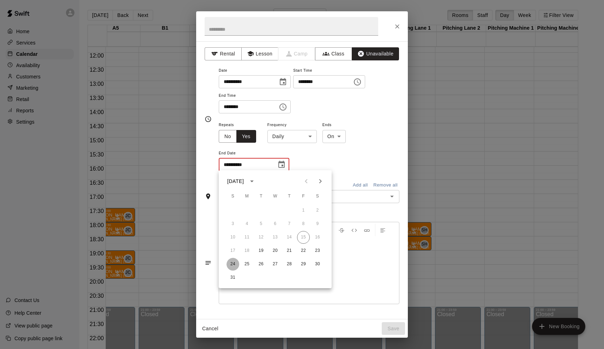
click at [234, 263] on button "24" at bounding box center [233, 264] width 13 height 13
type input "**********"
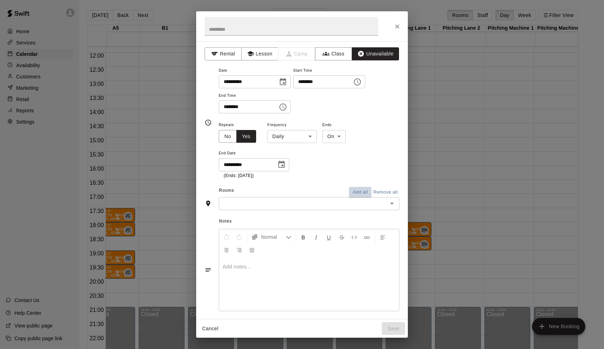
click at [359, 192] on button "Add all" at bounding box center [360, 192] width 23 height 11
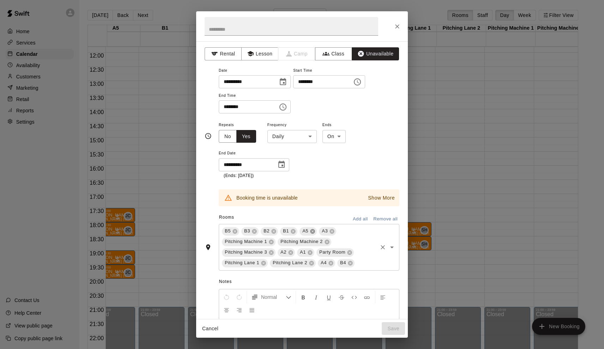
click at [313, 229] on icon at bounding box center [312, 231] width 5 height 5
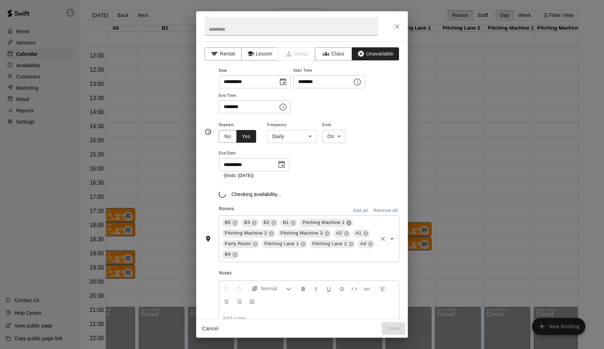
click at [348, 220] on icon at bounding box center [348, 222] width 5 height 5
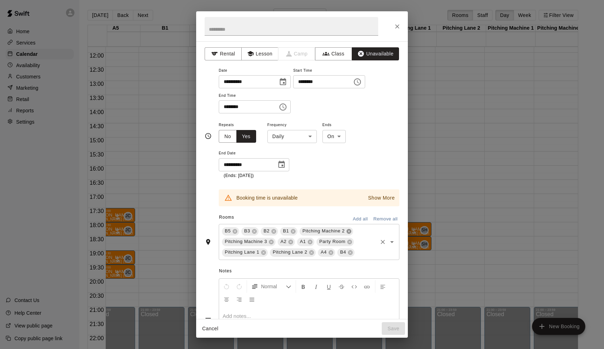
click at [349, 228] on icon at bounding box center [349, 231] width 6 height 6
click at [349, 229] on icon at bounding box center [348, 231] width 5 height 5
click at [315, 229] on icon at bounding box center [312, 231] width 5 height 5
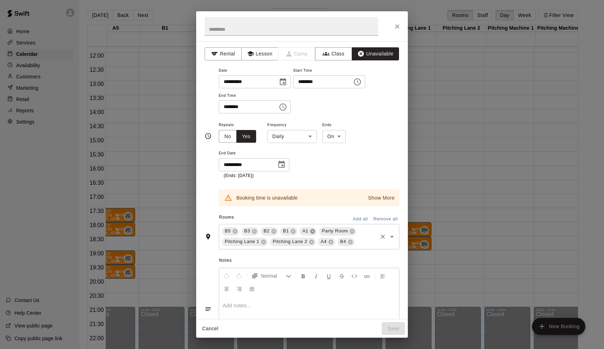
click at [313, 229] on icon at bounding box center [313, 231] width 6 height 6
click at [333, 229] on icon at bounding box center [333, 231] width 5 height 5
click at [263, 241] on icon at bounding box center [263, 241] width 5 height 5
click at [361, 229] on icon at bounding box center [361, 231] width 6 height 6
click at [341, 229] on icon at bounding box center [341, 231] width 5 height 5
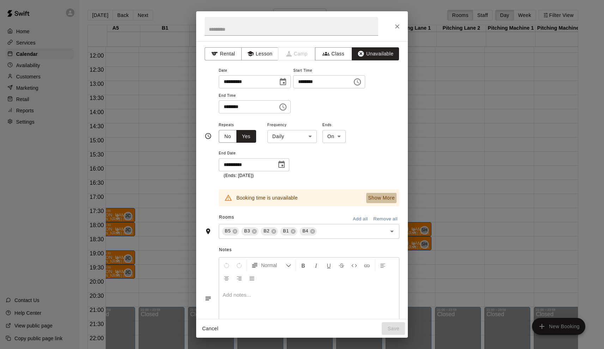
click at [379, 193] on button "Show More" at bounding box center [381, 198] width 30 height 10
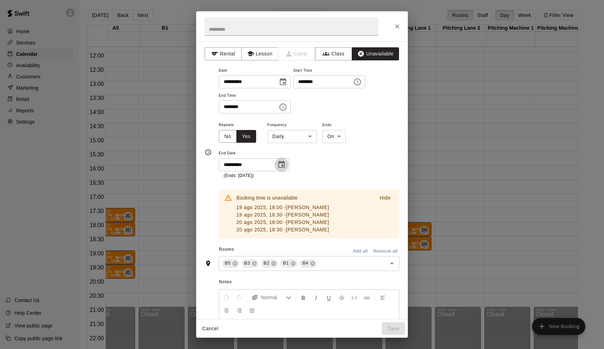
click at [283, 163] on icon "Choose date, selected date is Aug 24, 2025" at bounding box center [281, 164] width 8 height 8
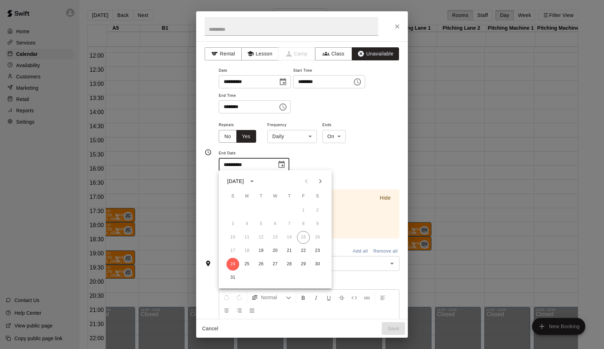
click at [321, 149] on div "**********" at bounding box center [309, 149] width 181 height 59
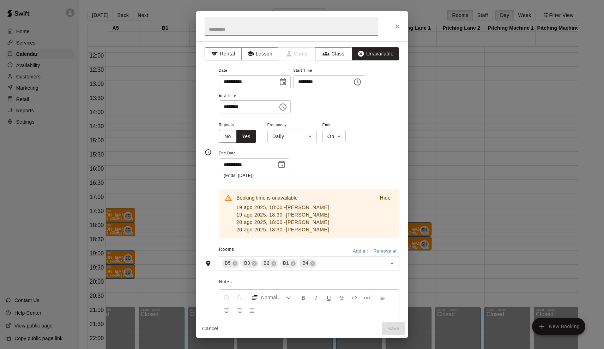
click at [287, 81] on icon "Choose date, selected date is Aug 19, 2025" at bounding box center [283, 82] width 8 height 8
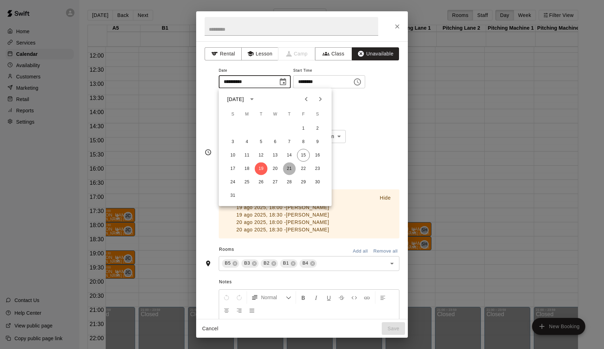
click at [290, 170] on button "21" at bounding box center [289, 168] width 13 height 13
type input "**********"
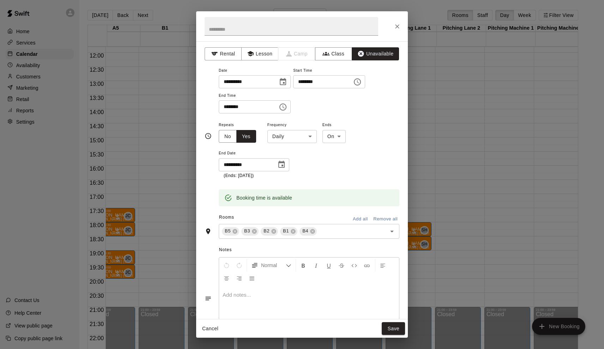
click at [242, 40] on h2 at bounding box center [291, 26] width 191 height 30
click at [245, 34] on input "text" at bounding box center [292, 26] width 174 height 19
type input "**********"
click at [390, 328] on button "Save" at bounding box center [393, 328] width 23 height 13
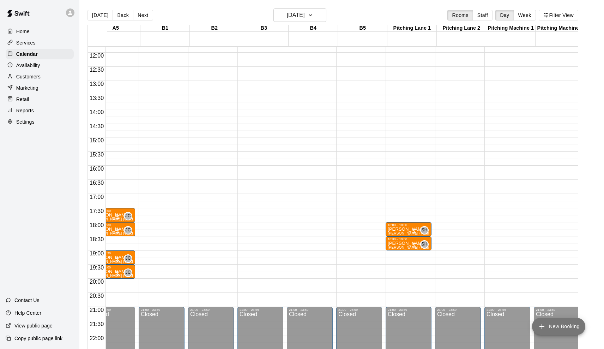
click at [554, 323] on button "New Booking" at bounding box center [558, 326] width 53 height 17
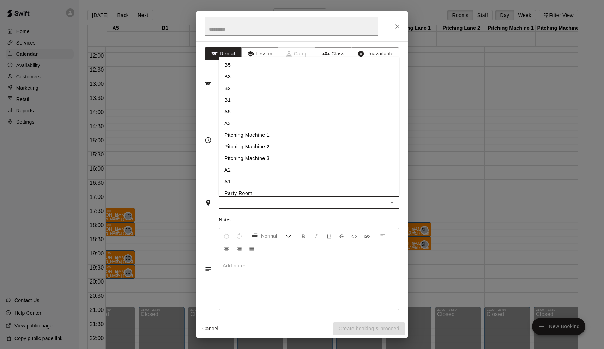
click at [294, 199] on input "text" at bounding box center [303, 202] width 165 height 9
type input "*"
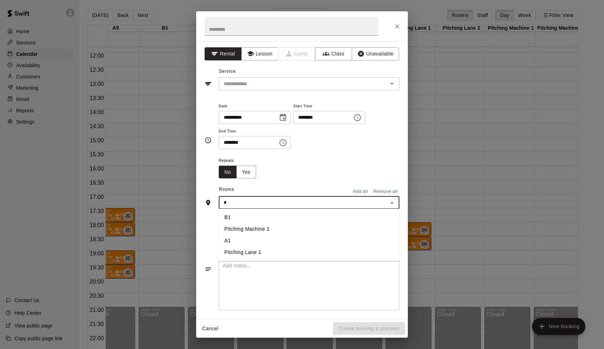
click at [252, 219] on li "B1" at bounding box center [309, 217] width 181 height 12
type input "*"
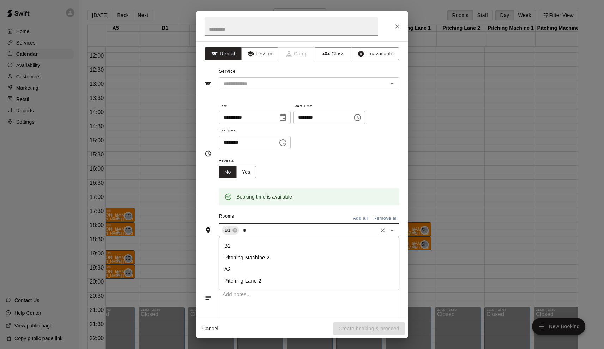
click at [243, 247] on li "B2" at bounding box center [309, 246] width 181 height 12
type input "*"
click at [239, 246] on li "B3" at bounding box center [309, 246] width 181 height 12
type input "*"
click at [236, 254] on li "B4" at bounding box center [309, 258] width 181 height 12
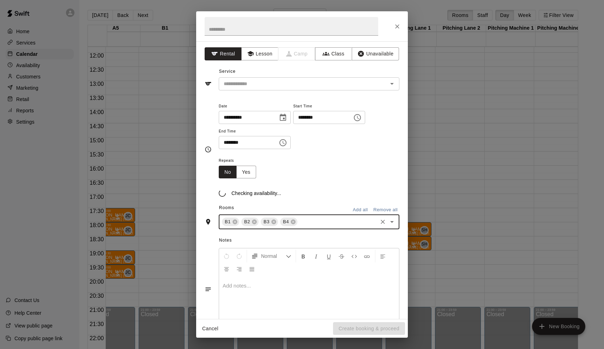
type input "*"
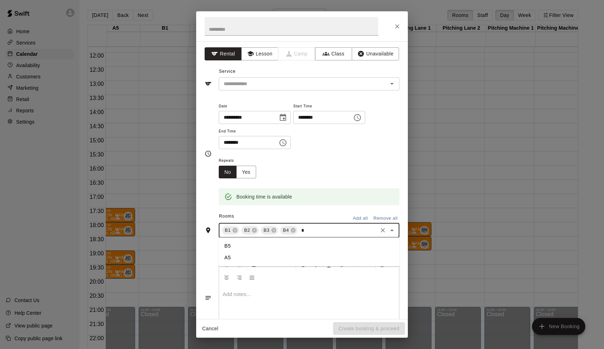
click at [236, 248] on li "B5" at bounding box center [309, 246] width 181 height 12
click at [305, 115] on input "********" at bounding box center [320, 117] width 54 height 13
type input "********"
click at [227, 138] on input "********" at bounding box center [246, 142] width 54 height 13
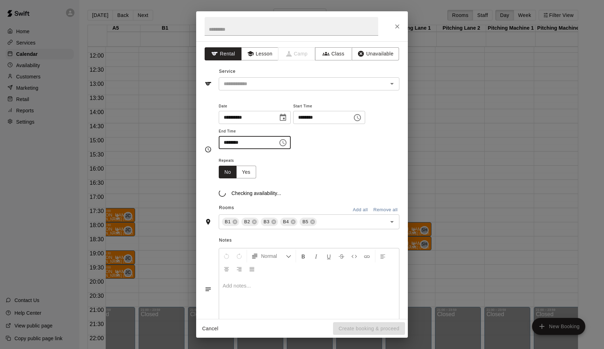
type input "********"
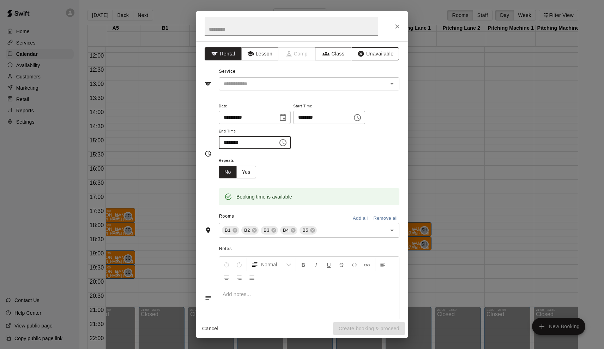
click at [366, 56] on button "Unavailable" at bounding box center [375, 53] width 47 height 13
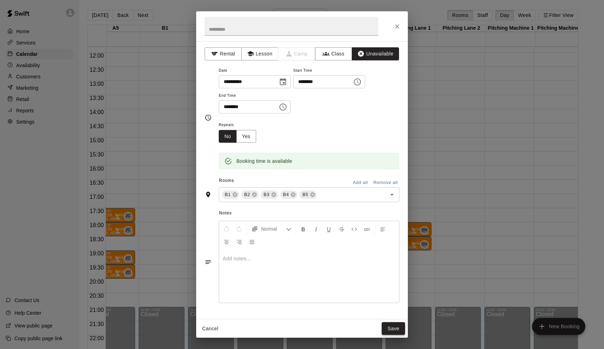
click at [396, 325] on button "Save" at bounding box center [393, 328] width 23 height 13
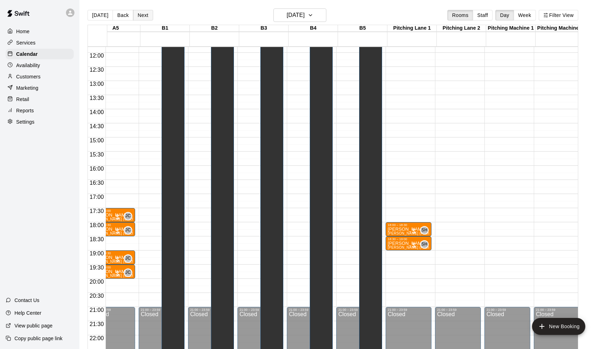
click at [150, 13] on button "Next" at bounding box center [143, 15] width 20 height 11
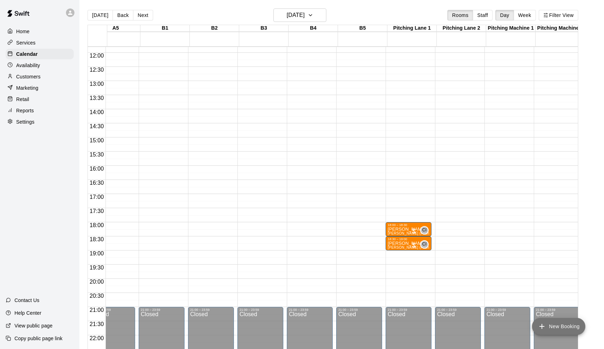
click at [549, 328] on button "New Booking" at bounding box center [558, 326] width 53 height 17
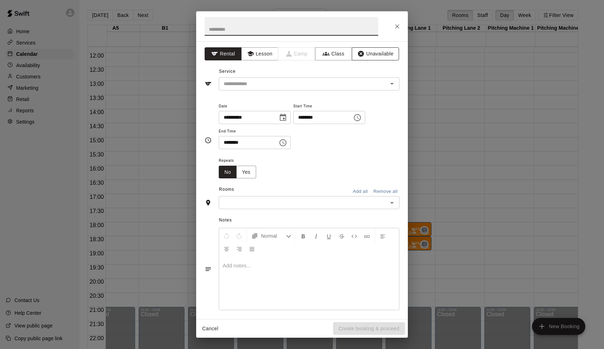
click at [361, 58] on button "Unavailable" at bounding box center [375, 53] width 47 height 13
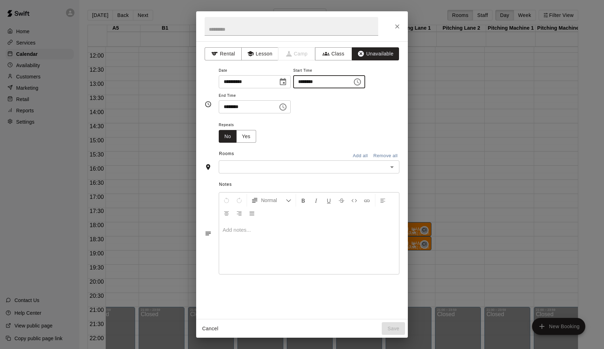
click at [304, 79] on input "********" at bounding box center [320, 81] width 54 height 13
type input "********"
click at [244, 107] on input "********" at bounding box center [246, 106] width 54 height 13
type input "********"
click at [260, 162] on input "text" at bounding box center [303, 166] width 165 height 9
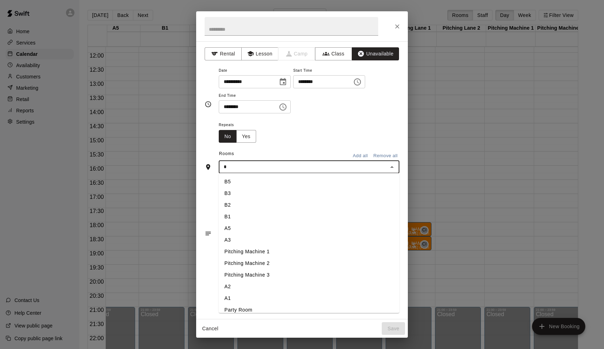
type input "**"
click at [251, 177] on li "B1" at bounding box center [309, 182] width 181 height 12
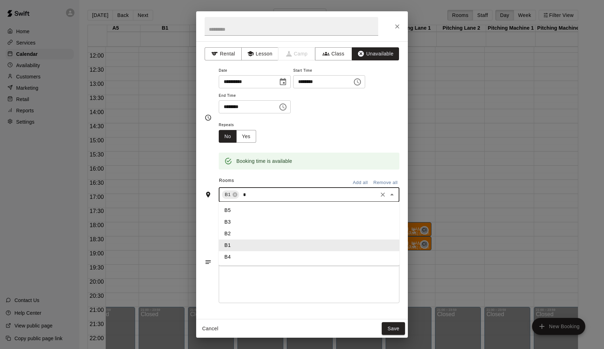
type input "**"
click at [241, 207] on li "B2" at bounding box center [309, 210] width 181 height 12
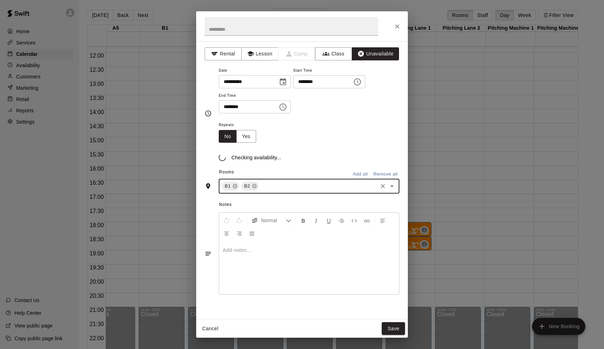
type input "*"
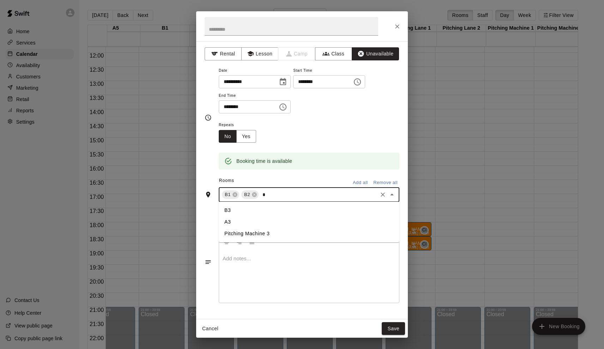
click at [239, 211] on li "B3" at bounding box center [309, 210] width 181 height 12
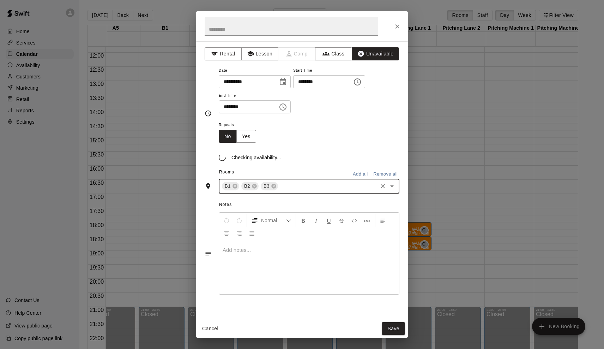
type input "*"
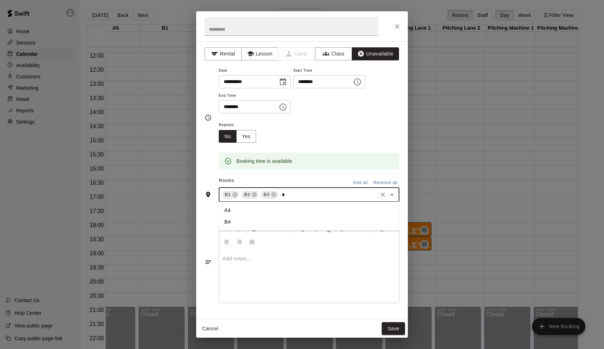
click at [234, 223] on li "B4" at bounding box center [309, 222] width 181 height 12
type input "*"
click at [230, 212] on li "B5" at bounding box center [309, 210] width 181 height 12
click at [275, 31] on input "text" at bounding box center [292, 26] width 174 height 19
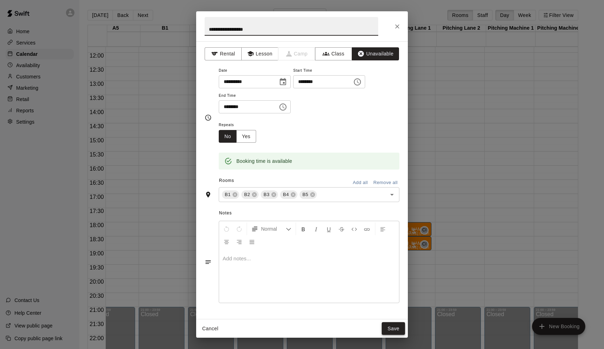
type input "**********"
click at [395, 326] on button "Save" at bounding box center [393, 328] width 23 height 13
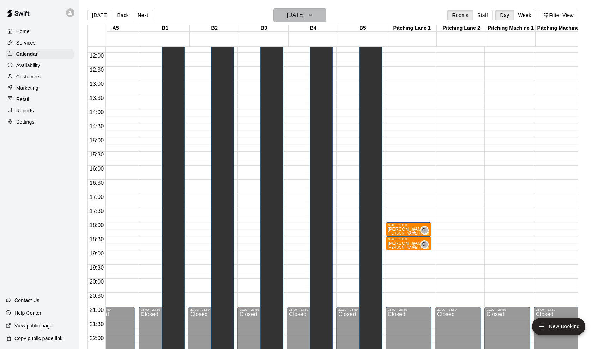
click at [287, 16] on h6 "[DATE]" at bounding box center [296, 15] width 18 height 10
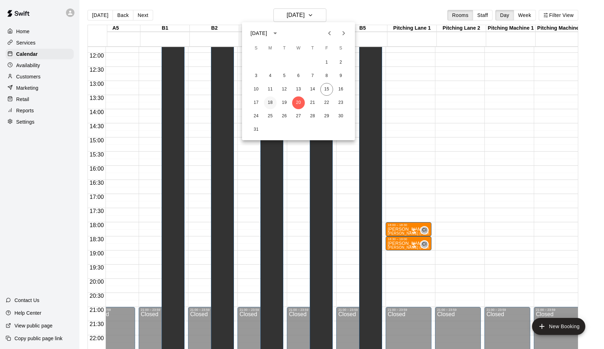
click at [271, 101] on button "18" at bounding box center [270, 102] width 13 height 13
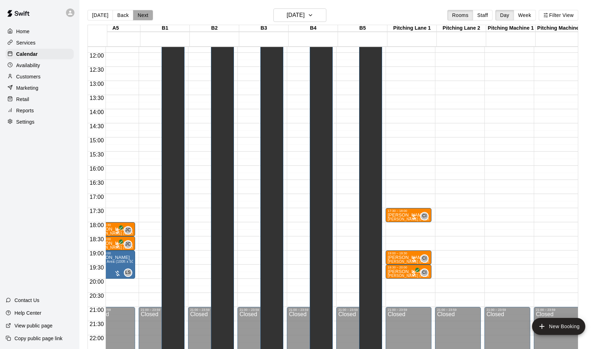
click at [143, 14] on button "Next" at bounding box center [143, 15] width 20 height 11
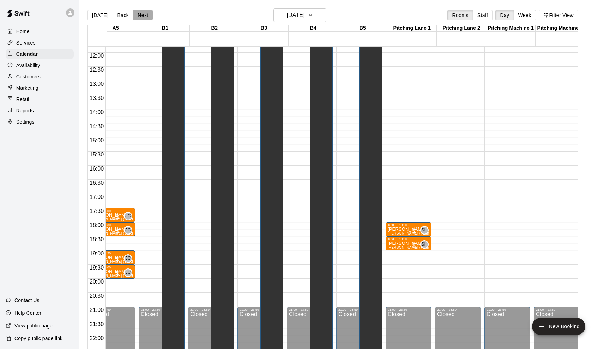
click at [143, 14] on button "Next" at bounding box center [143, 15] width 20 height 11
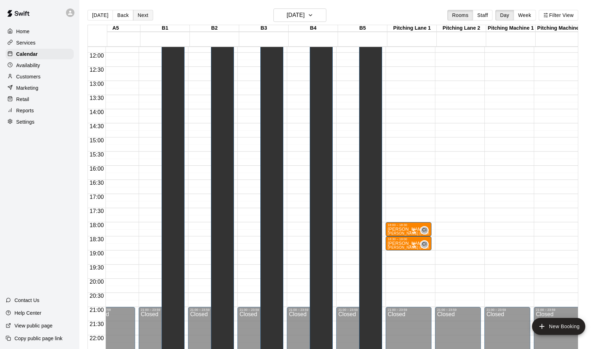
click at [143, 14] on button "Next" at bounding box center [143, 15] width 20 height 11
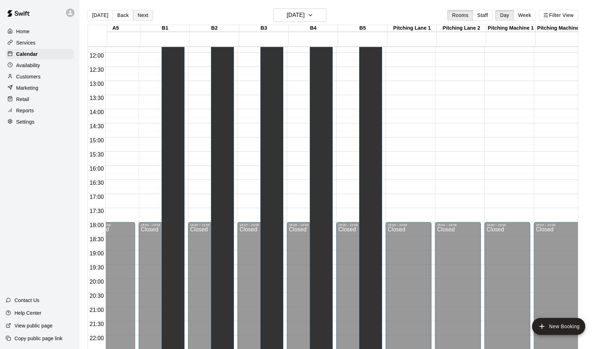
click at [143, 14] on button "Next" at bounding box center [143, 15] width 20 height 11
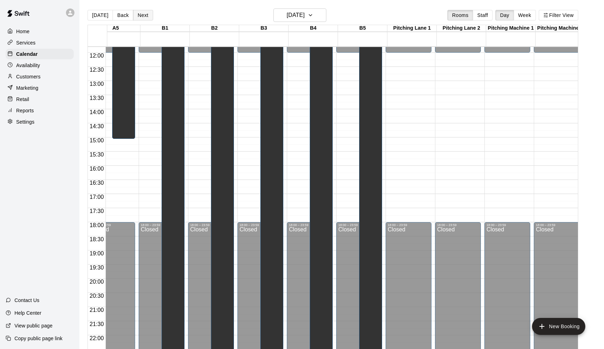
click at [143, 14] on button "Next" at bounding box center [143, 15] width 20 height 11
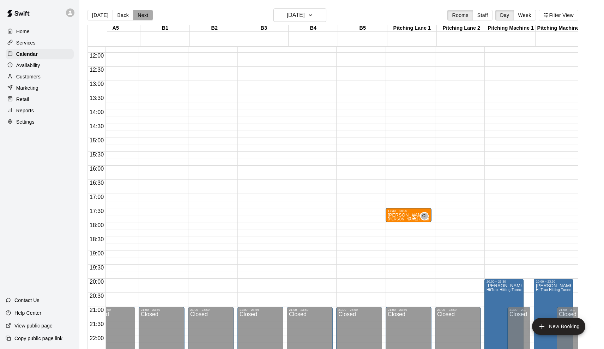
click at [143, 14] on button "Next" at bounding box center [143, 15] width 20 height 11
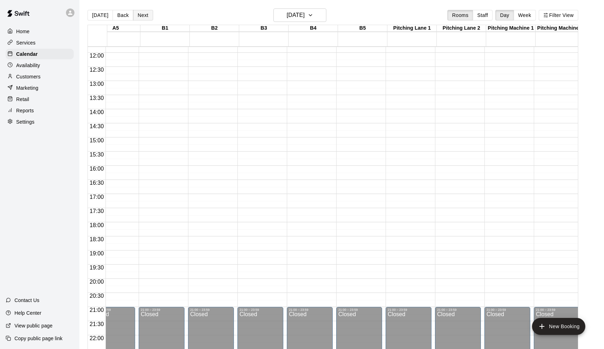
click at [143, 14] on button "Next" at bounding box center [143, 15] width 20 height 11
click at [121, 14] on button "Back" at bounding box center [123, 15] width 21 height 11
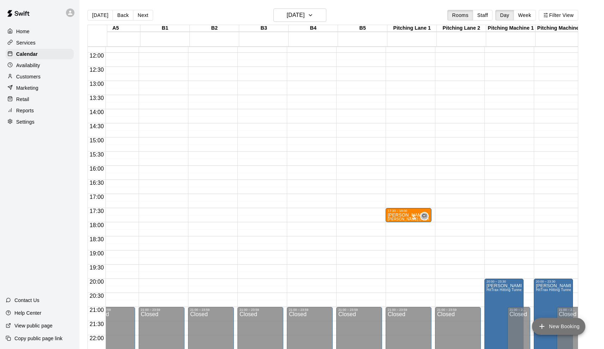
click at [556, 324] on button "New Booking" at bounding box center [558, 326] width 53 height 17
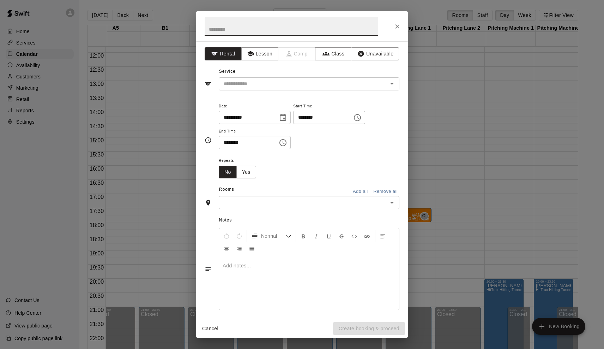
click at [428, 89] on div "**********" at bounding box center [302, 174] width 604 height 349
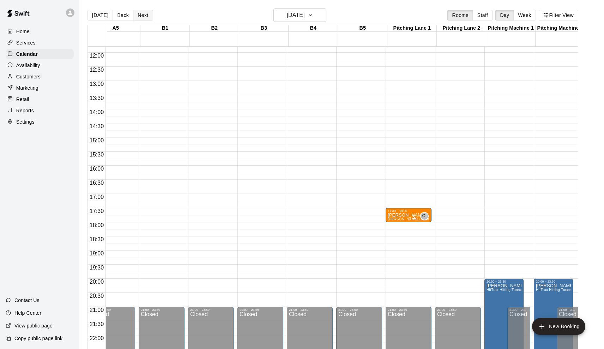
click at [138, 14] on button "Next" at bounding box center [143, 15] width 20 height 11
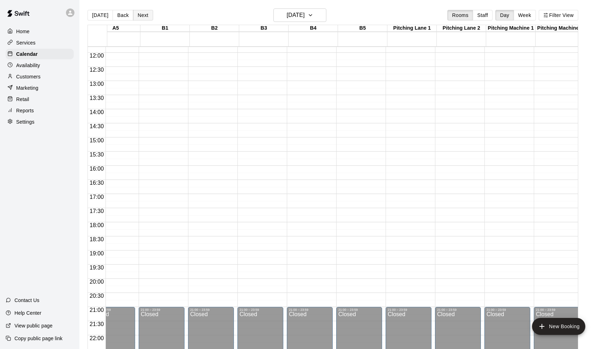
click at [138, 14] on button "Next" at bounding box center [143, 15] width 20 height 11
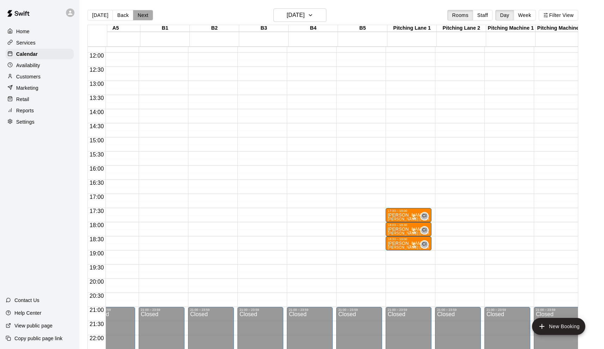
click at [138, 14] on button "Next" at bounding box center [143, 15] width 20 height 11
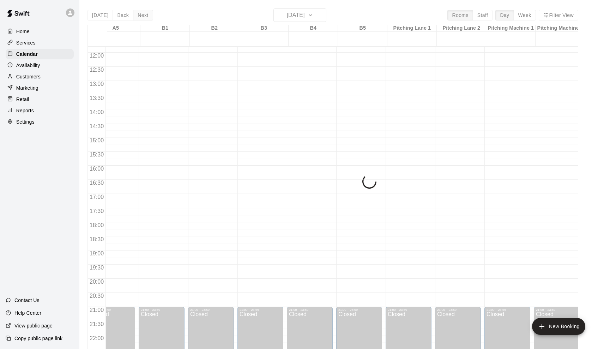
click at [138, 14] on div "[DATE] Back [DATE][DATE] Rooms Staff Day Week Filter View [GEOGRAPHIC_DATA] 28 …" at bounding box center [333, 182] width 491 height 349
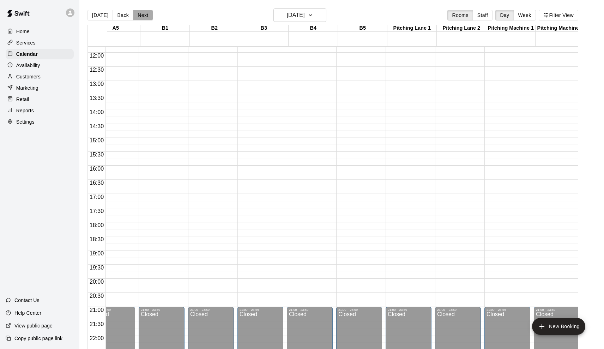
click at [138, 14] on button "Next" at bounding box center [143, 15] width 20 height 11
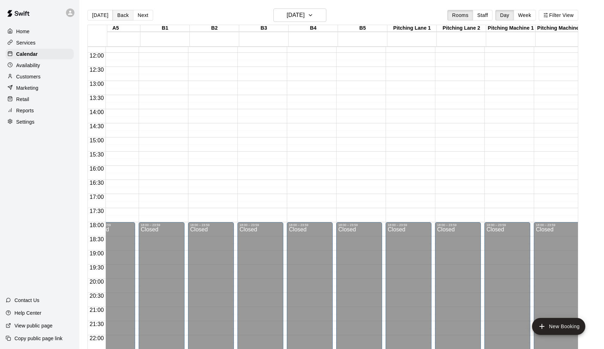
click at [126, 15] on button "Back" at bounding box center [123, 15] width 21 height 11
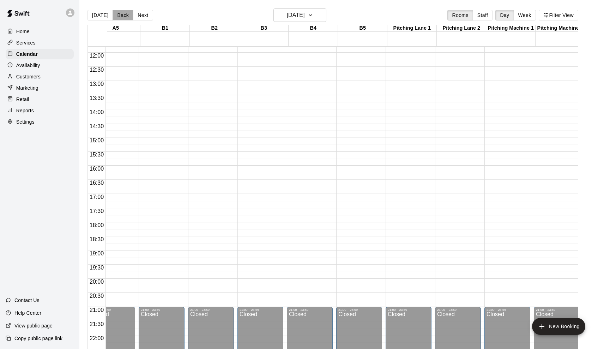
click at [126, 15] on button "Back" at bounding box center [123, 15] width 21 height 11
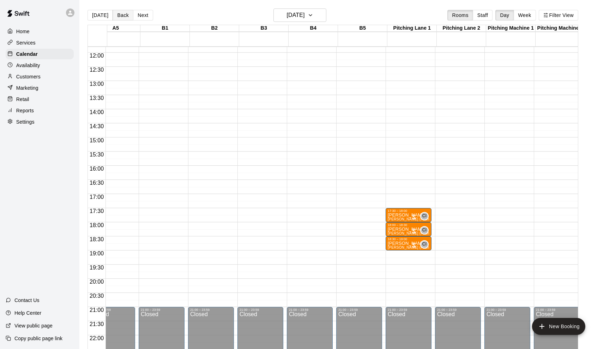
click at [126, 15] on button "Back" at bounding box center [123, 15] width 21 height 11
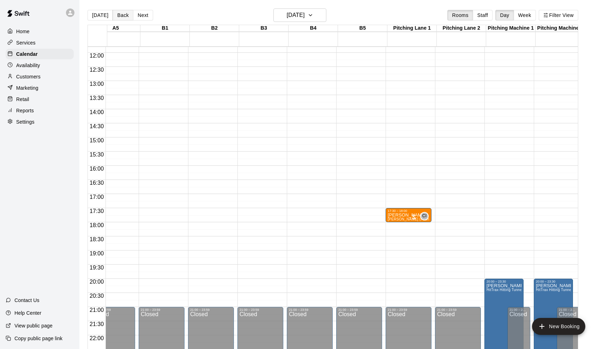
click at [126, 15] on button "Back" at bounding box center [123, 15] width 21 height 11
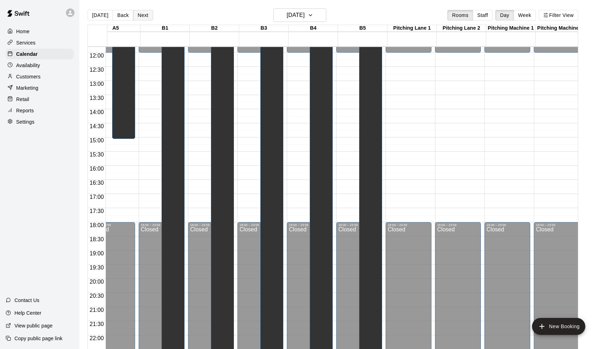
click at [146, 15] on button "Next" at bounding box center [143, 15] width 20 height 11
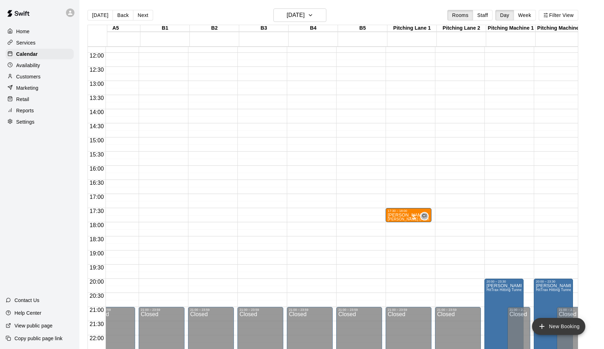
click at [553, 324] on button "New Booking" at bounding box center [558, 326] width 53 height 17
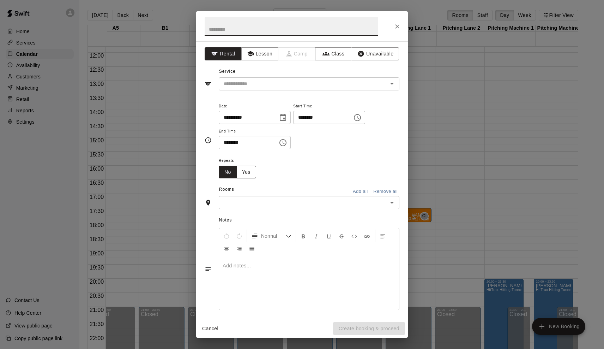
click at [245, 167] on button "Yes" at bounding box center [246, 171] width 20 height 13
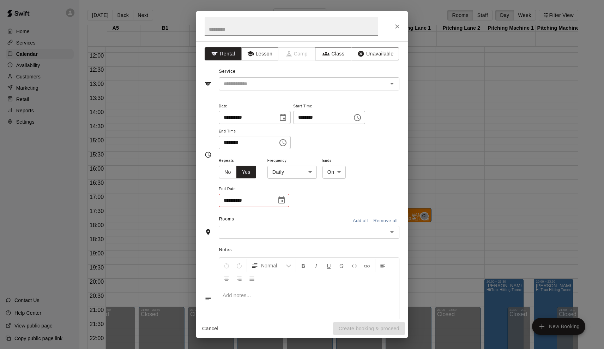
click at [284, 196] on icon "Choose date" at bounding box center [281, 199] width 6 height 7
click at [231, 312] on button "31" at bounding box center [233, 312] width 13 height 13
type input "**********"
click at [357, 224] on button "Add all" at bounding box center [360, 227] width 23 height 11
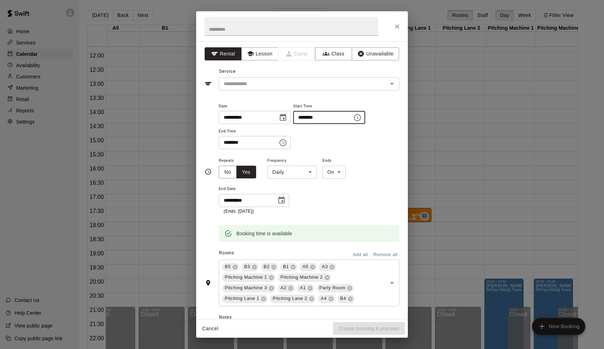
click at [307, 117] on input "********" at bounding box center [320, 117] width 54 height 13
type input "********"
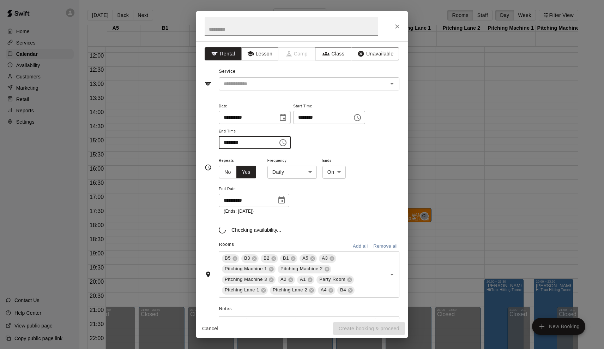
click at [226, 144] on input "********" at bounding box center [246, 142] width 54 height 13
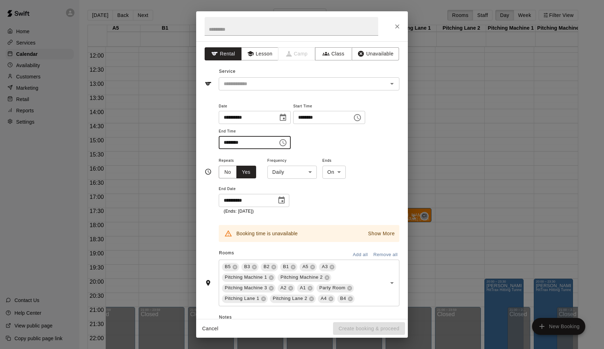
type input "********"
click at [312, 264] on icon at bounding box center [312, 266] width 5 height 5
click at [313, 259] on div "B5 B3 B2 B1 A3 Pitching Machine 1 Pitching Machine 2 Pitching Machine 3 A2 A1 P…" at bounding box center [309, 282] width 181 height 47
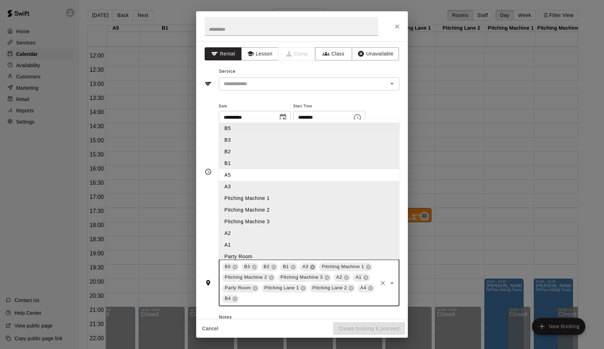
click at [312, 264] on icon at bounding box center [312, 266] width 5 height 5
click at [349, 257] on li "Party Room" at bounding box center [309, 257] width 181 height 12
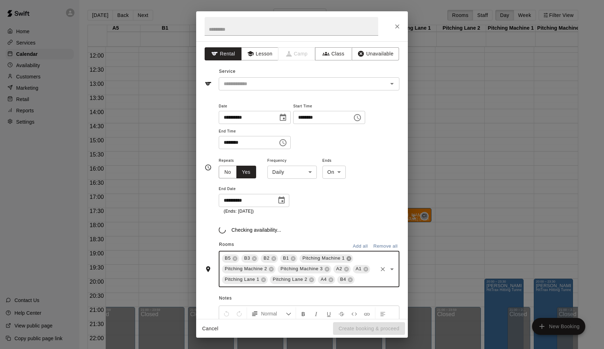
click at [349, 257] on icon at bounding box center [348, 258] width 5 height 5
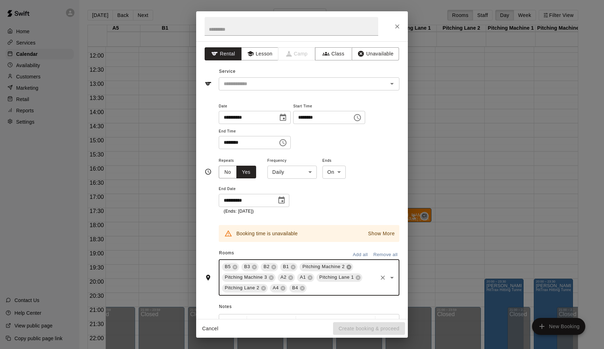
click at [348, 264] on icon at bounding box center [349, 267] width 6 height 6
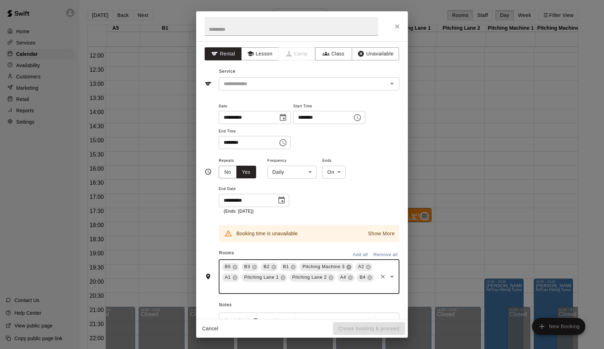
click at [349, 266] on icon at bounding box center [348, 266] width 5 height 5
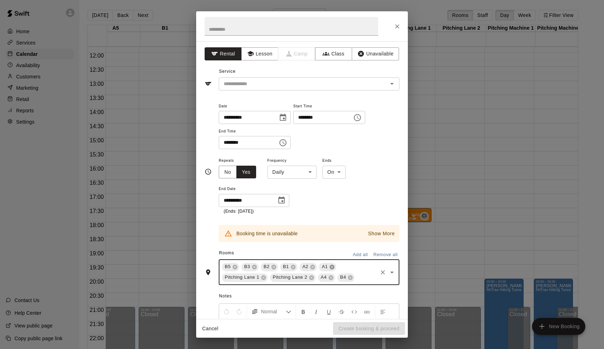
click at [332, 264] on icon at bounding box center [332, 266] width 5 height 5
click at [313, 264] on icon at bounding box center [313, 267] width 6 height 6
click at [343, 264] on icon at bounding box center [341, 266] width 5 height 5
click at [342, 264] on icon at bounding box center [341, 267] width 6 height 6
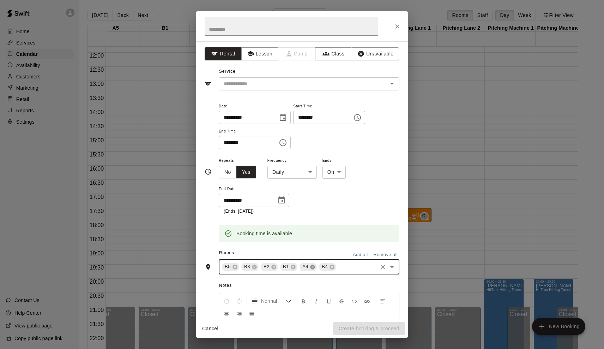
click at [314, 265] on icon at bounding box center [312, 266] width 5 height 5
click at [375, 53] on button "Unavailable" at bounding box center [375, 53] width 47 height 13
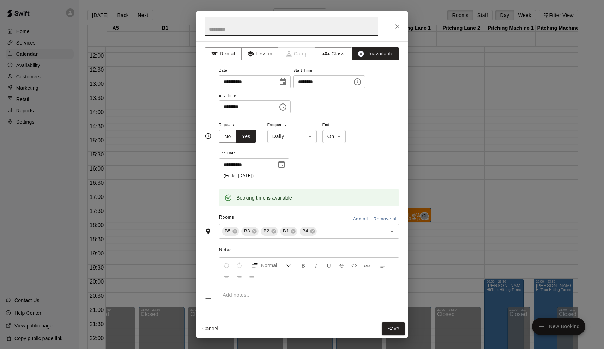
click at [251, 29] on input "text" at bounding box center [292, 26] width 174 height 19
type input "**********"
click at [395, 331] on button "Save" at bounding box center [393, 328] width 23 height 13
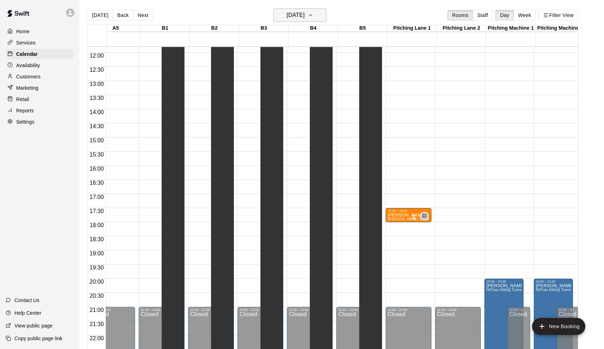
click at [295, 14] on h6 "[DATE]" at bounding box center [296, 15] width 18 height 10
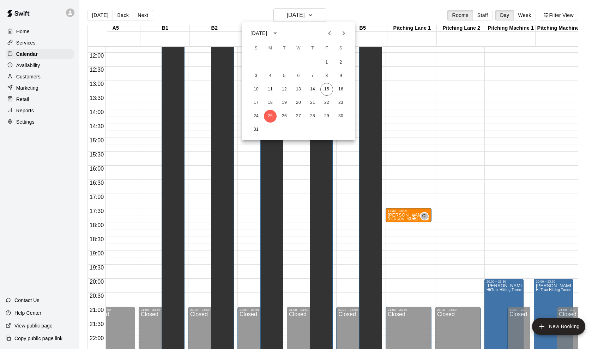
click at [344, 34] on icon "Next month" at bounding box center [344, 33] width 2 height 4
click at [269, 62] on button "1" at bounding box center [270, 62] width 13 height 13
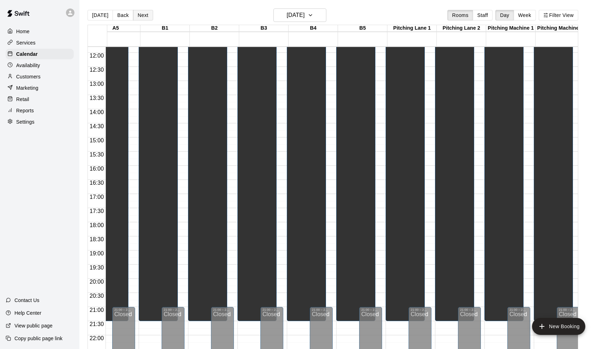
click at [147, 13] on button "Next" at bounding box center [143, 15] width 20 height 11
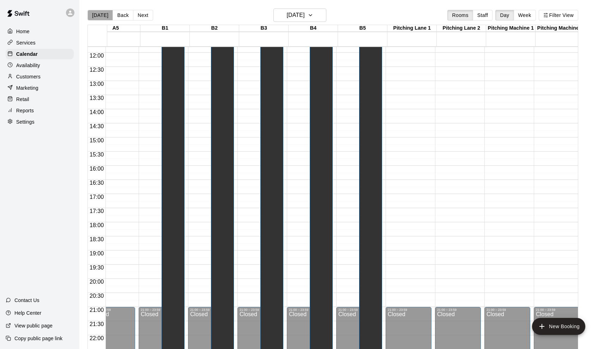
click at [102, 14] on button "[DATE]" at bounding box center [100, 15] width 25 height 11
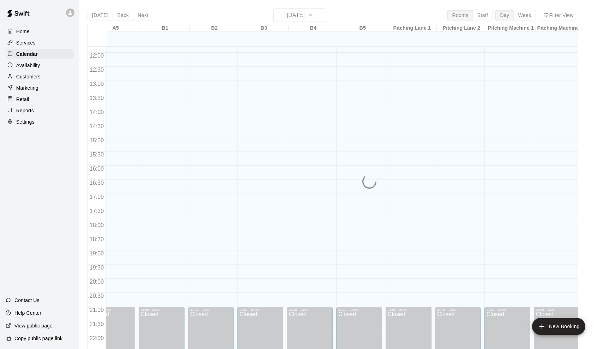
click at [294, 16] on div "[DATE] Back [DATE][DATE] Rooms Staff Day Week Filter View [GEOGRAPHIC_DATA] 15 …" at bounding box center [333, 182] width 491 height 349
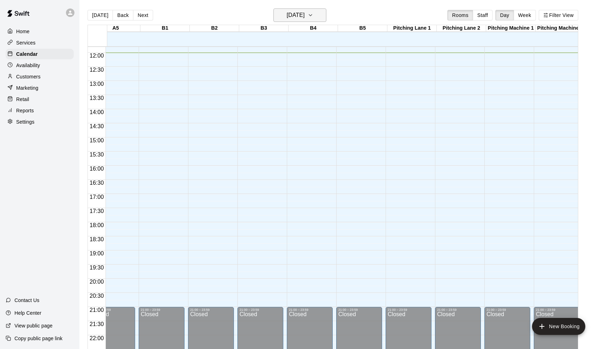
click at [305, 12] on h6 "[DATE]" at bounding box center [296, 15] width 18 height 10
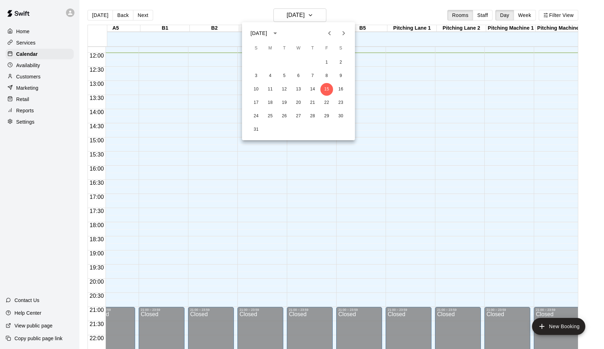
click at [340, 28] on button "Next month" at bounding box center [344, 33] width 14 height 14
click at [416, 115] on div at bounding box center [302, 174] width 604 height 349
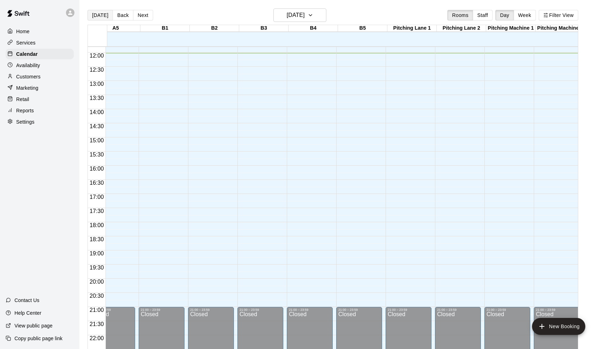
click at [97, 16] on button "[DATE]" at bounding box center [100, 15] width 25 height 11
click at [287, 15] on h6 "[DATE]" at bounding box center [296, 15] width 18 height 10
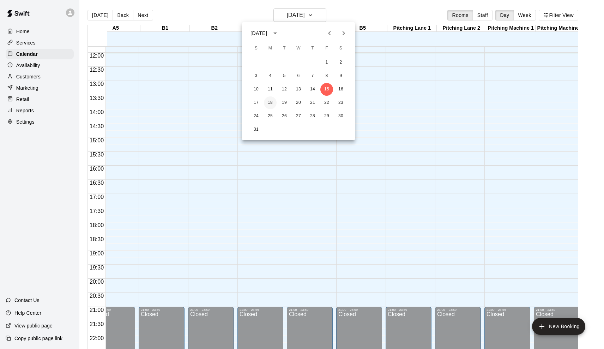
click at [270, 97] on button "18" at bounding box center [270, 102] width 13 height 13
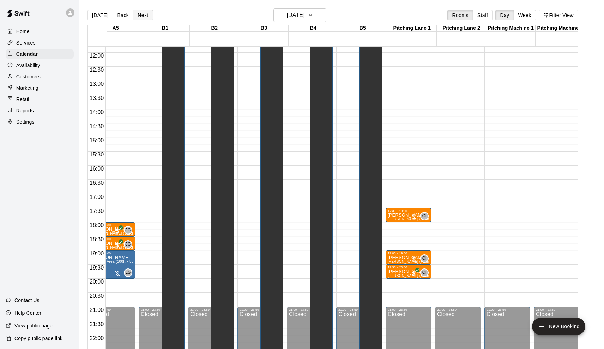
click at [142, 15] on button "Next" at bounding box center [143, 15] width 20 height 11
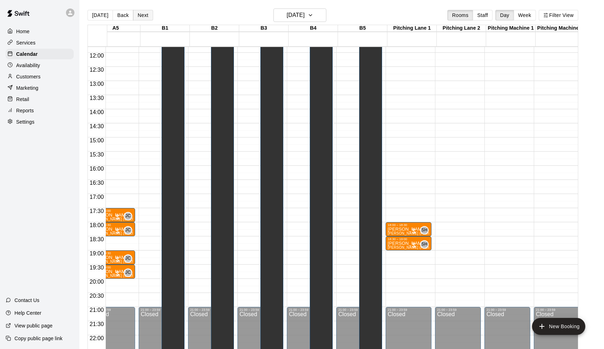
click at [142, 15] on button "Next" at bounding box center [143, 15] width 20 height 11
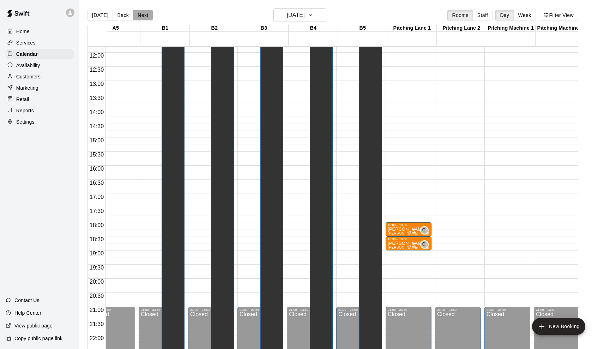
click at [142, 15] on button "Next" at bounding box center [143, 15] width 20 height 11
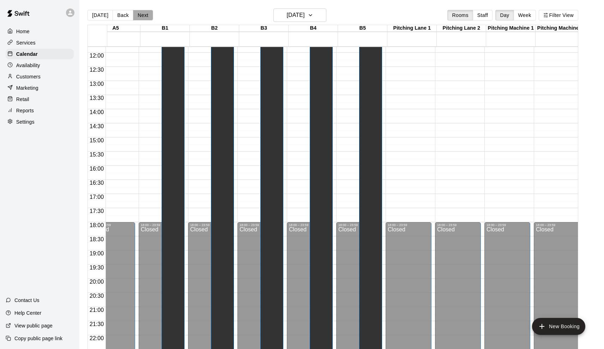
click at [142, 15] on button "Next" at bounding box center [143, 15] width 20 height 11
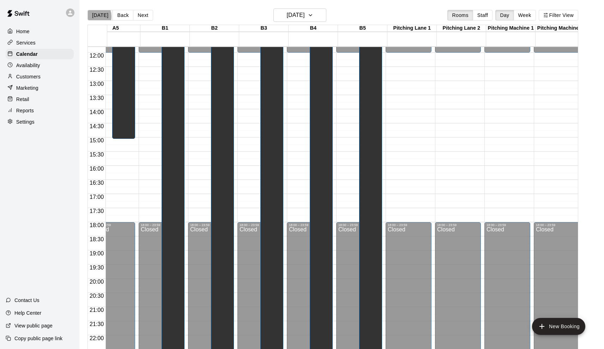
click at [94, 16] on button "[DATE]" at bounding box center [100, 15] width 25 height 11
